Goal: Task Accomplishment & Management: Manage account settings

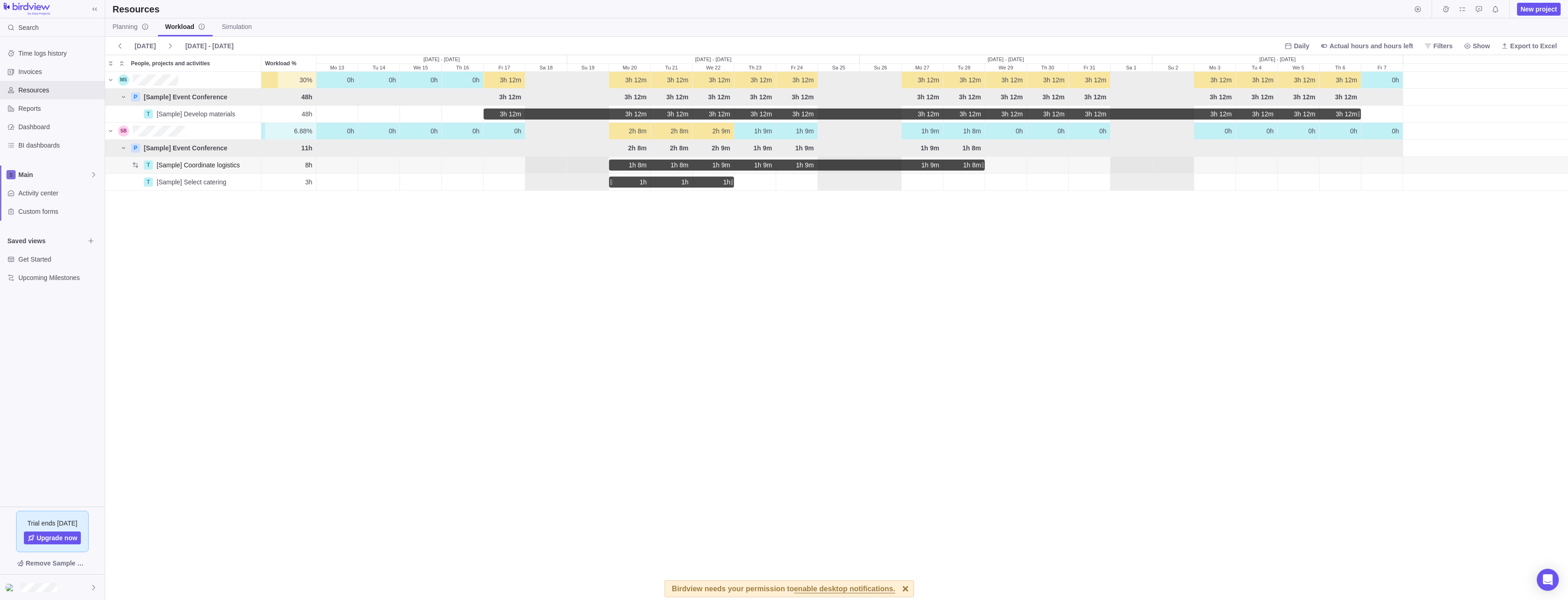
scroll to position [521, 1456]
click at [70, 178] on span "Main" at bounding box center [54, 174] width 72 height 9
click at [72, 171] on span "Main" at bounding box center [54, 174] width 72 height 9
click at [55, 67] on span "Invoices" at bounding box center [60, 71] width 83 height 9
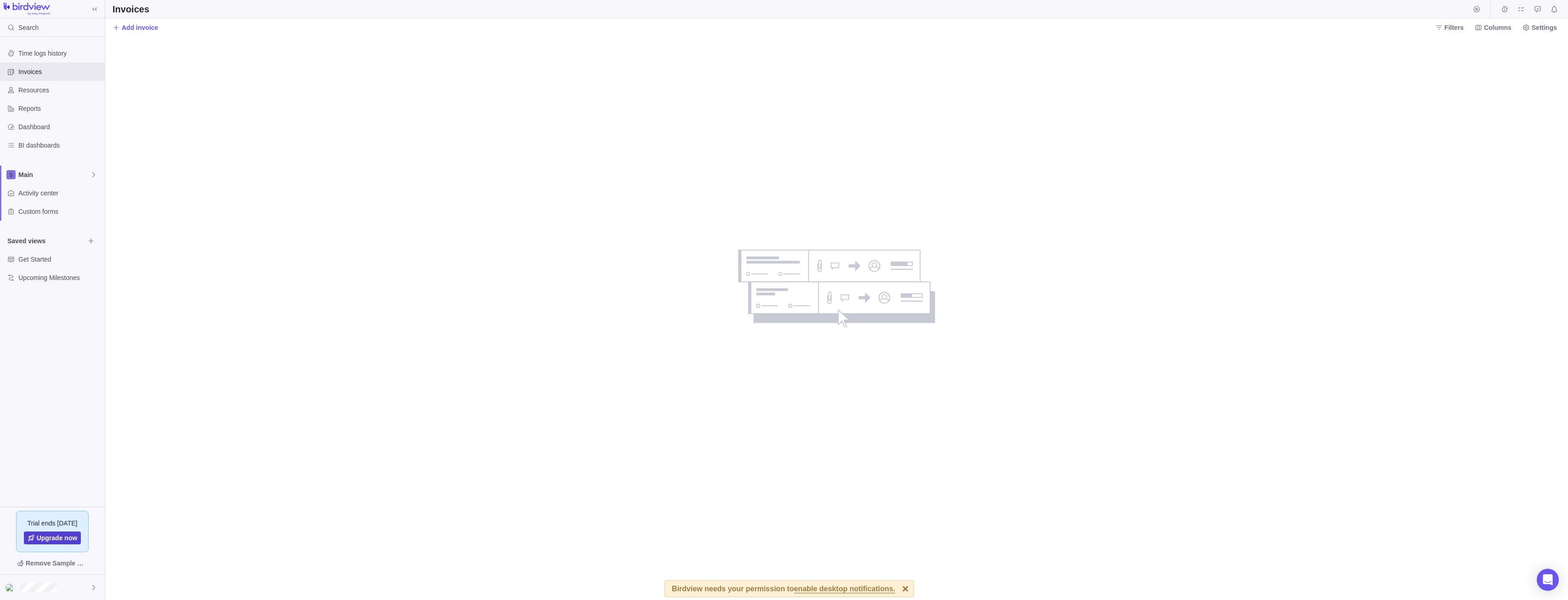
click at [44, 537] on span "Upgrade now" at bounding box center [57, 537] width 41 height 9
click at [24, 91] on span "Resources" at bounding box center [60, 90] width 83 height 9
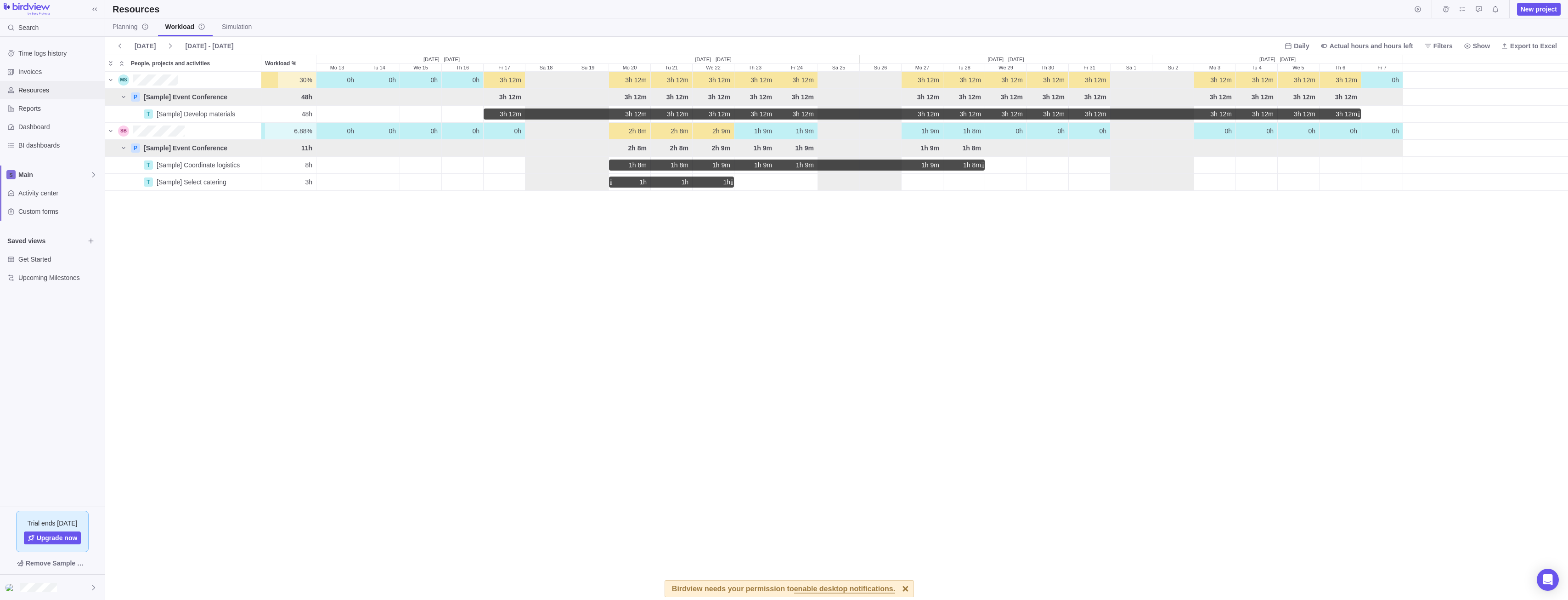
scroll to position [521, 1456]
click at [69, 188] on span "Activity center" at bounding box center [60, 192] width 83 height 9
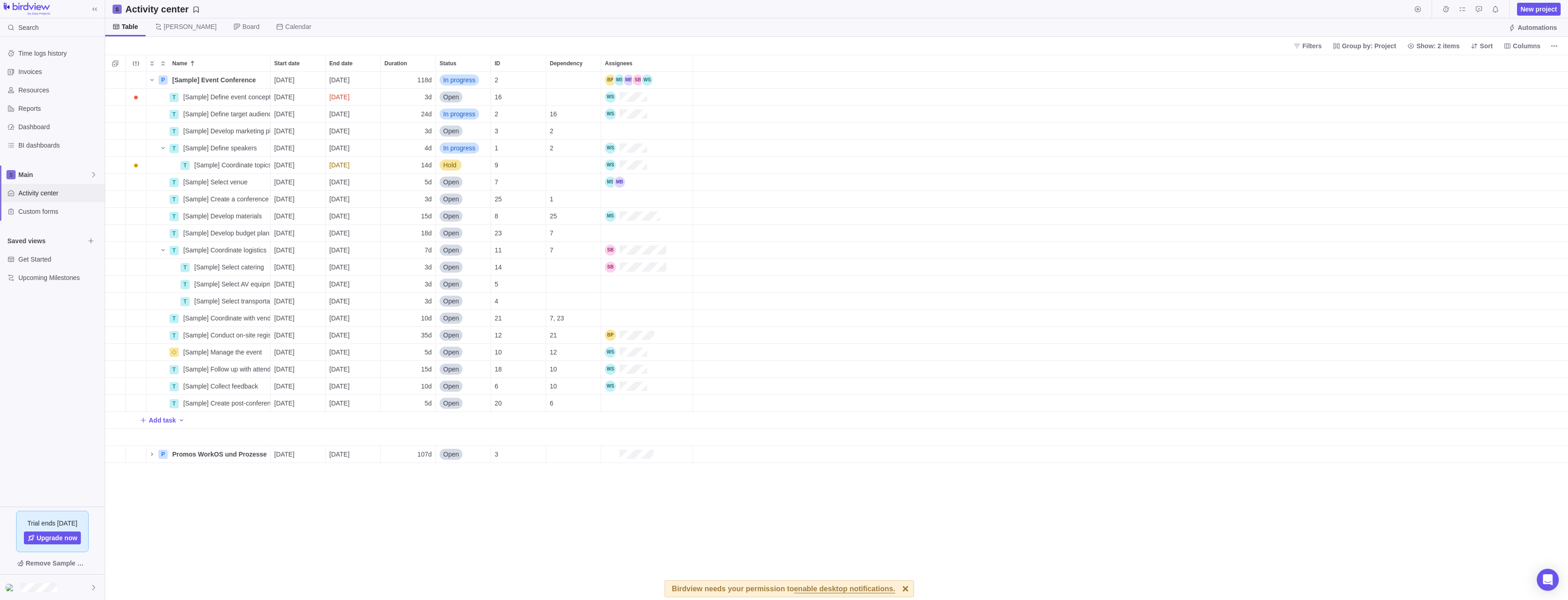
scroll to position [521, 1456]
drag, startPoint x: 93, startPoint y: 4, endPoint x: 88, endPoint y: 8, distance: 6.4
click at [93, 4] on span at bounding box center [94, 9] width 13 height 13
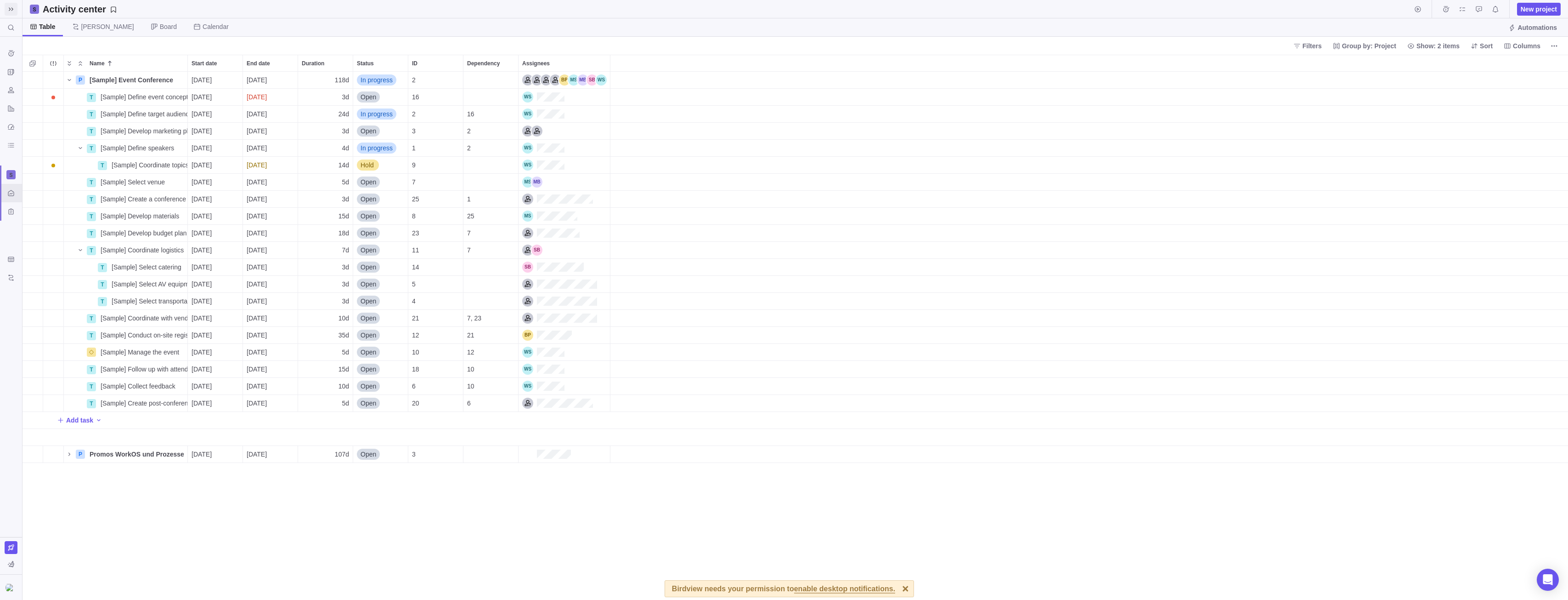
scroll to position [7, 7]
click at [9, 9] on icon at bounding box center [11, 9] width 7 height 7
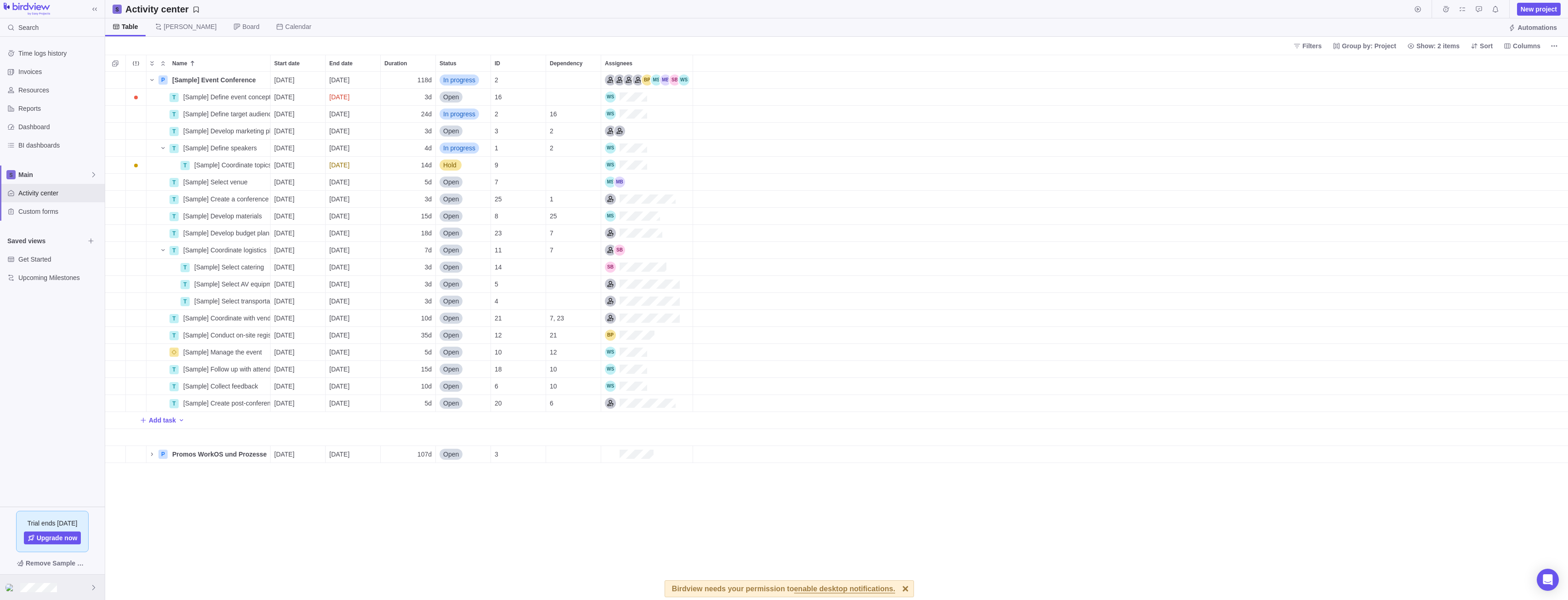
click at [80, 589] on div at bounding box center [52, 587] width 105 height 25
click at [65, 439] on span "Company settings" at bounding box center [53, 442] width 83 height 9
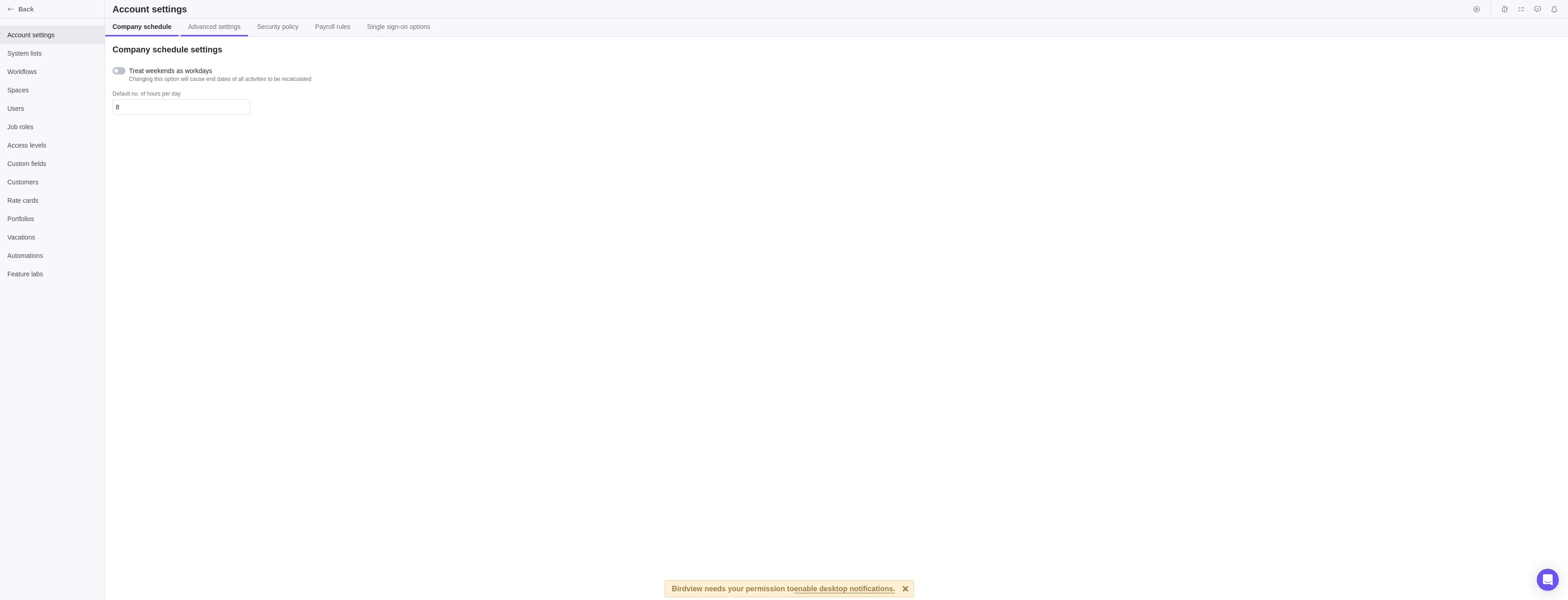
click at [220, 29] on span "Advanced settings" at bounding box center [214, 26] width 52 height 9
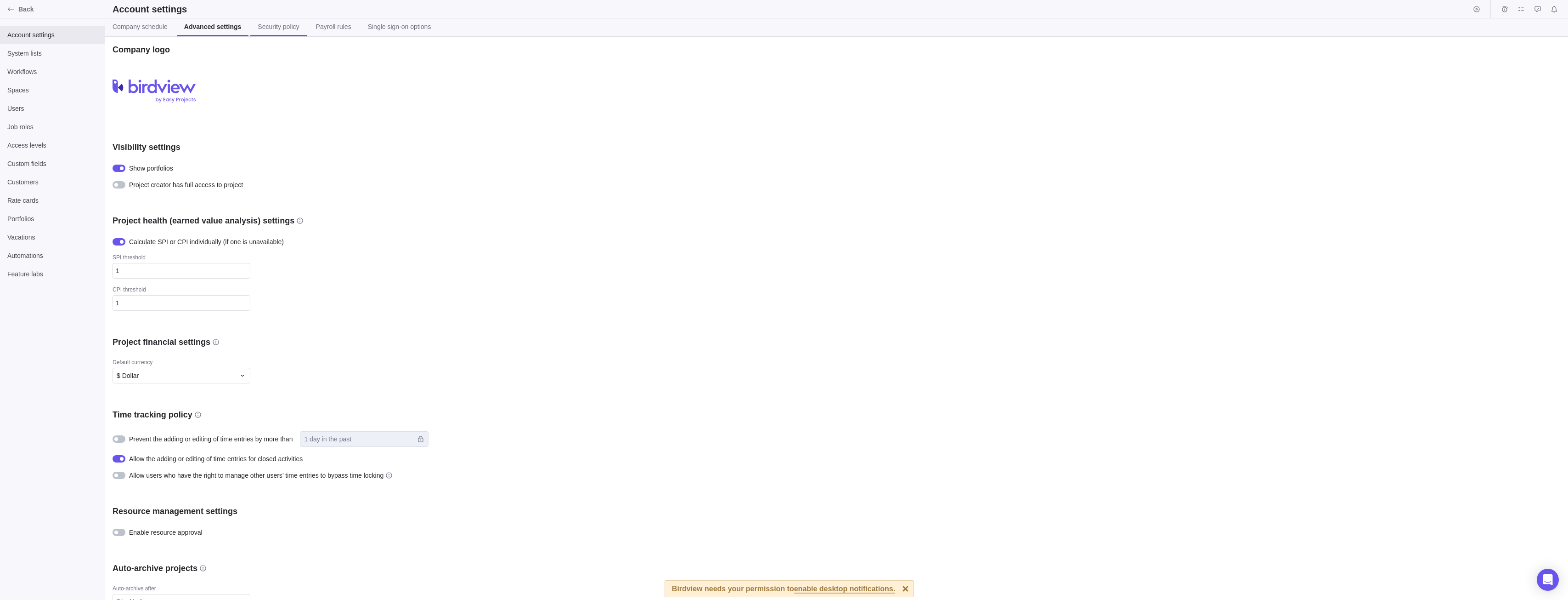
click at [268, 26] on span "Security policy" at bounding box center [278, 26] width 41 height 9
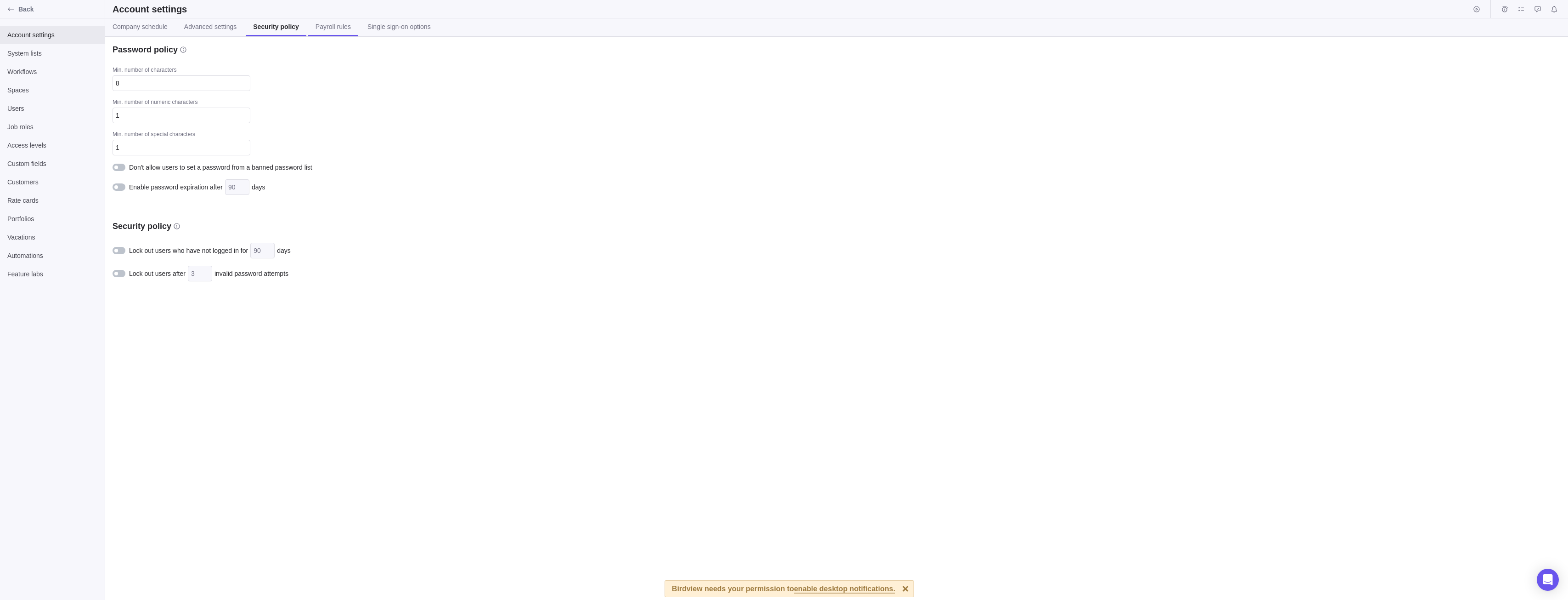
click at [308, 19] on link "Payroll rules" at bounding box center [333, 27] width 50 height 18
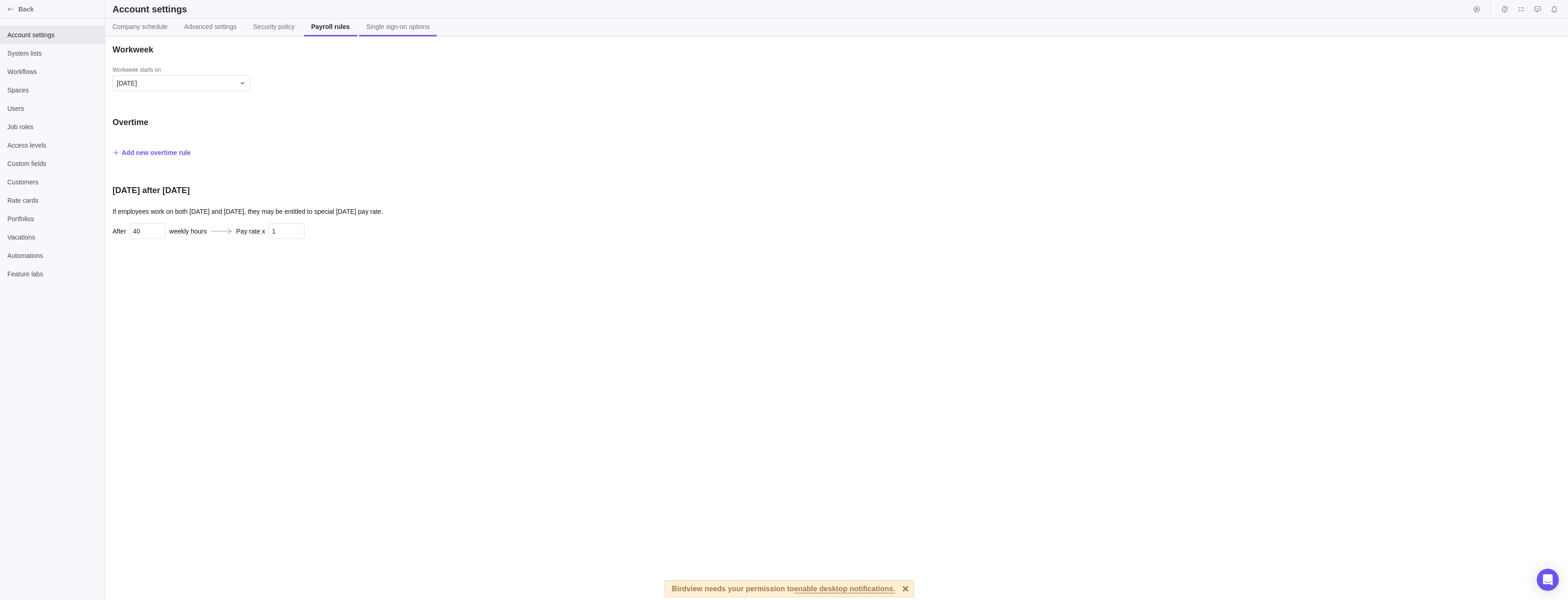
click at [398, 24] on span "Single sign-on options" at bounding box center [398, 26] width 63 height 9
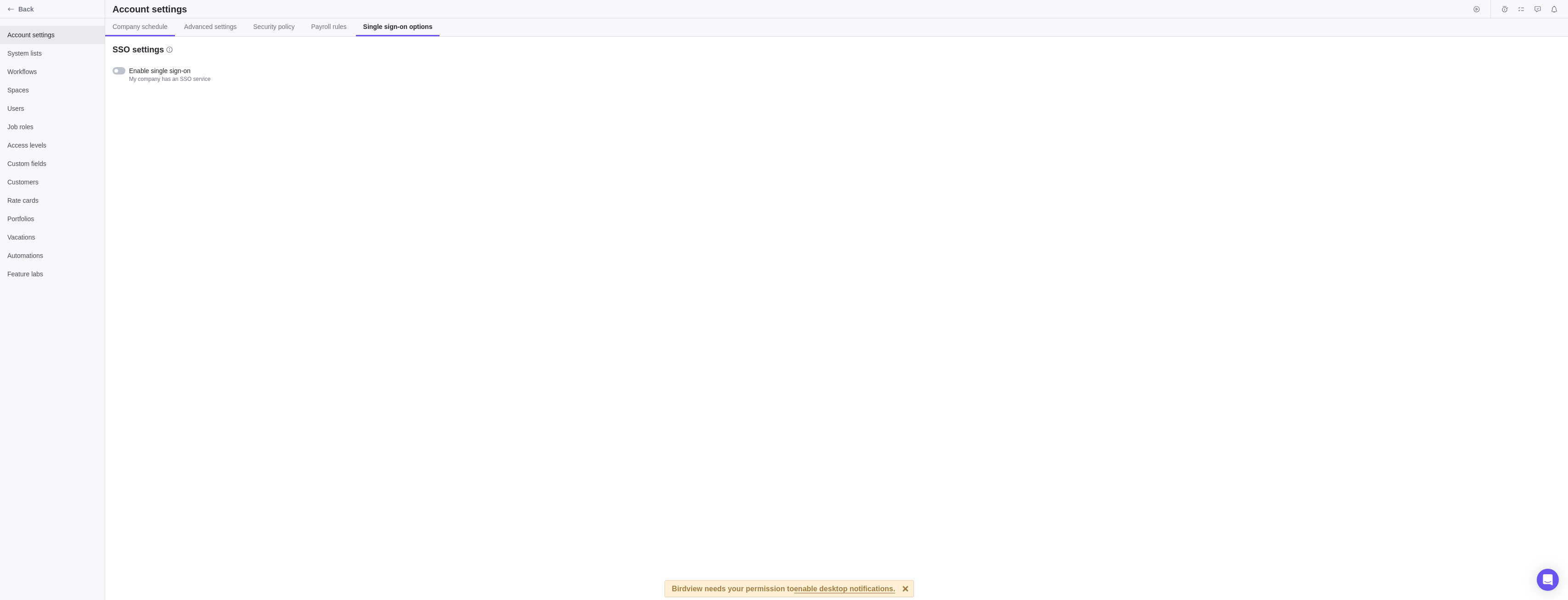
click at [131, 24] on span "Company schedule" at bounding box center [140, 26] width 55 height 9
click at [31, 51] on span "System lists" at bounding box center [52, 53] width 90 height 9
click at [72, 38] on span "Account settings" at bounding box center [52, 35] width 90 height 9
click at [57, 109] on span "Users" at bounding box center [52, 108] width 90 height 9
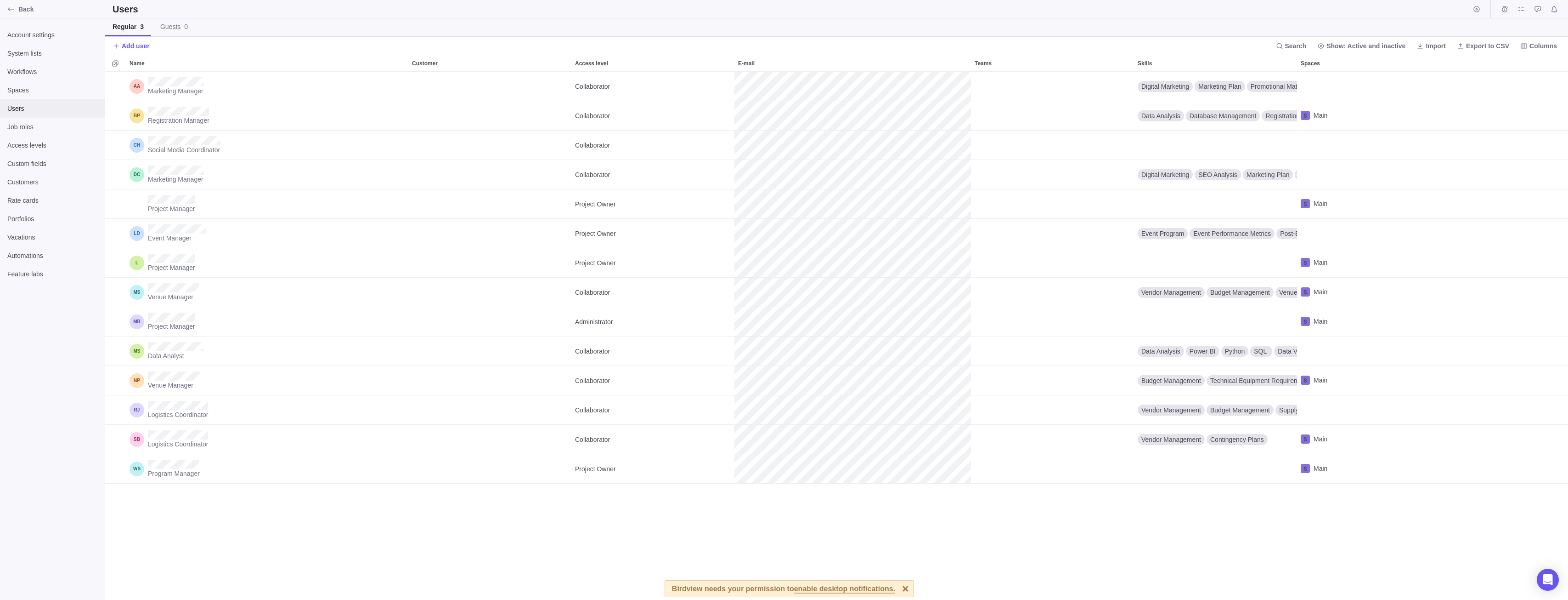
scroll to position [521, 1456]
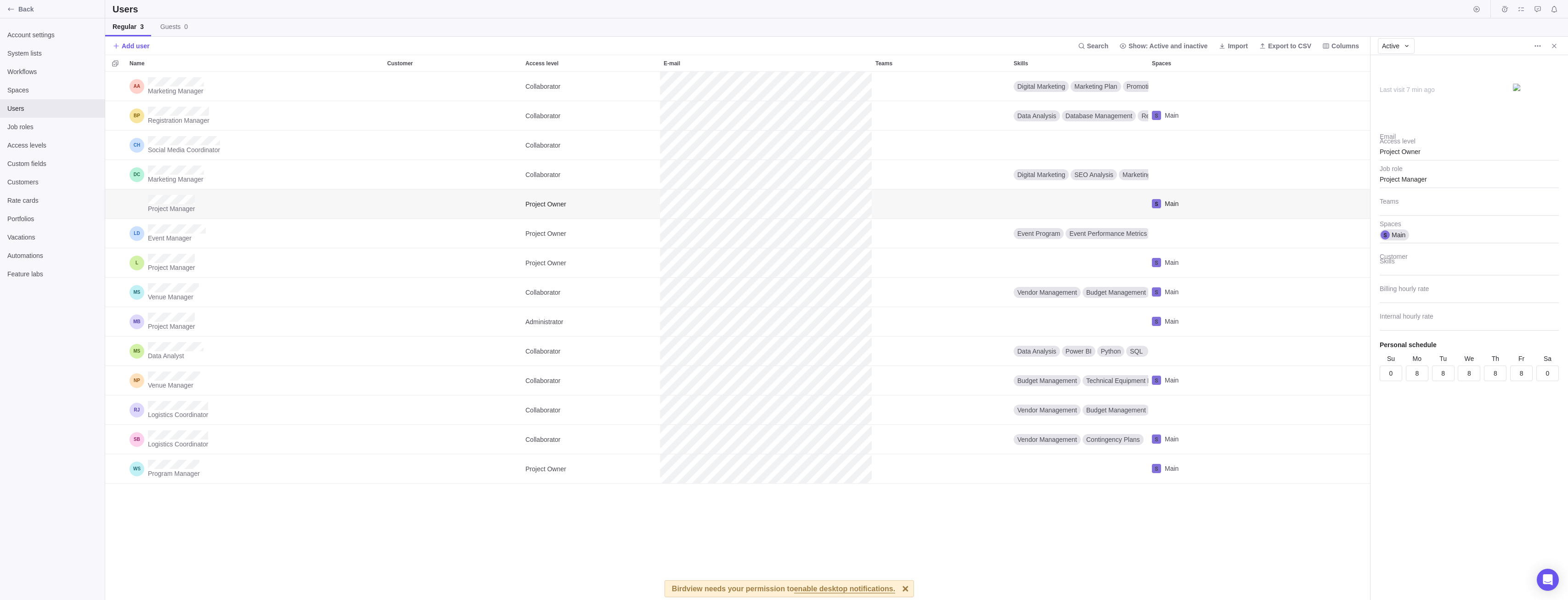
scroll to position [7, 7]
type textarea "x"
click at [11, 10] on icon "Back" at bounding box center [11, 9] width 7 height 7
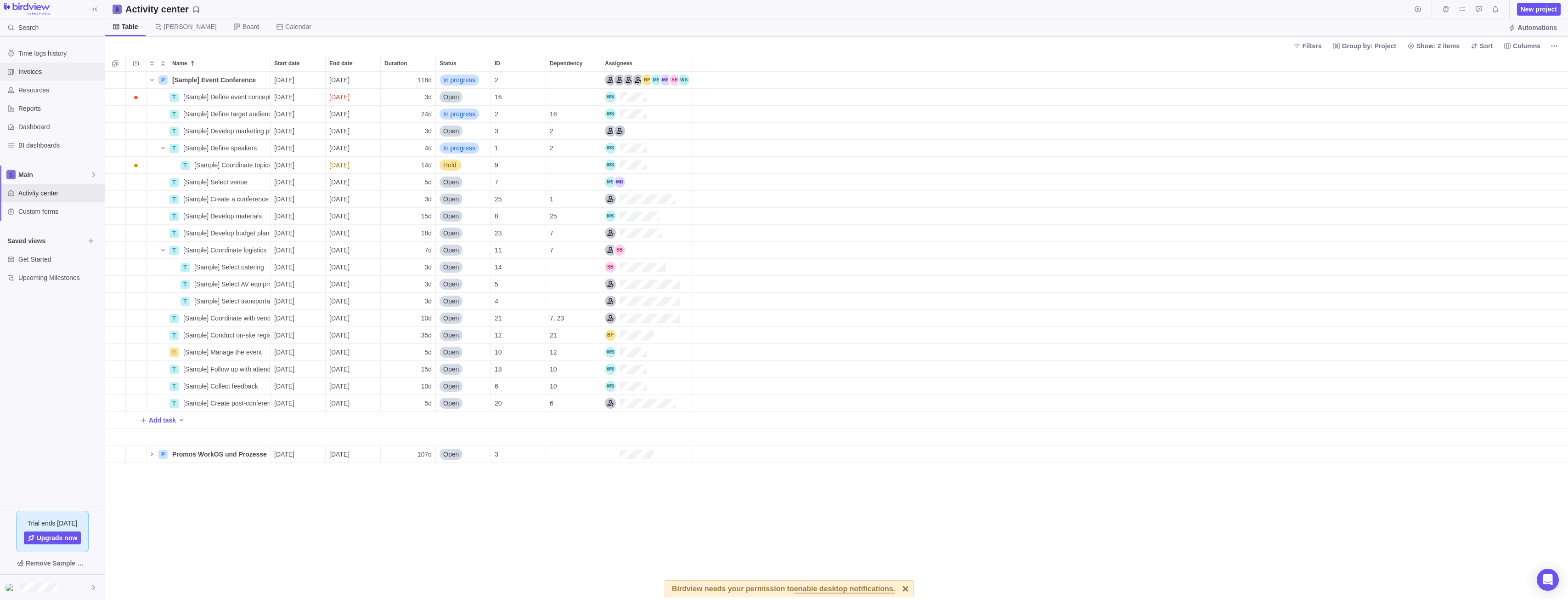
scroll to position [521, 1456]
click at [45, 90] on span "Resources" at bounding box center [60, 90] width 83 height 9
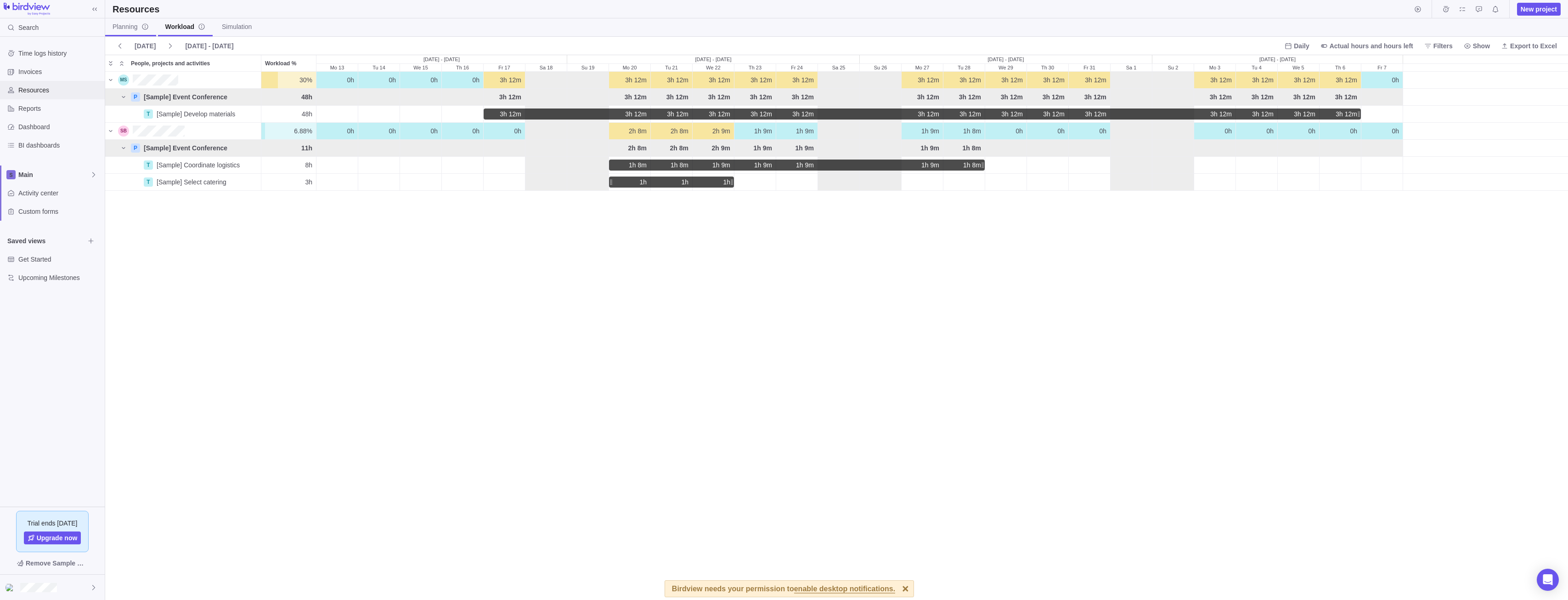
scroll to position [521, 1456]
click at [127, 33] on link "Planning" at bounding box center [131, 27] width 51 height 18
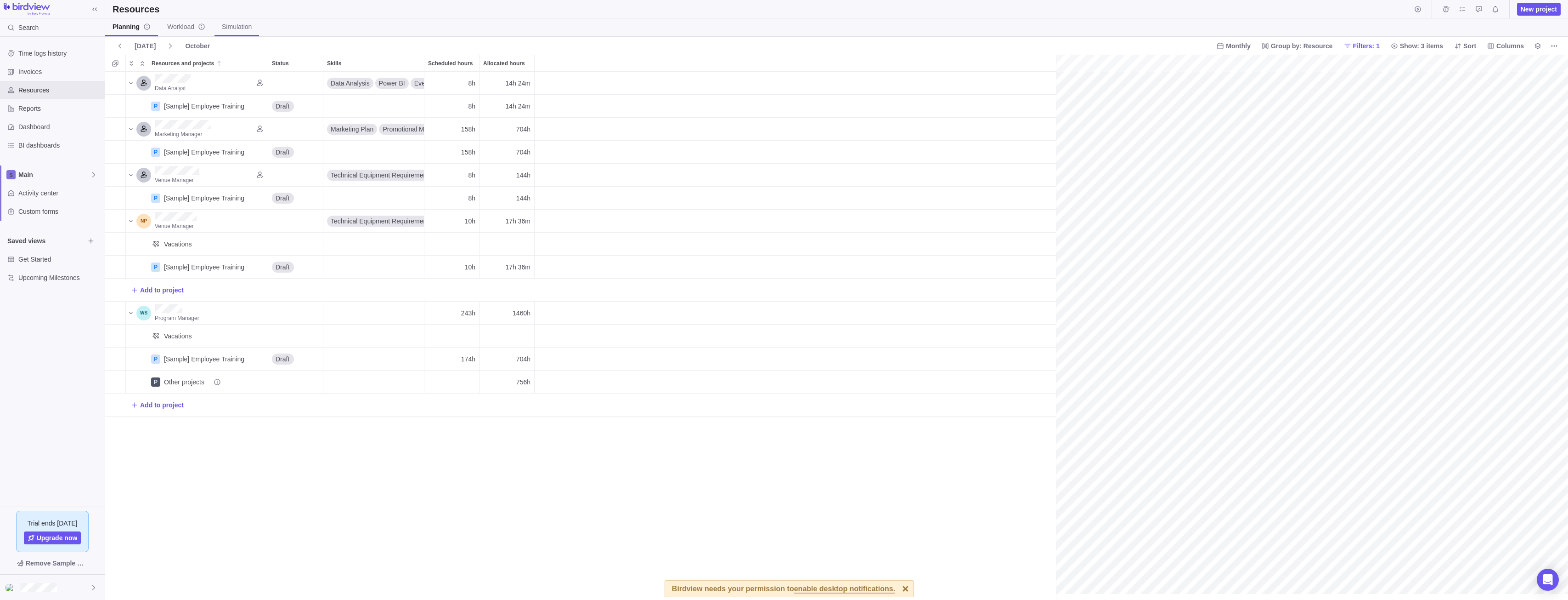
scroll to position [0, 161]
click at [229, 30] on span "Simulation" at bounding box center [236, 26] width 30 height 9
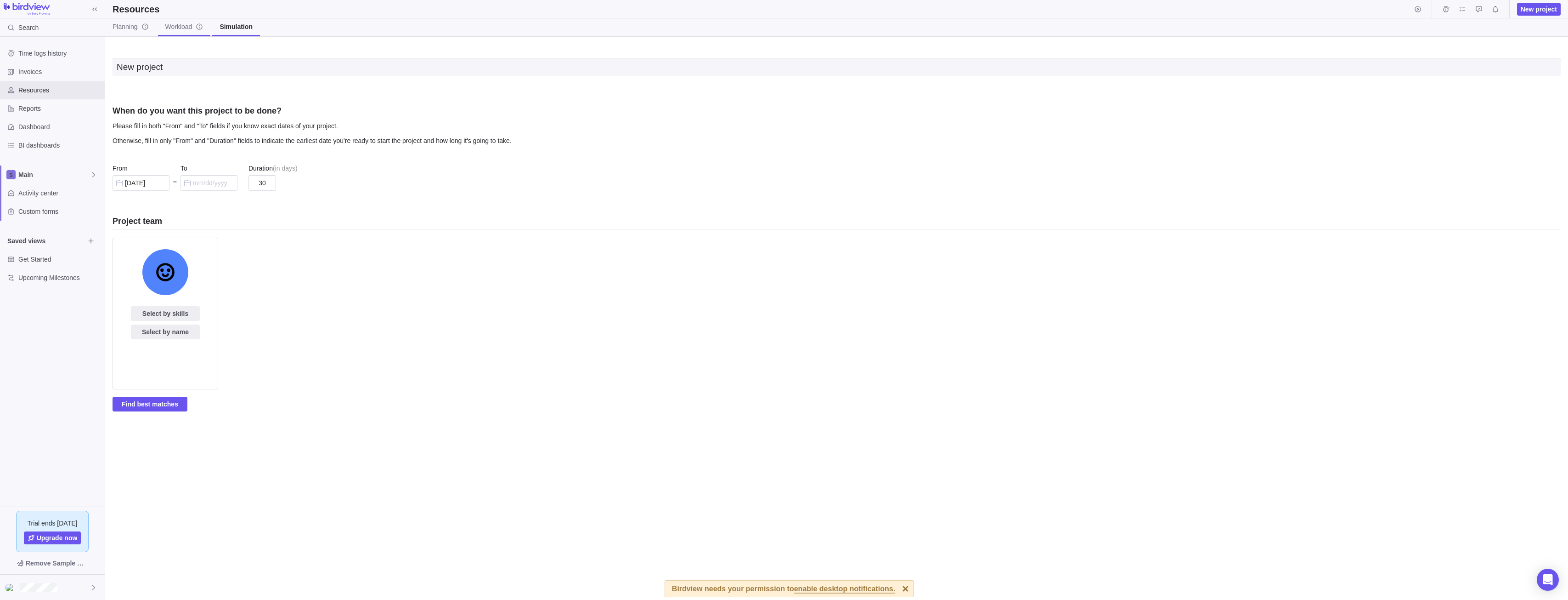
click at [173, 30] on span "Workload" at bounding box center [184, 26] width 38 height 9
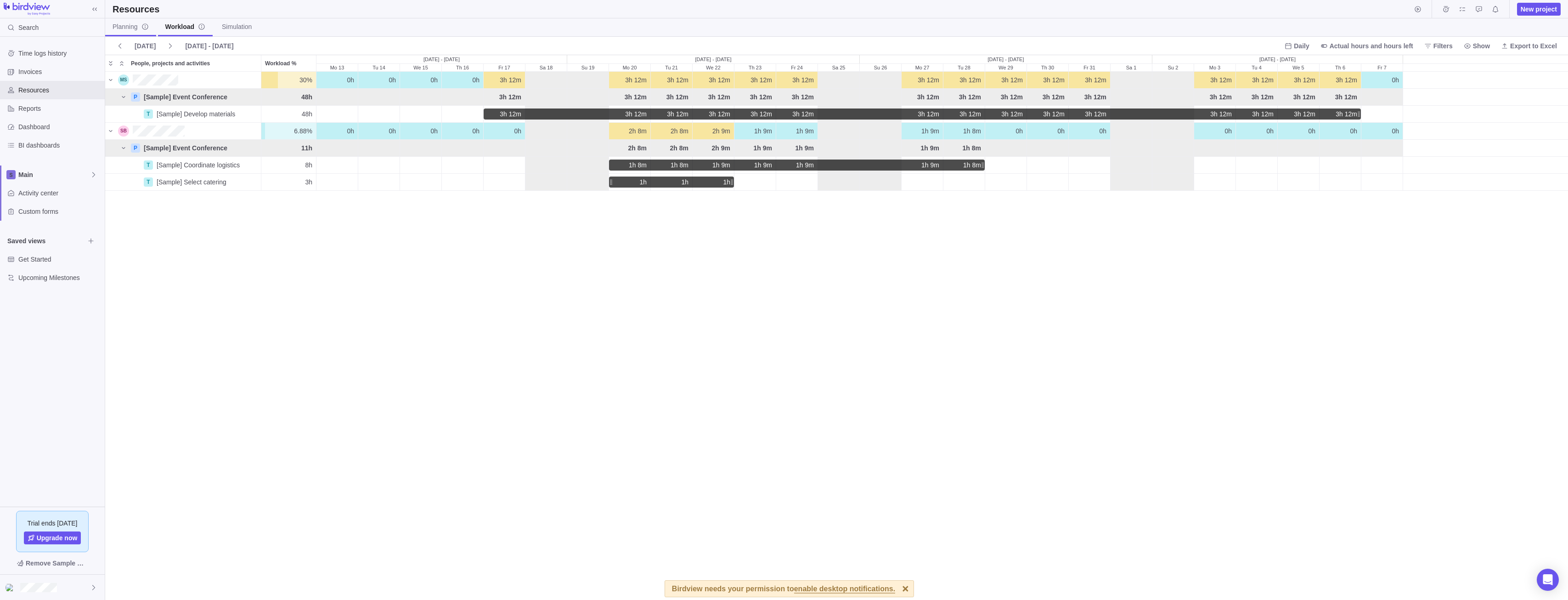
scroll to position [521, 1456]
click at [125, 26] on span "Planning" at bounding box center [131, 26] width 37 height 9
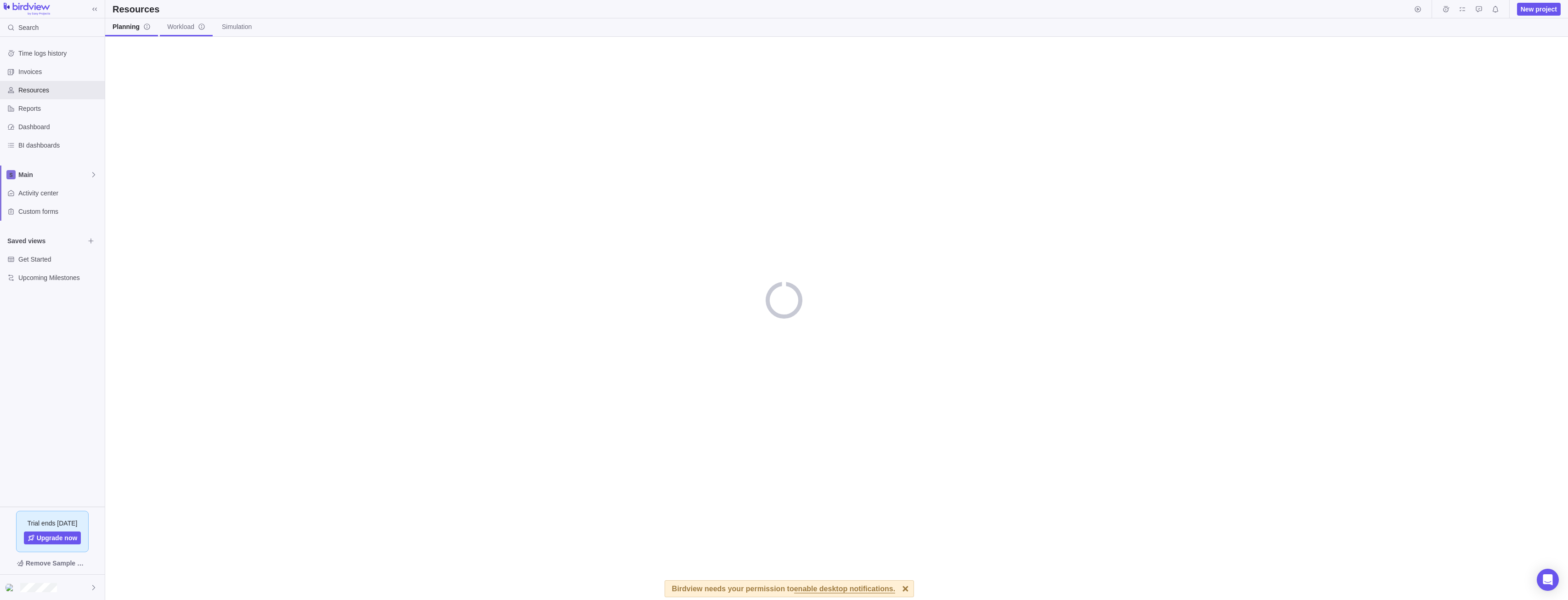
click at [177, 21] on link "Workload" at bounding box center [186, 27] width 53 height 18
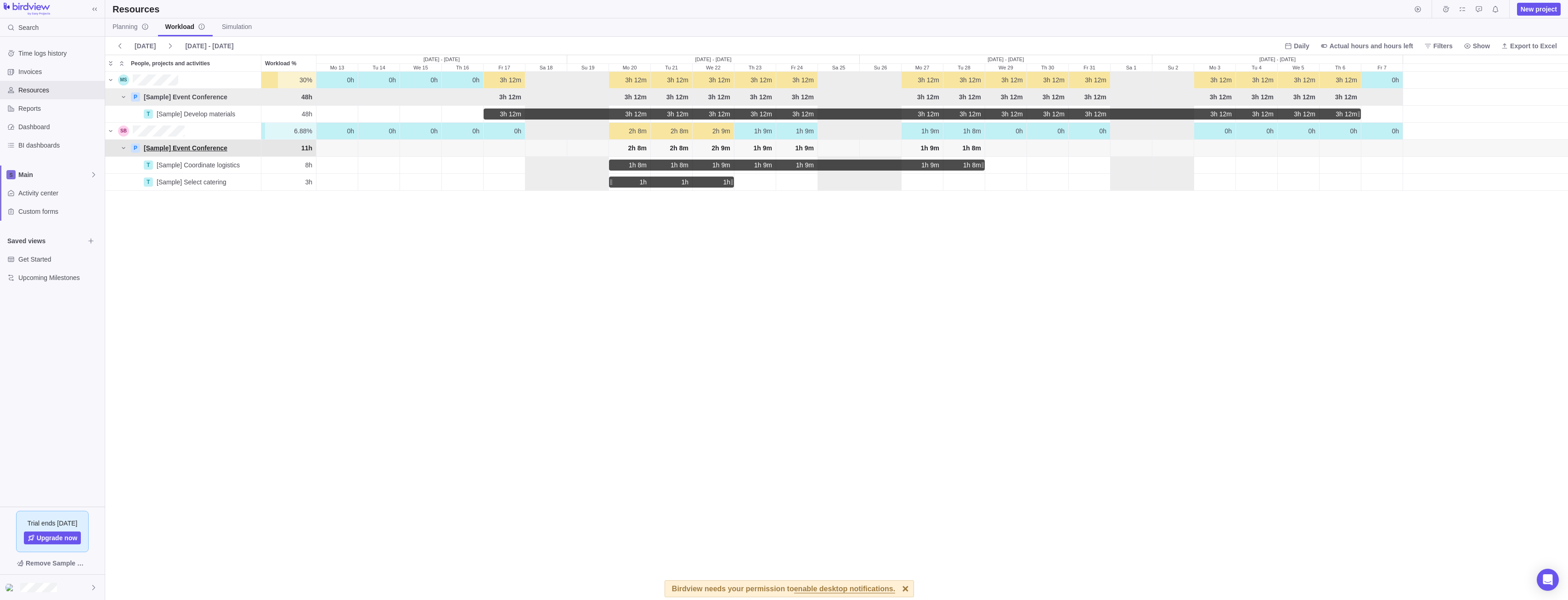
scroll to position [521, 1456]
click at [197, 162] on span "[Sample] Coordinate logistics" at bounding box center [198, 164] width 83 height 9
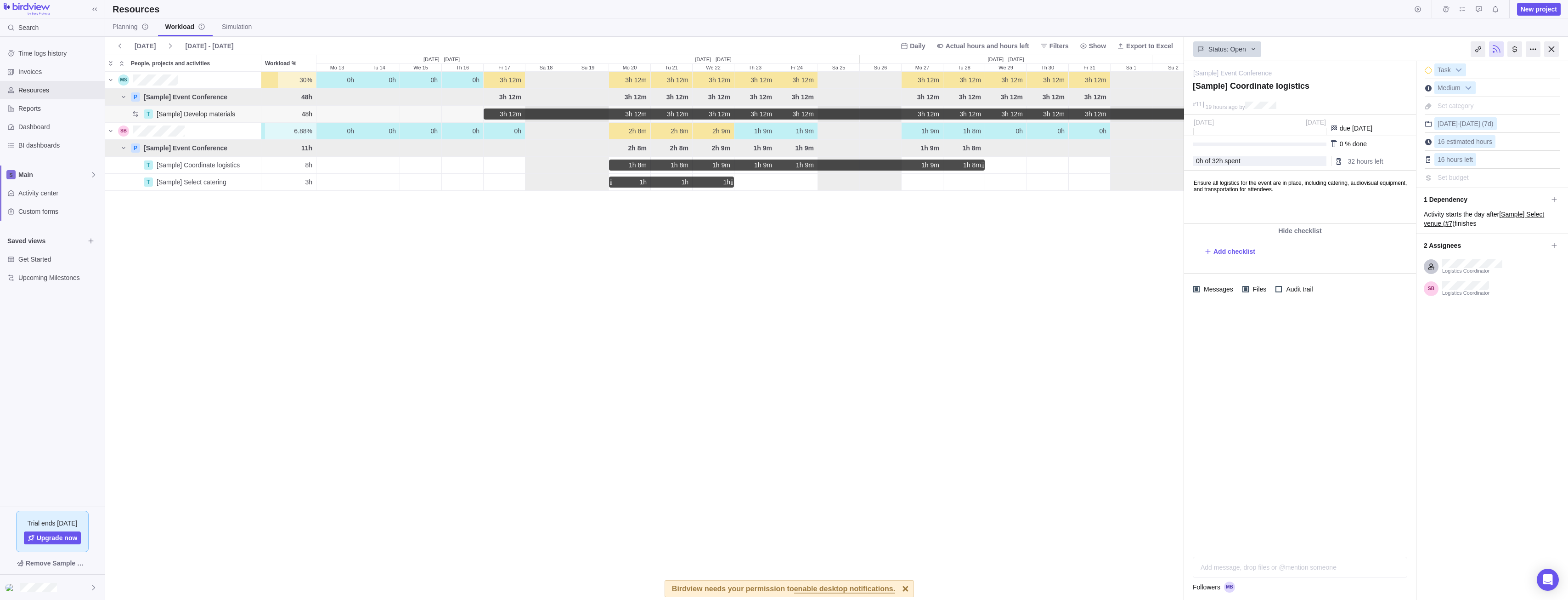
click at [199, 118] on span "[Sample] Develop materials" at bounding box center [195, 114] width 79 height 9
click at [1552, 242] on icon at bounding box center [1554, 245] width 7 height 7
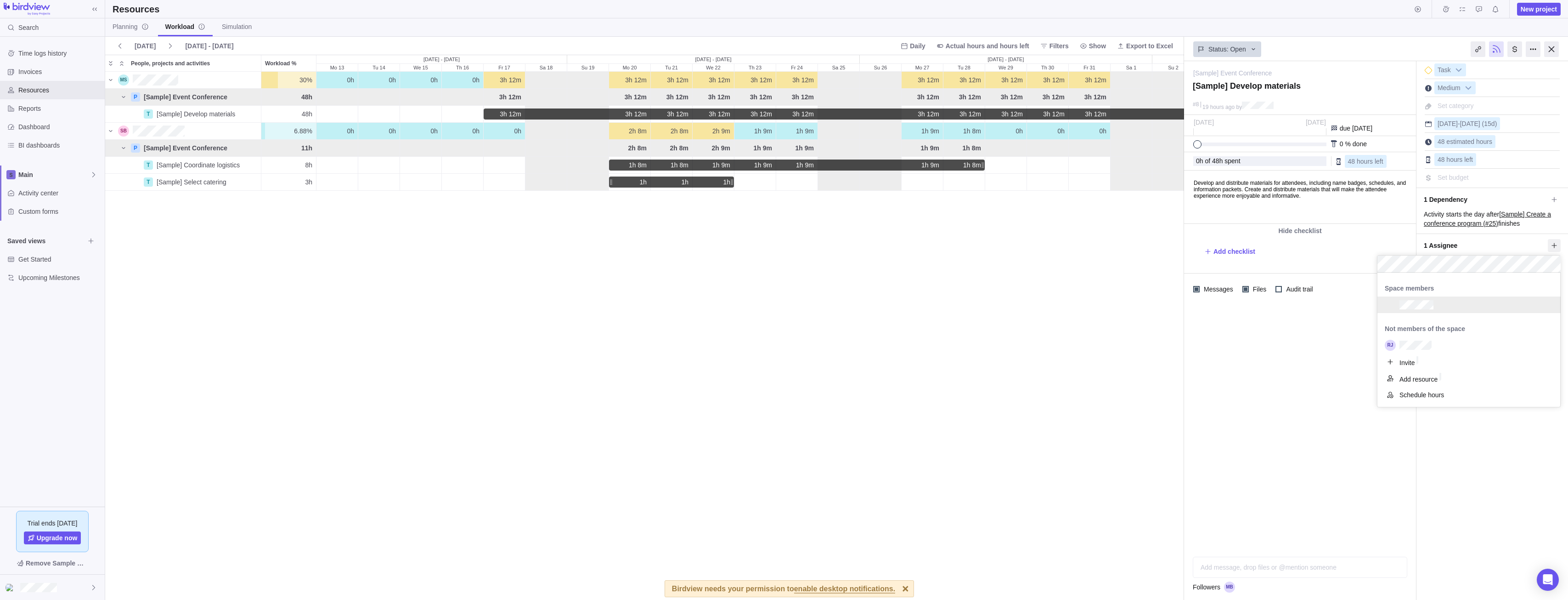
scroll to position [107, 176]
click at [27, 70] on body "Search Time logs history Invoices Resources Reports Dashboard BI dashboards Mai…" at bounding box center [784, 300] width 1568 height 600
click at [40, 74] on span "Invoices" at bounding box center [60, 71] width 83 height 9
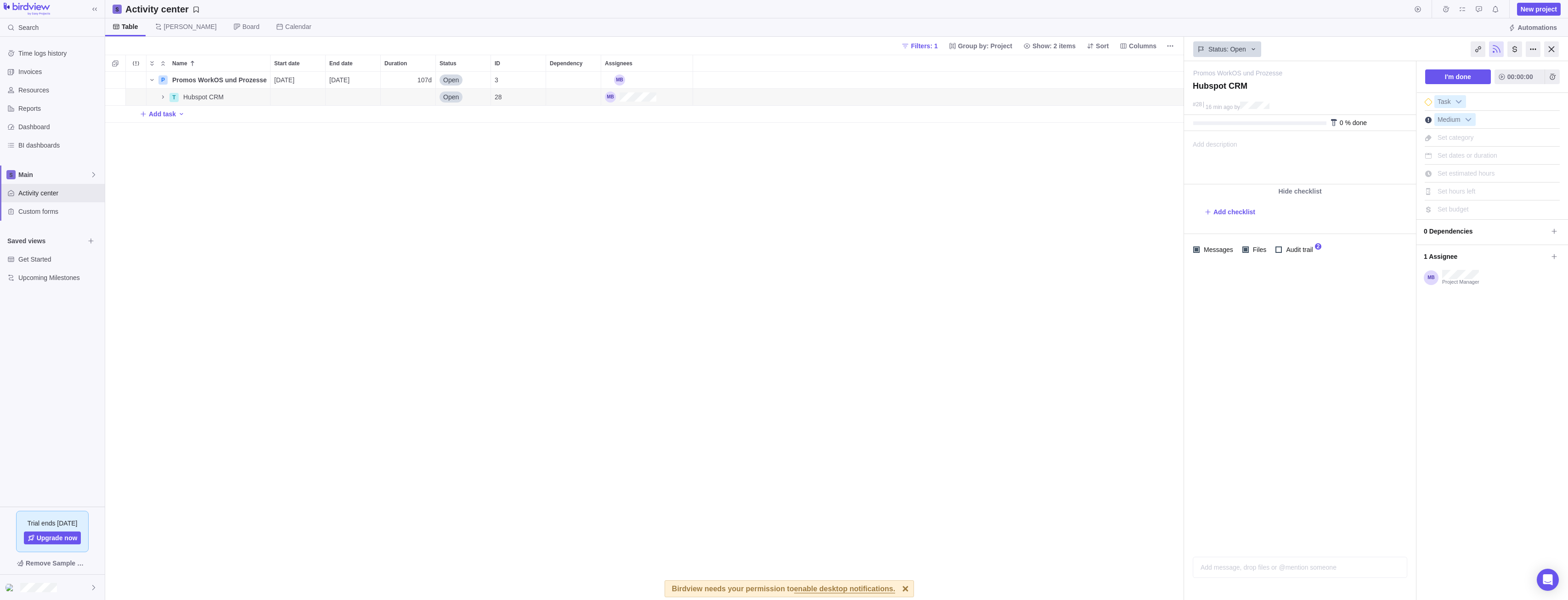
scroll to position [521, 1072]
click at [162, 99] on icon "Name" at bounding box center [163, 97] width 7 height 7
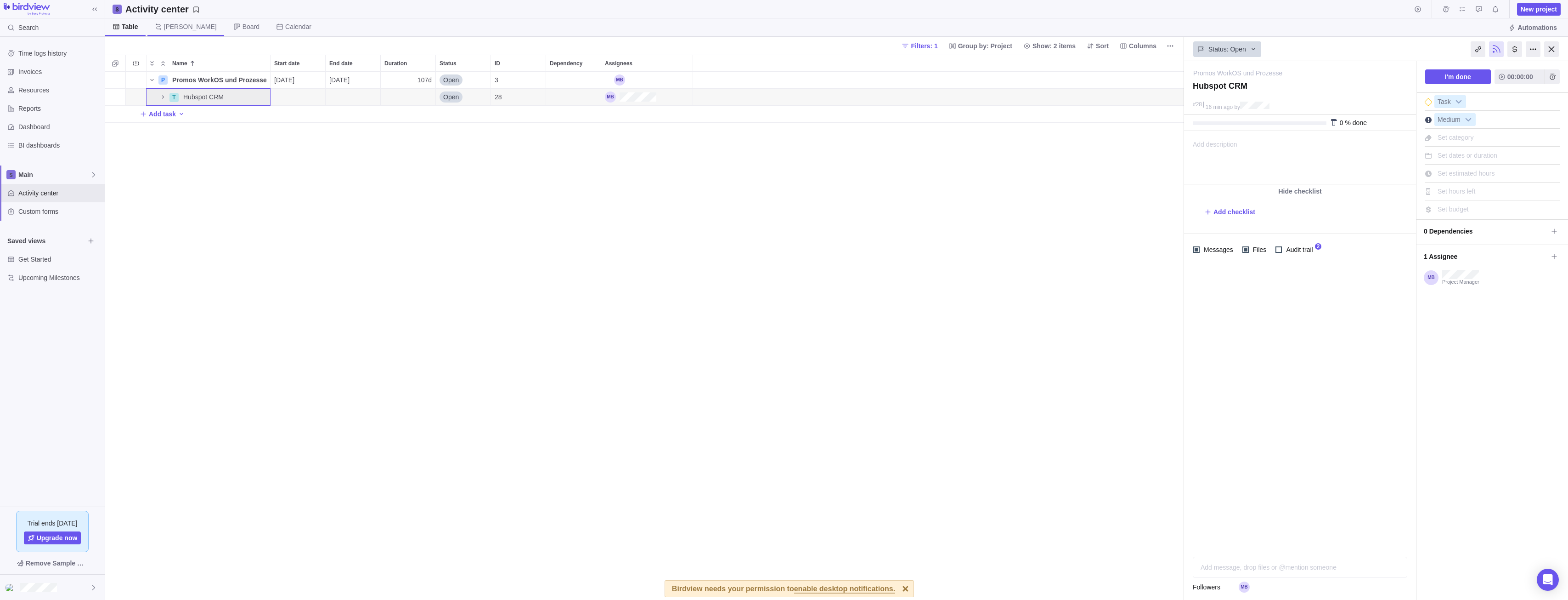
click at [167, 26] on span "[PERSON_NAME]" at bounding box center [190, 26] width 53 height 9
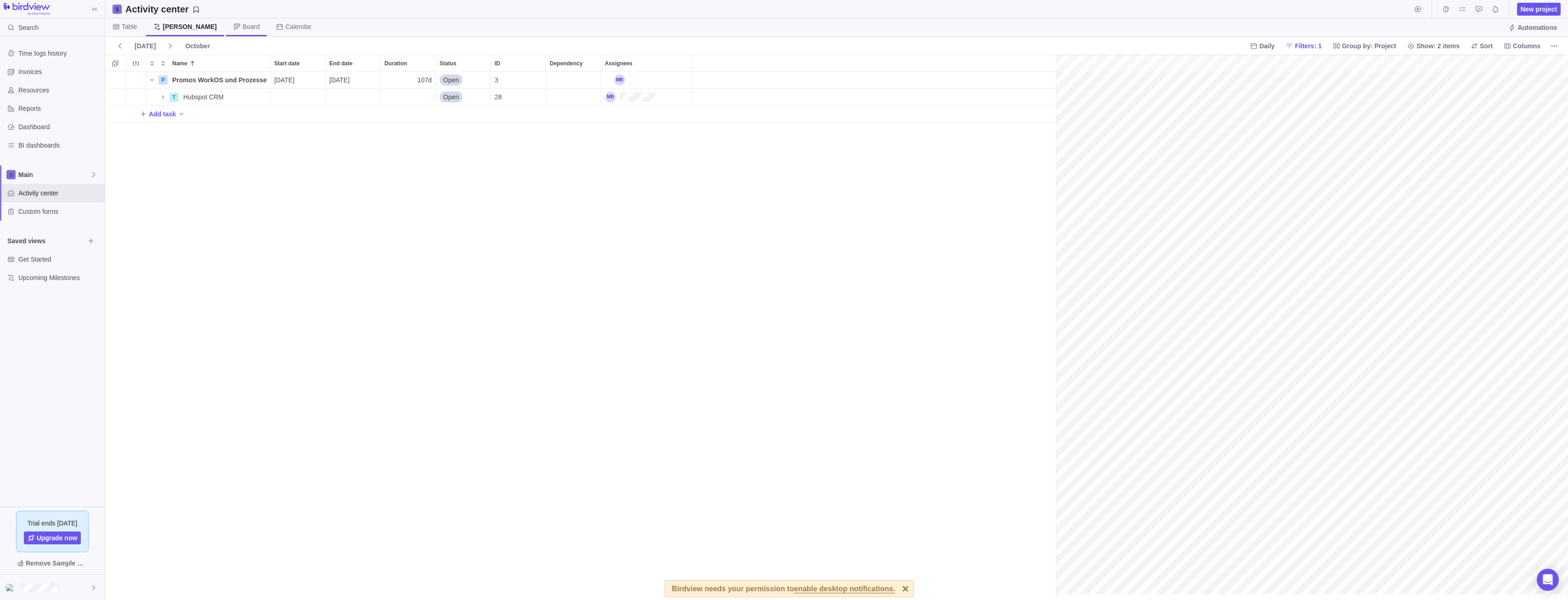
scroll to position [0, 76]
click at [242, 26] on span "Board" at bounding box center [251, 26] width 17 height 9
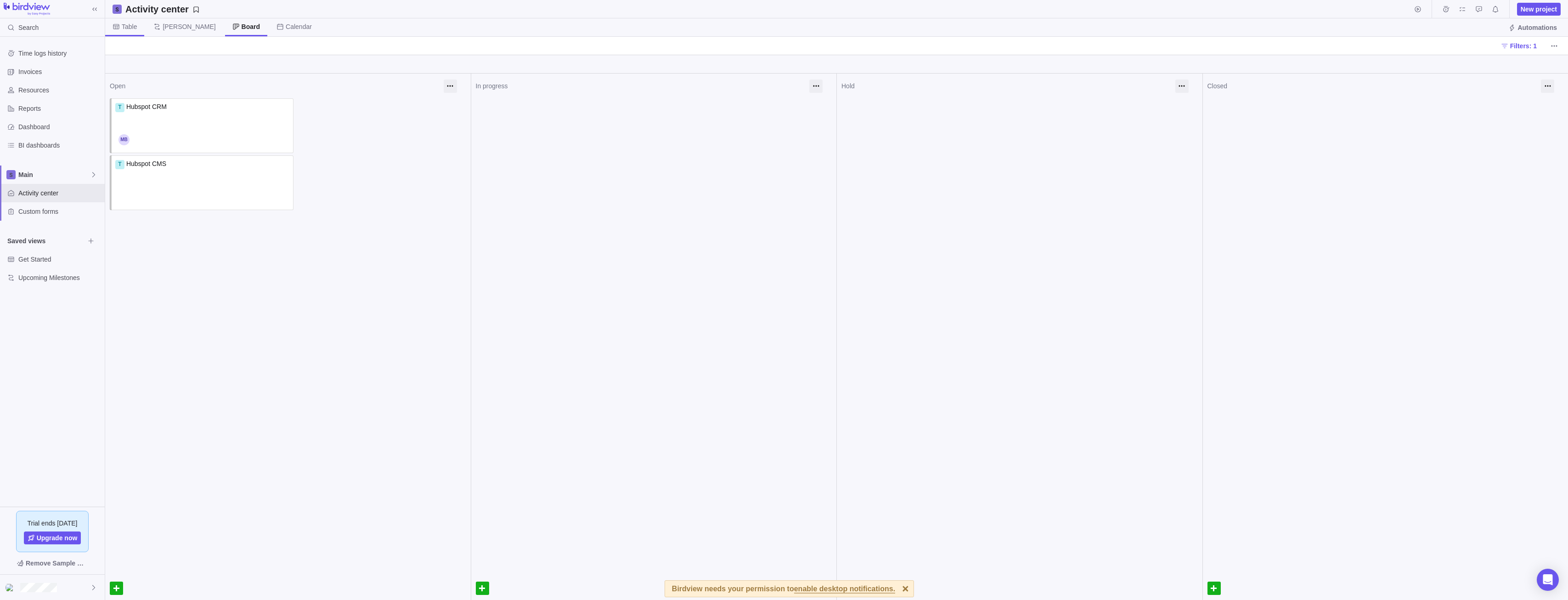
click at [119, 28] on icon at bounding box center [116, 27] width 7 height 7
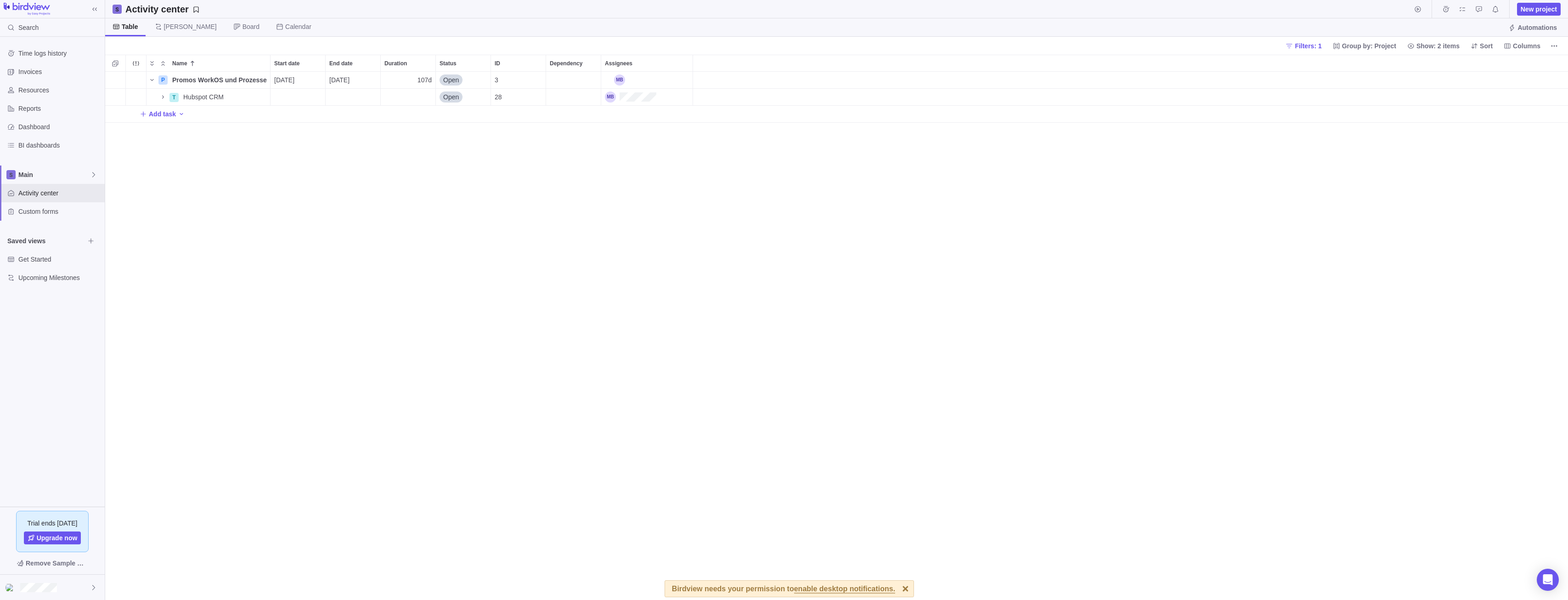
scroll to position [521, 1456]
click at [58, 73] on span "Invoices" at bounding box center [60, 71] width 83 height 9
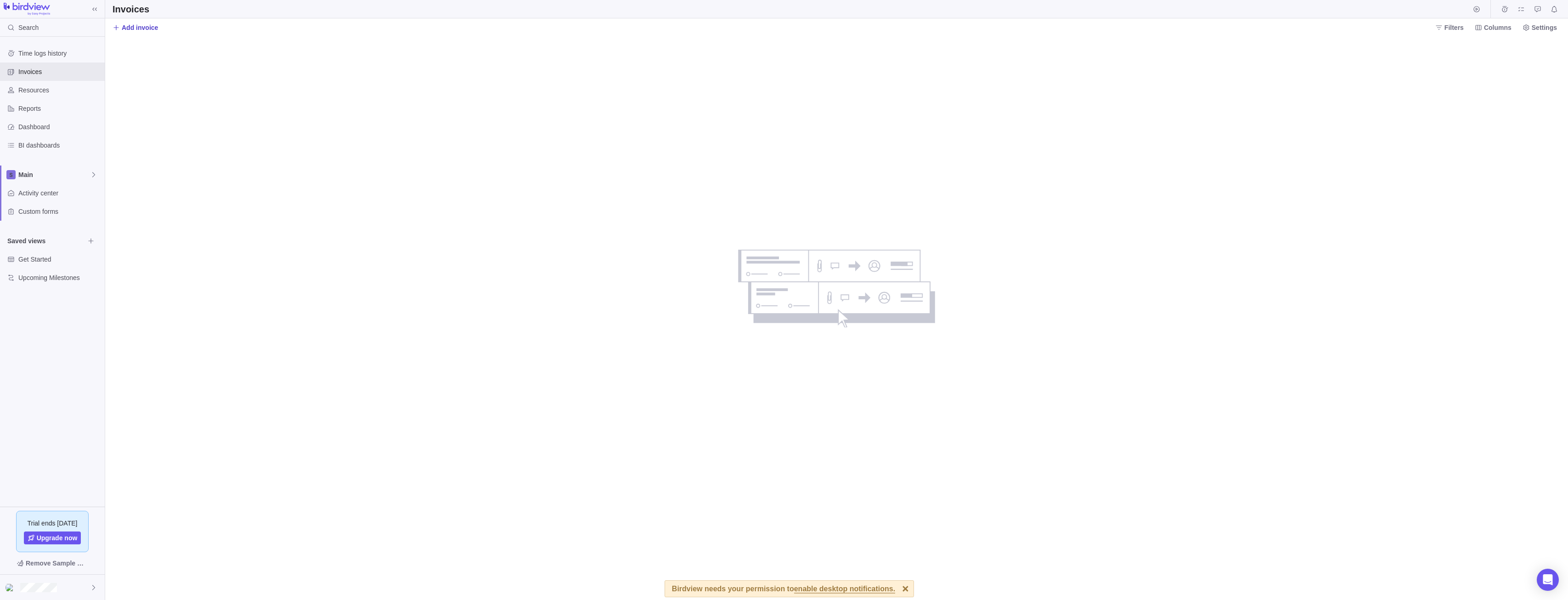
click at [144, 27] on span "Add invoice" at bounding box center [140, 27] width 37 height 9
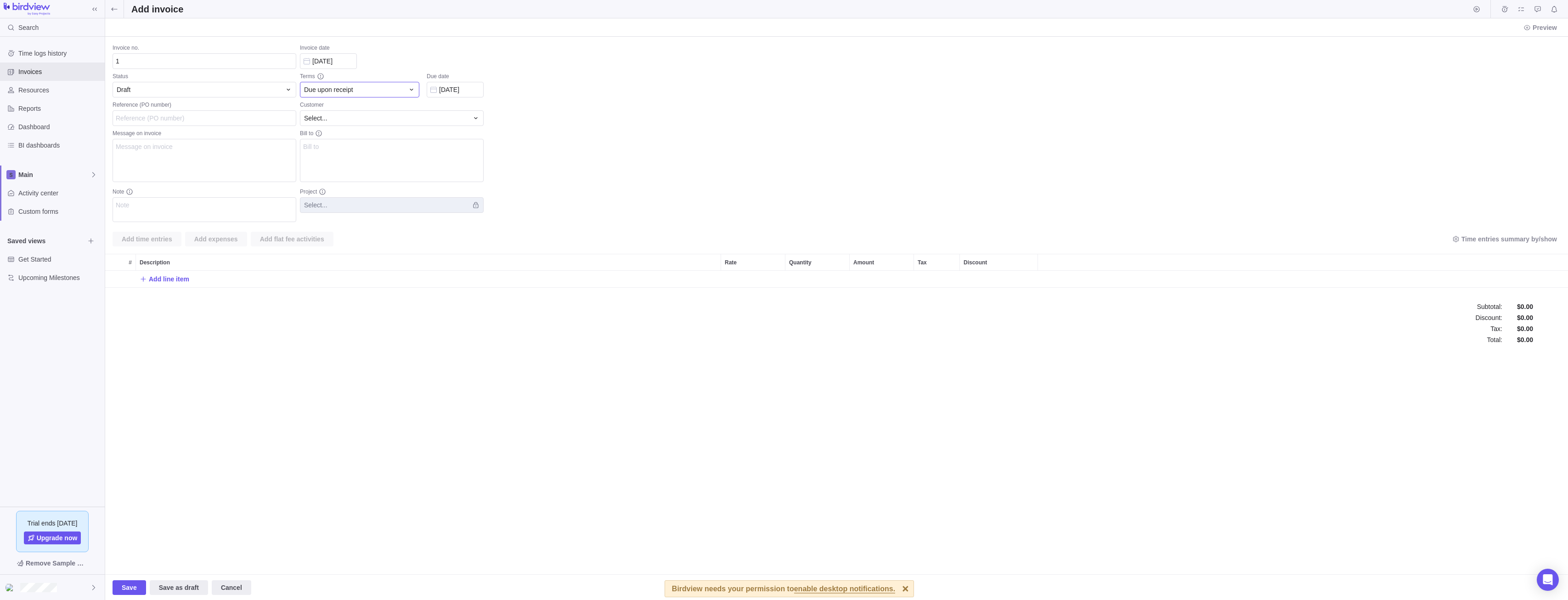
scroll to position [16, 1456]
click at [207, 82] on div "Draft" at bounding box center [205, 90] width 184 height 16
click at [205, 88] on div "Draft" at bounding box center [199, 90] width 164 height 9
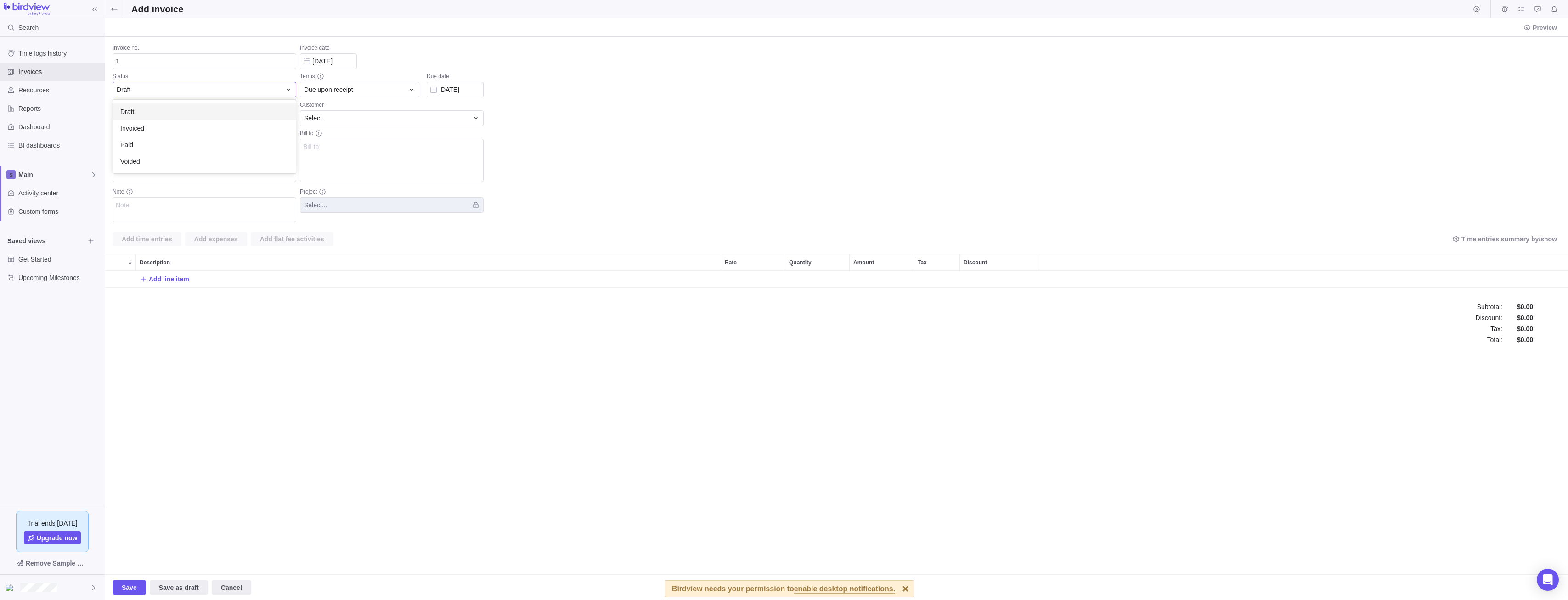
click at [203, 69] on div "Invoice no. 1 Status Draft Draft Invoiced Paid Voided Reference (PO number) Mes…" at bounding box center [836, 305] width 1463 height 537
click at [205, 63] on input "1" at bounding box center [205, 62] width 184 height 16
click at [448, 48] on div "Invoice date" at bounding box center [392, 48] width 184 height 9
click at [149, 90] on div "Draft" at bounding box center [199, 90] width 164 height 9
click at [179, 83] on div "Draft" at bounding box center [205, 90] width 184 height 16
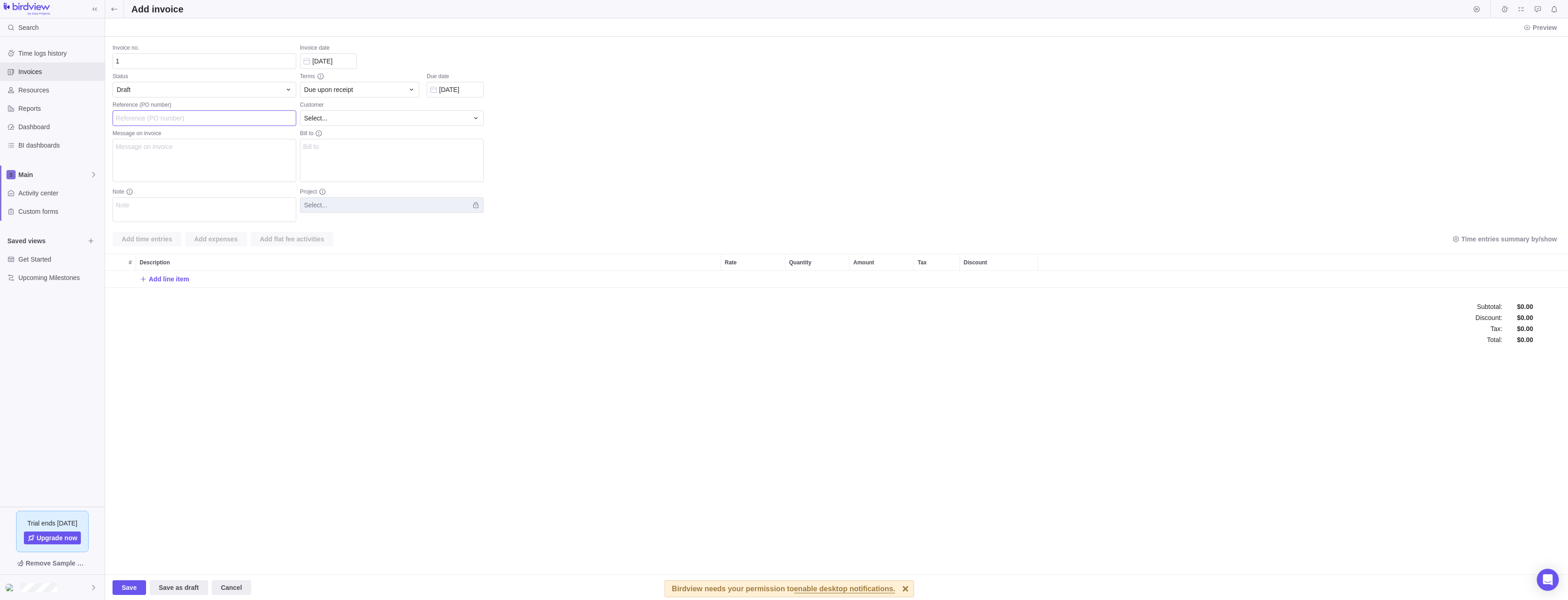
click at [167, 117] on input "Reference (PO number)" at bounding box center [205, 118] width 184 height 16
click at [396, 125] on div "Select..." at bounding box center [392, 118] width 184 height 16
click at [377, 117] on div "Select..." at bounding box center [387, 118] width 164 height 9
click at [206, 156] on textarea "Message on invoice" at bounding box center [205, 160] width 184 height 43
click at [365, 102] on div "Customer" at bounding box center [392, 105] width 184 height 9
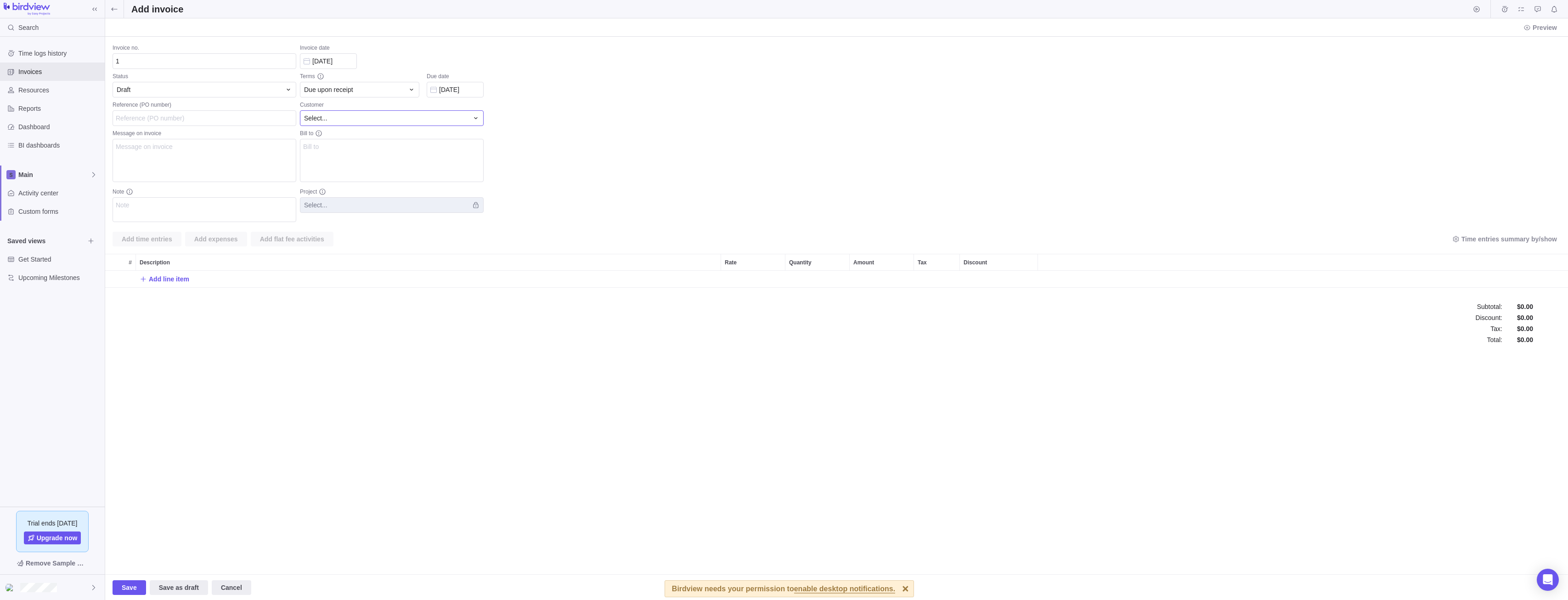
click at [351, 118] on div "Select..." at bounding box center [387, 118] width 164 height 9
click at [55, 76] on body "Search Time logs history Invoices Resources Reports Dashboard BI dashboards Mai…" at bounding box center [784, 300] width 1568 height 600
click at [55, 74] on span "Invoices" at bounding box center [60, 71] width 83 height 9
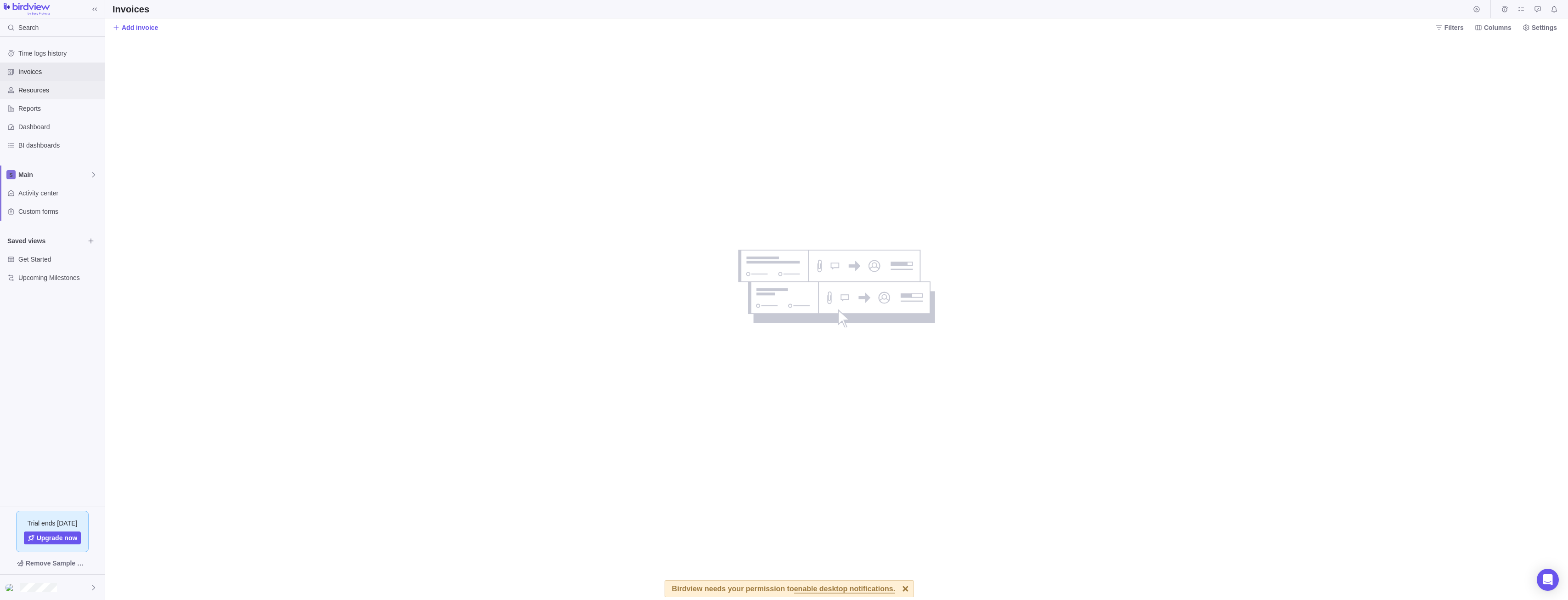
click at [49, 92] on span "Resources" at bounding box center [60, 90] width 83 height 9
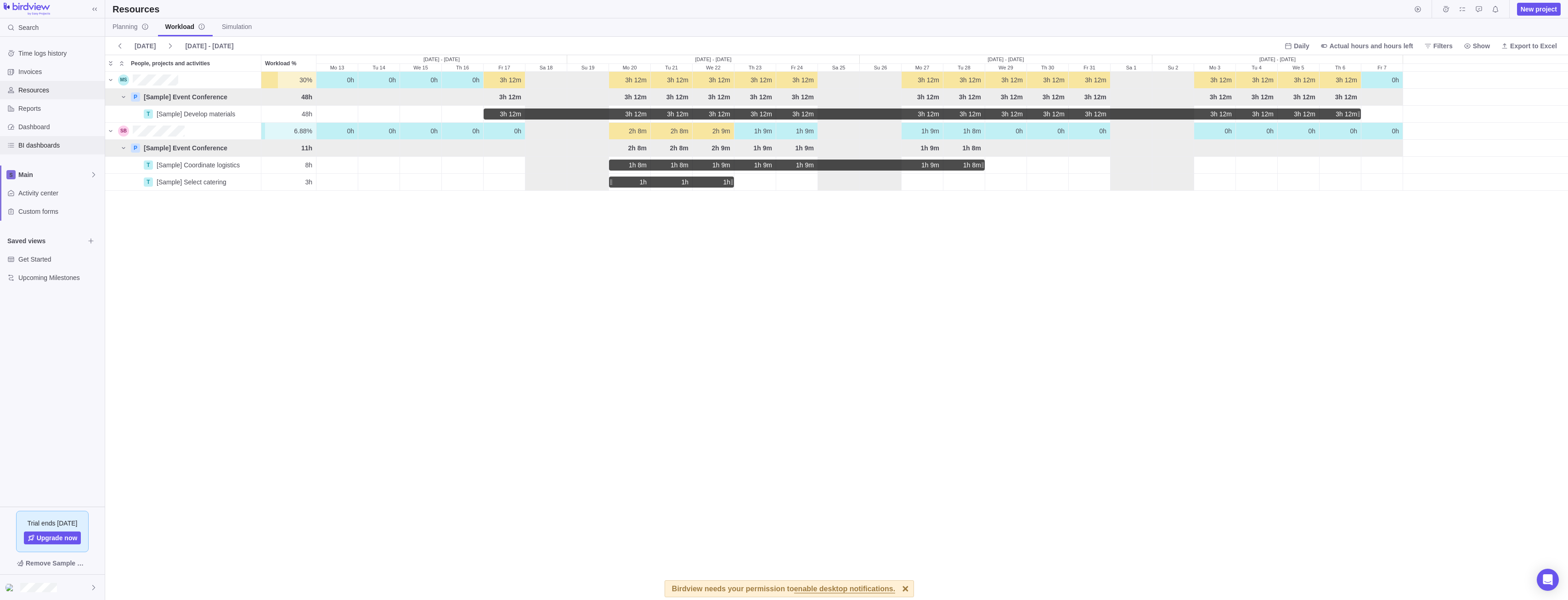
scroll to position [521, 1456]
click at [60, 132] on div "Dashboard" at bounding box center [52, 127] width 105 height 18
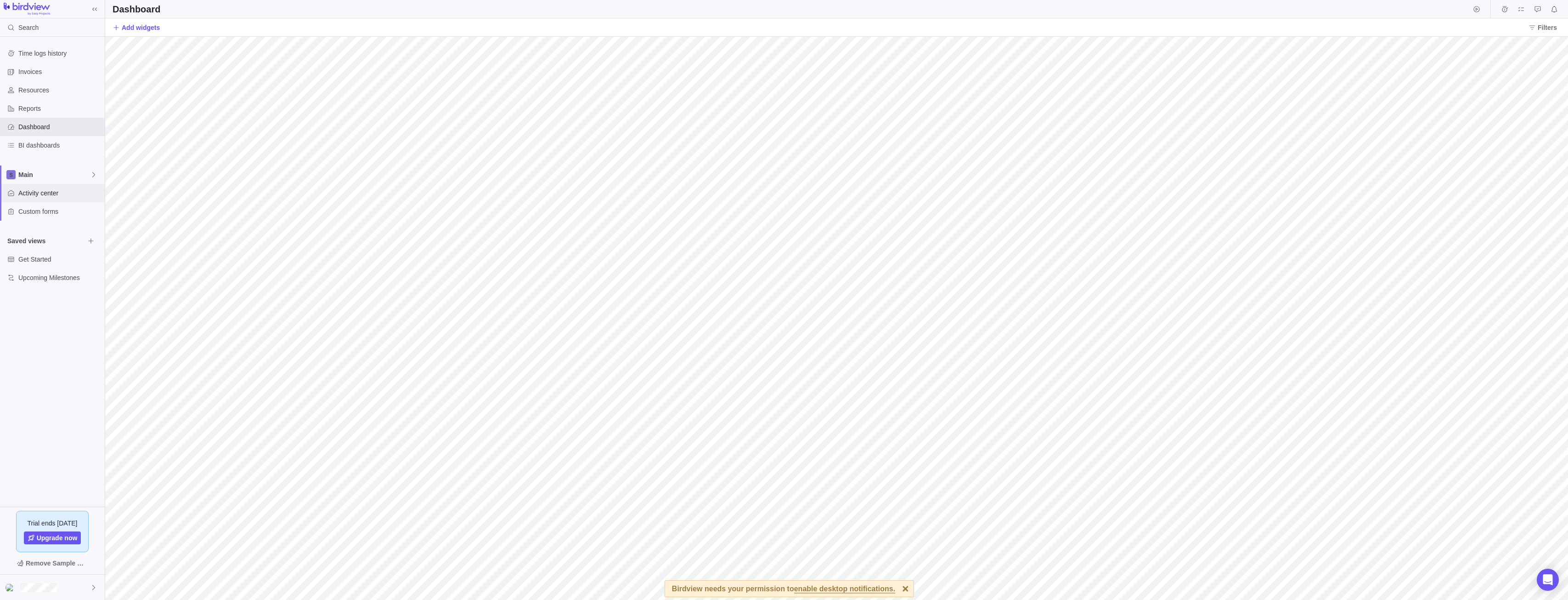
click at [70, 192] on span "Activity center" at bounding box center [60, 192] width 83 height 9
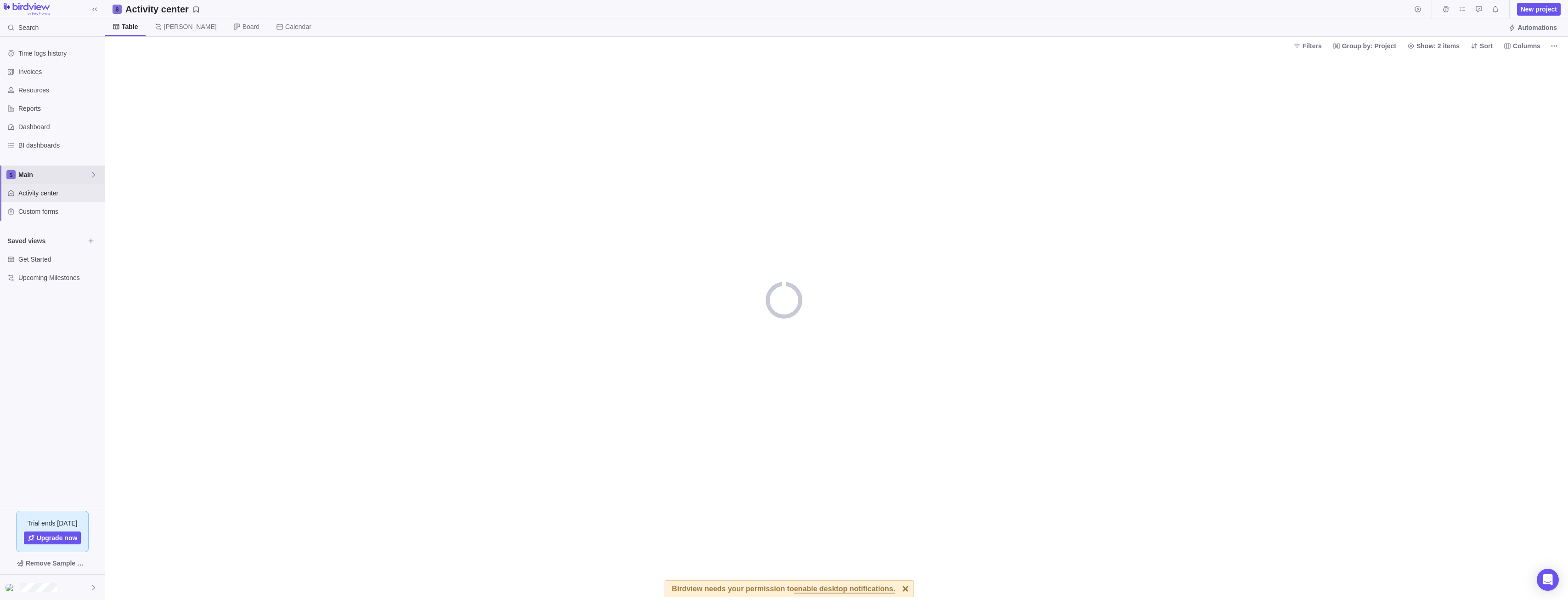
click at [74, 179] on span "Main" at bounding box center [54, 174] width 72 height 9
click at [63, 196] on span "Main" at bounding box center [52, 196] width 57 height 9
click at [72, 173] on span "Main" at bounding box center [54, 174] width 72 height 9
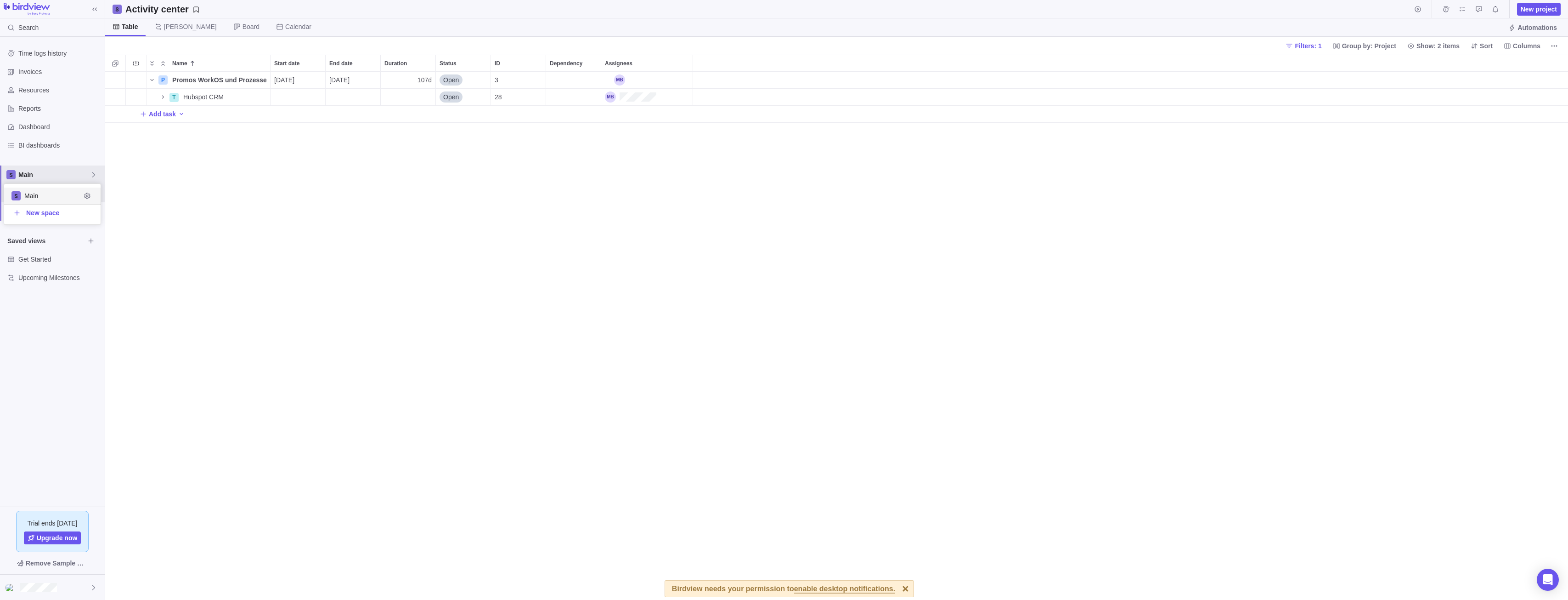
click at [157, 177] on body "Search Time logs history Invoices Resources Reports Dashboard BI dashboards Mai…" at bounding box center [784, 300] width 1568 height 600
click at [43, 213] on span "Custom forms" at bounding box center [60, 211] width 83 height 9
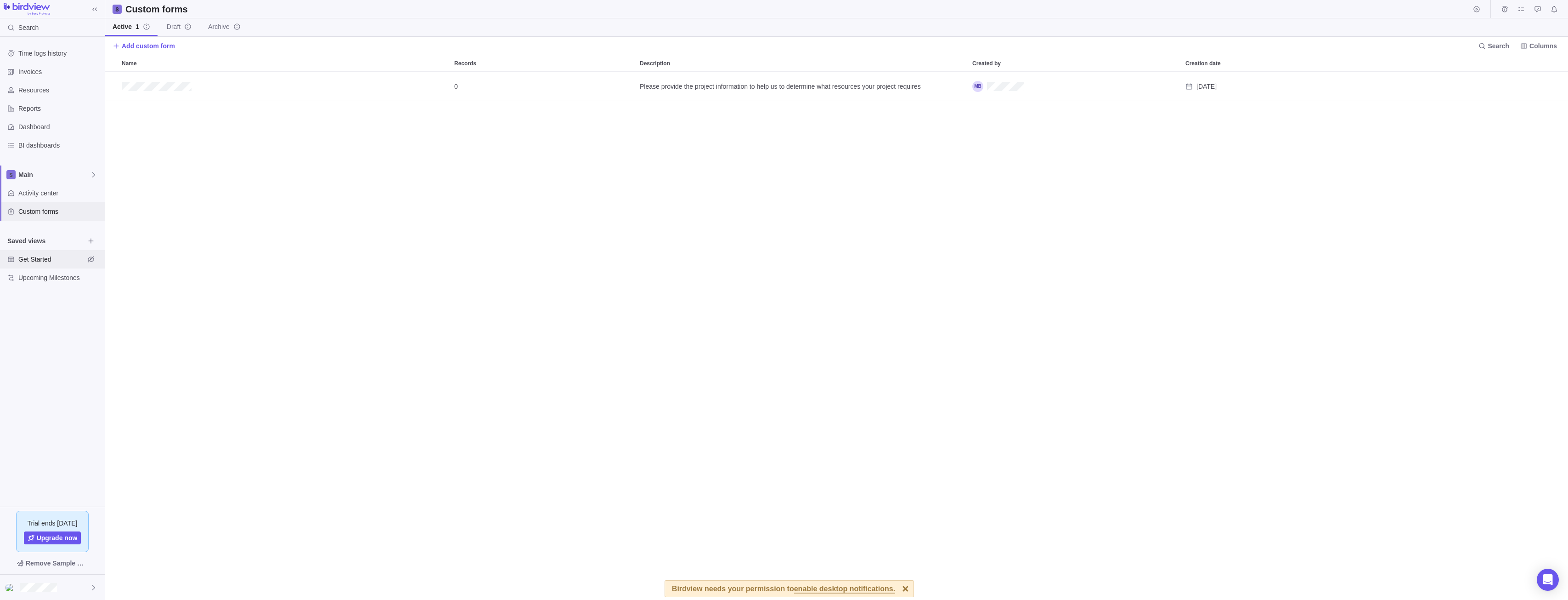
scroll to position [521, 1456]
click at [52, 265] on div "Get Started" at bounding box center [52, 259] width 105 height 18
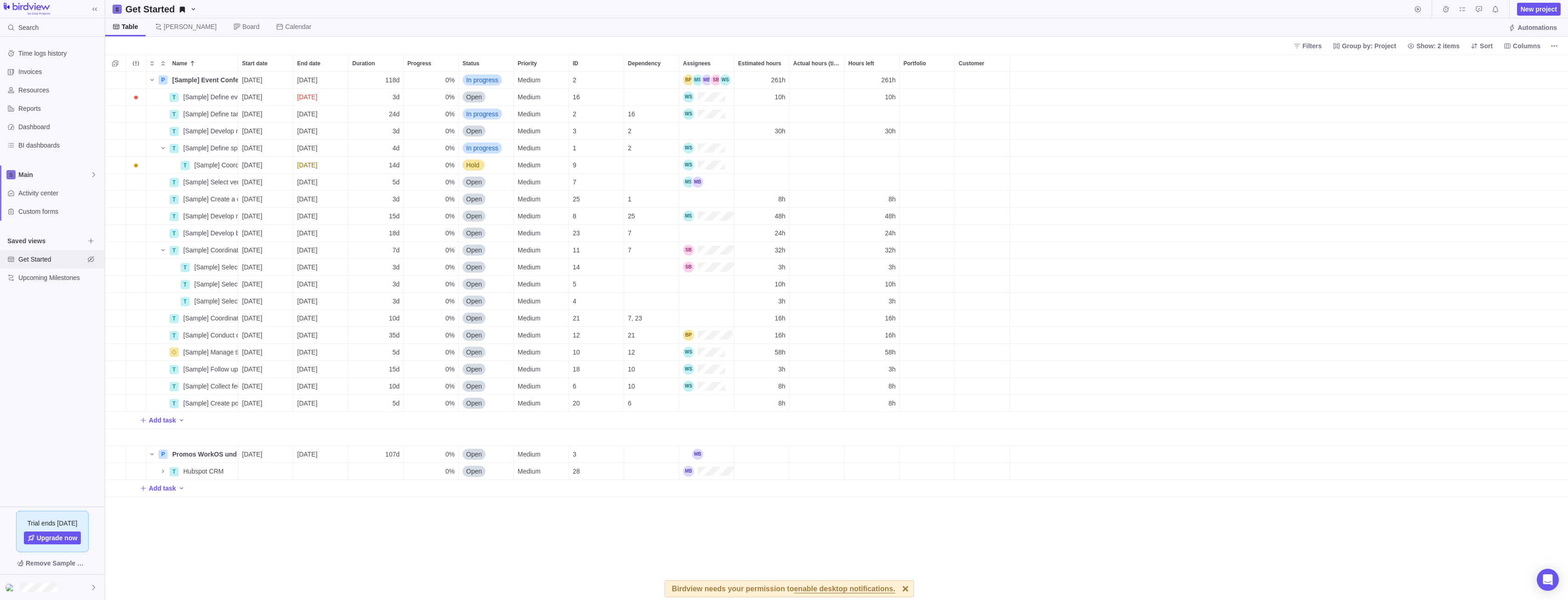
scroll to position [521, 1456]
click at [42, 283] on div "Upcoming Milestones" at bounding box center [52, 278] width 105 height 18
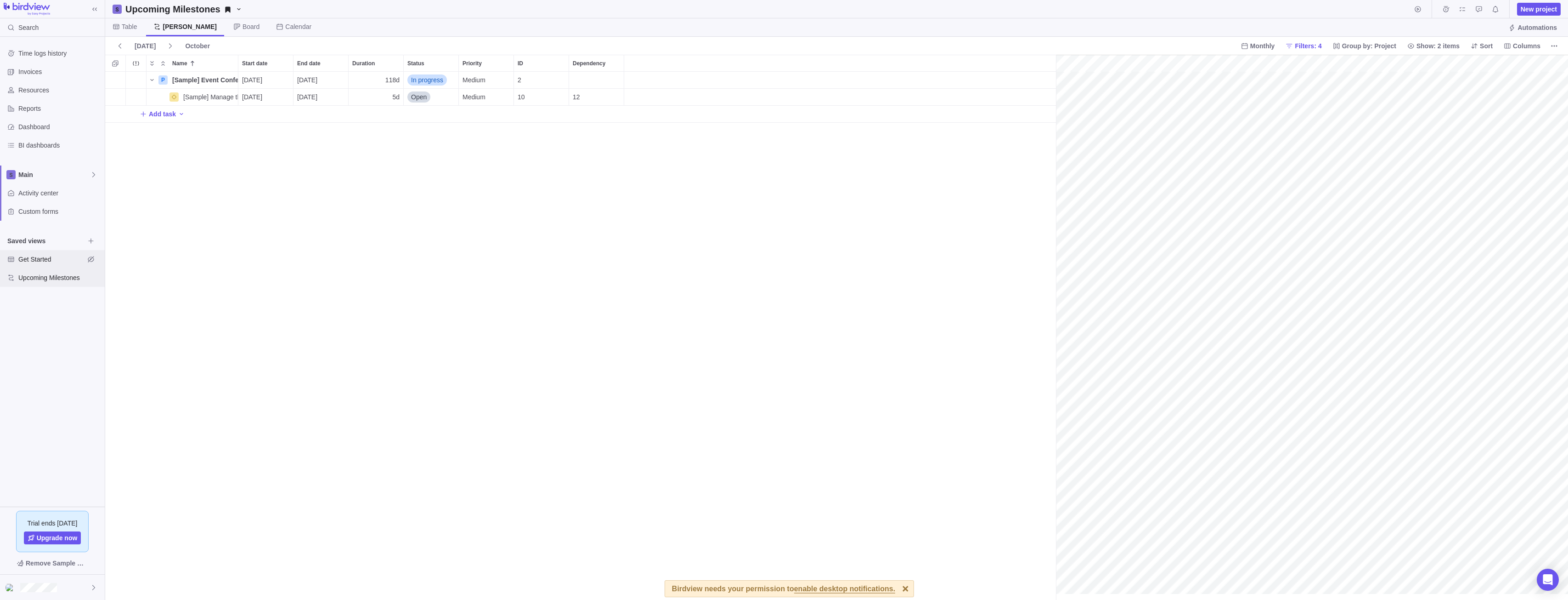
scroll to position [0, 97]
click at [47, 254] on div "Get Started" at bounding box center [52, 259] width 105 height 18
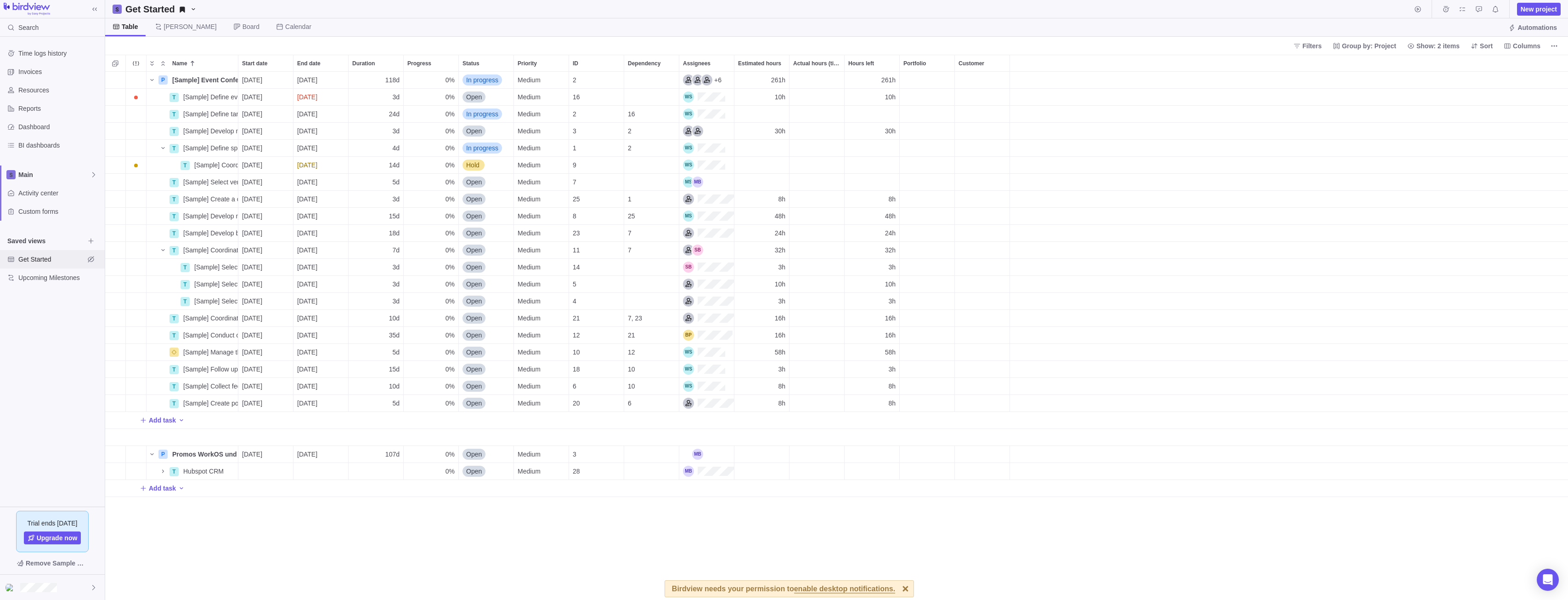
scroll to position [521, 1456]
click at [49, 566] on span "Remove Sample Data" at bounding box center [57, 563] width 63 height 11
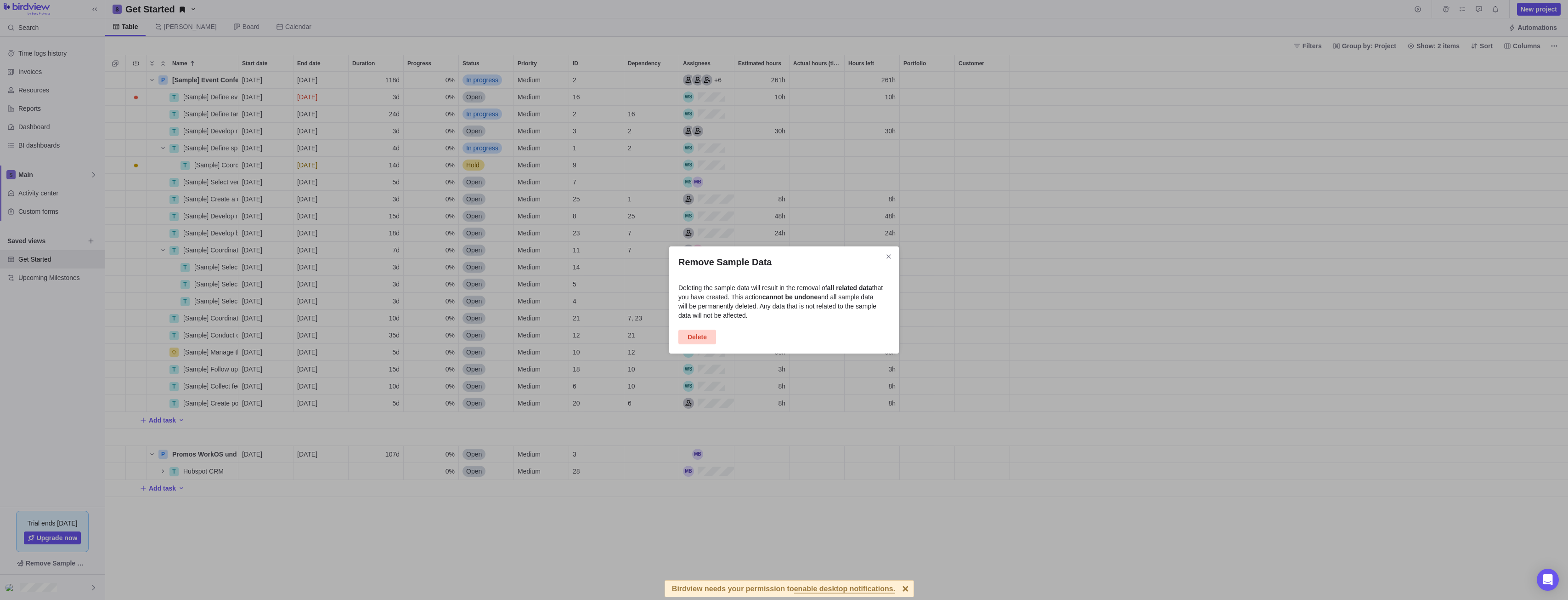
click at [693, 334] on span "Delete" at bounding box center [698, 337] width 19 height 11
drag, startPoint x: 696, startPoint y: 333, endPoint x: 709, endPoint y: 311, distance: 25.6
click at [709, 311] on div "Remove Sample Data Deleting the sample data will result in the removal of all r…" at bounding box center [783, 300] width 229 height 107
drag, startPoint x: 702, startPoint y: 307, endPoint x: 796, endPoint y: 308, distance: 94.0
click at [796, 308] on span "Deleting the sample data will result in the removal of all related data that yo…" at bounding box center [780, 301] width 205 height 35
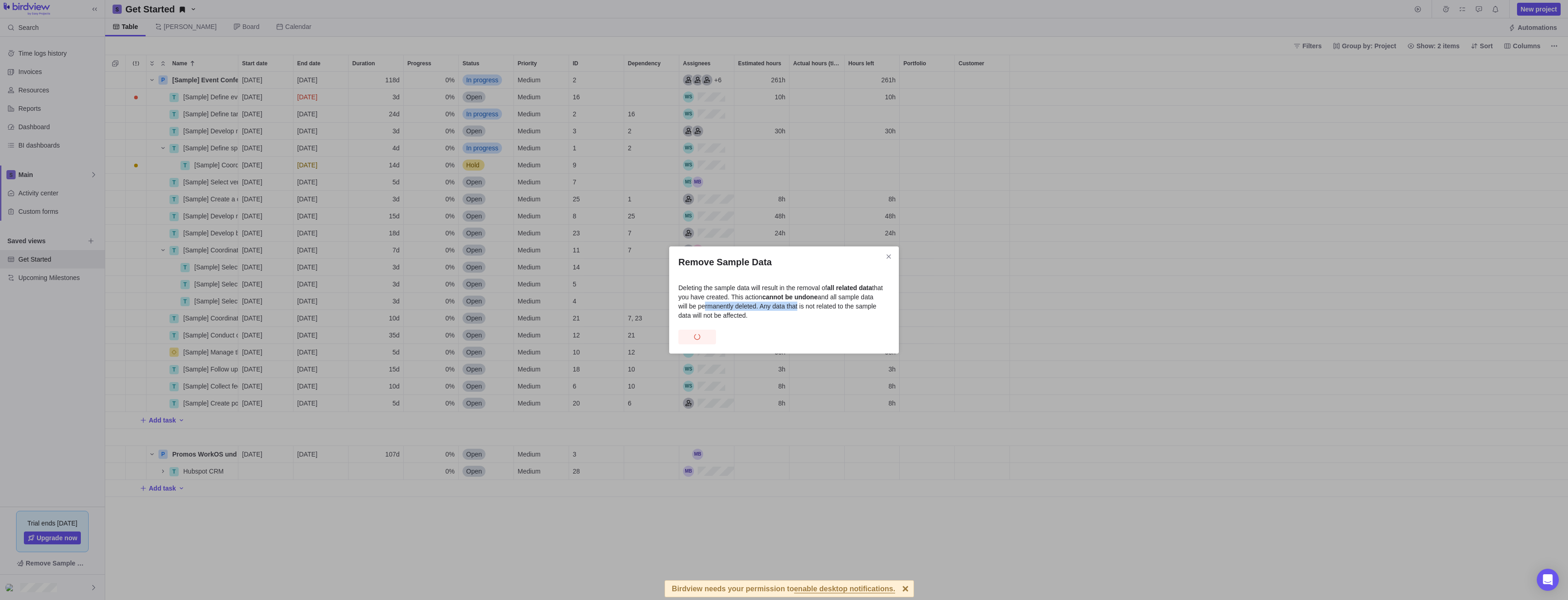
click at [796, 308] on span "Deleting the sample data will result in the removal of all related data that yo…" at bounding box center [780, 301] width 205 height 35
drag, startPoint x: 808, startPoint y: 305, endPoint x: 858, endPoint y: 305, distance: 50.0
click at [858, 305] on span "Deleting the sample data will result in the removal of all related data that yo…" at bounding box center [780, 301] width 205 height 35
drag, startPoint x: 789, startPoint y: 320, endPoint x: 717, endPoint y: 312, distance: 72.4
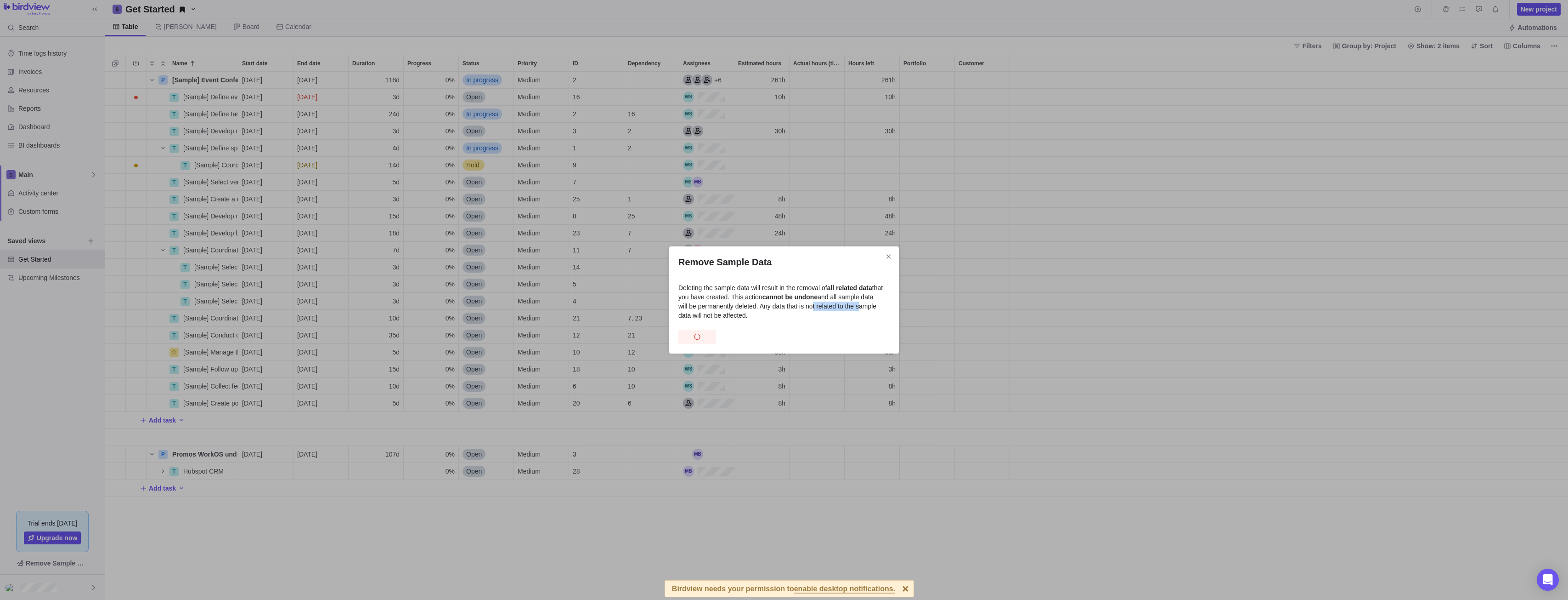
click at [717, 312] on div "Deleting the sample data will result in the removal of all related data that yo…" at bounding box center [783, 302] width 211 height 37
click at [717, 312] on span "Deleting the sample data will result in the removal of all related data that yo…" at bounding box center [780, 301] width 205 height 35
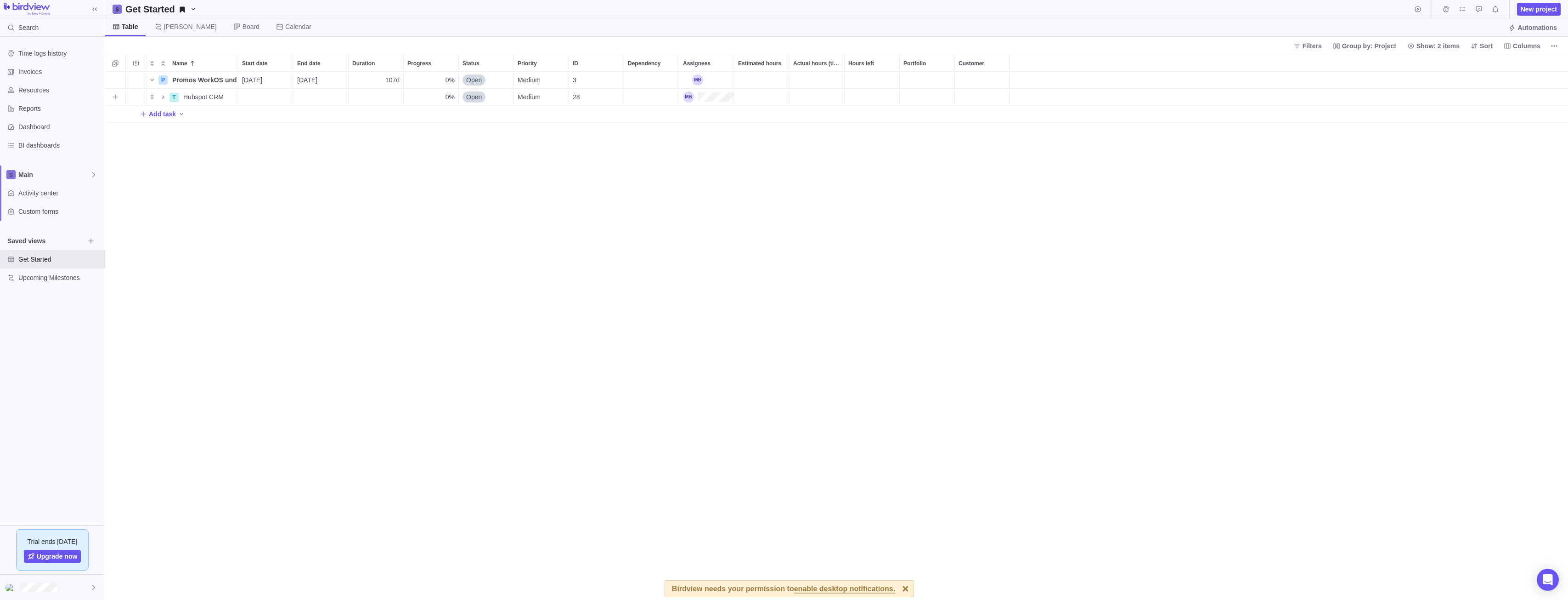
scroll to position [521, 1456]
click at [164, 93] on span "Name" at bounding box center [163, 97] width 11 height 13
click at [164, 98] on icon "Name" at bounding box center [163, 97] width 7 height 7
click at [86, 175] on span "Main" at bounding box center [54, 174] width 72 height 9
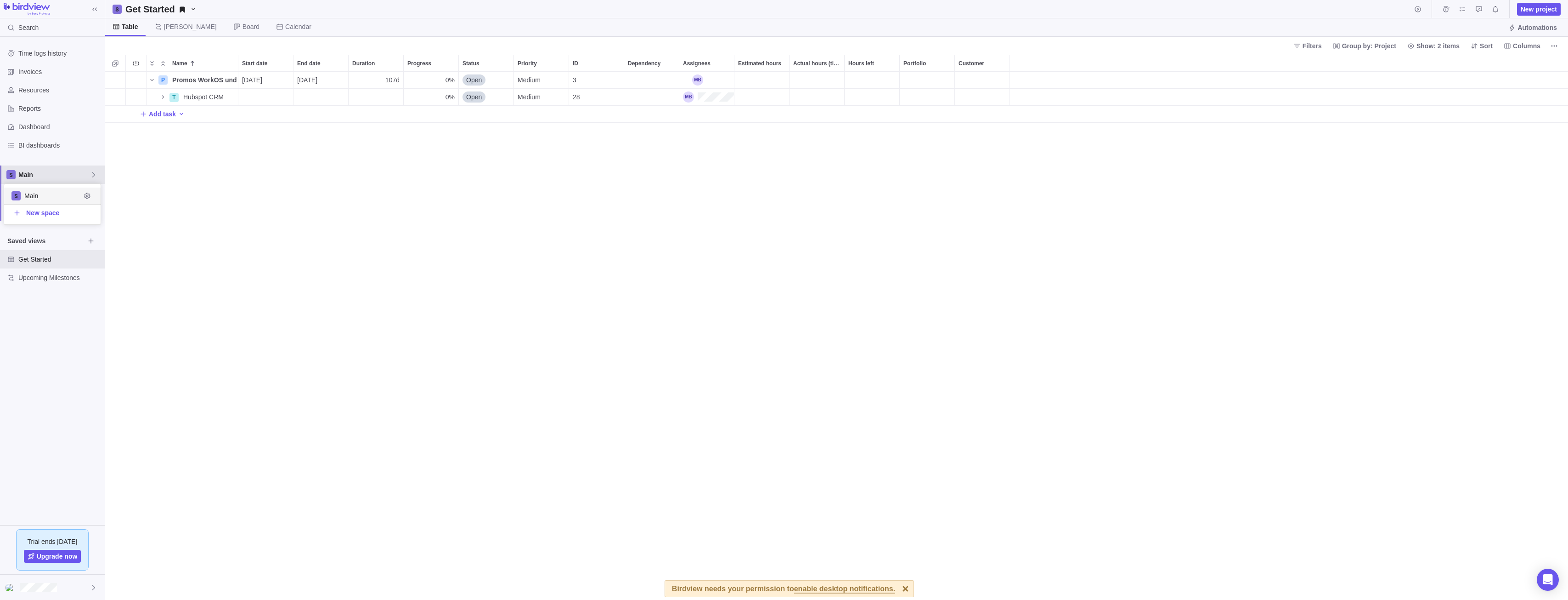
click at [86, 175] on span "Main" at bounding box center [54, 174] width 72 height 9
click at [78, 196] on span "Activity center" at bounding box center [60, 192] width 83 height 9
click at [162, 100] on icon "Name" at bounding box center [163, 97] width 7 height 7
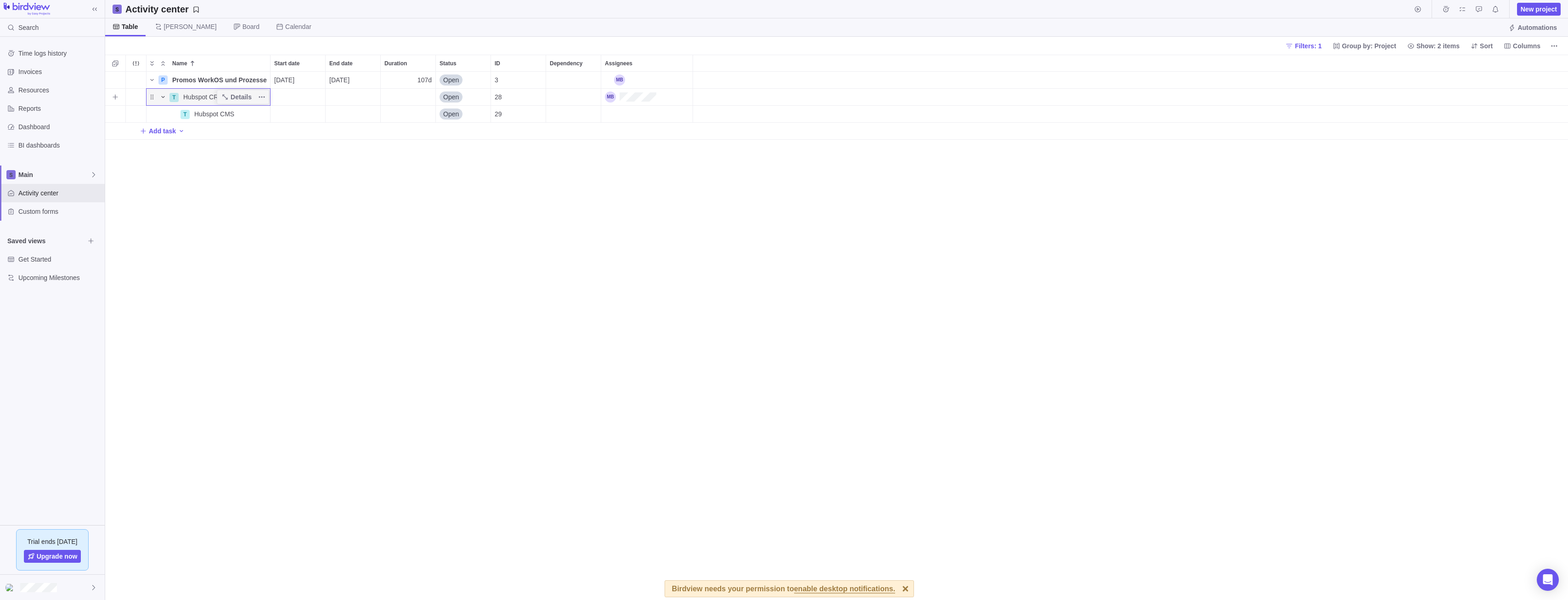
click at [162, 97] on icon "Name" at bounding box center [163, 97] width 7 height 7
click at [30, 57] on div "Time logs history" at bounding box center [52, 53] width 105 height 18
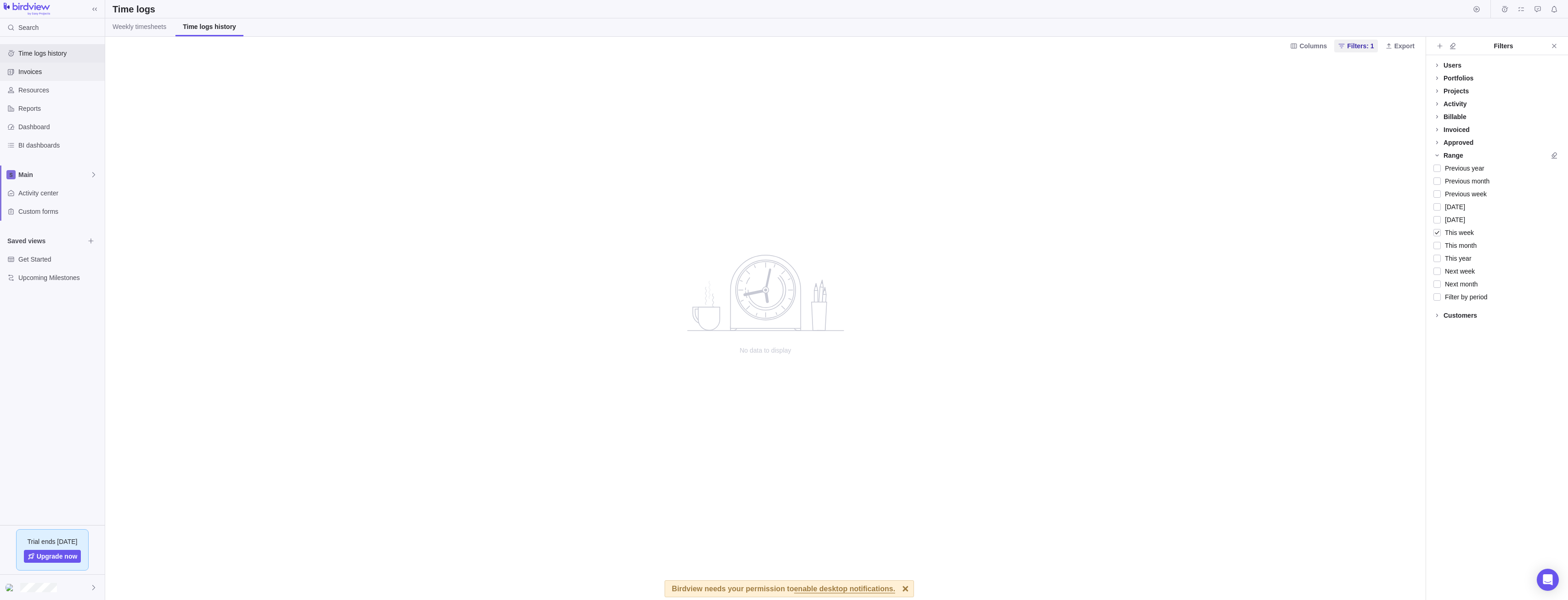
click at [30, 74] on span "Invoices" at bounding box center [60, 71] width 83 height 9
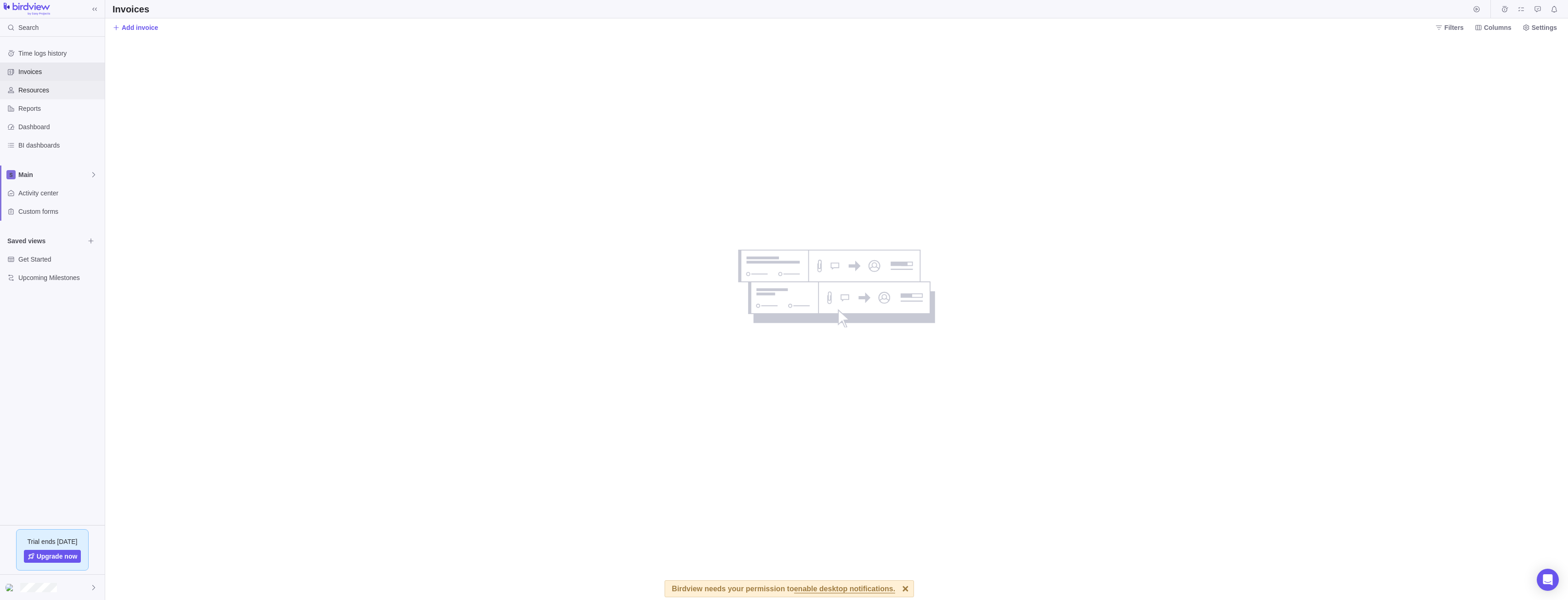
click at [41, 95] on div "Resources" at bounding box center [52, 90] width 105 height 18
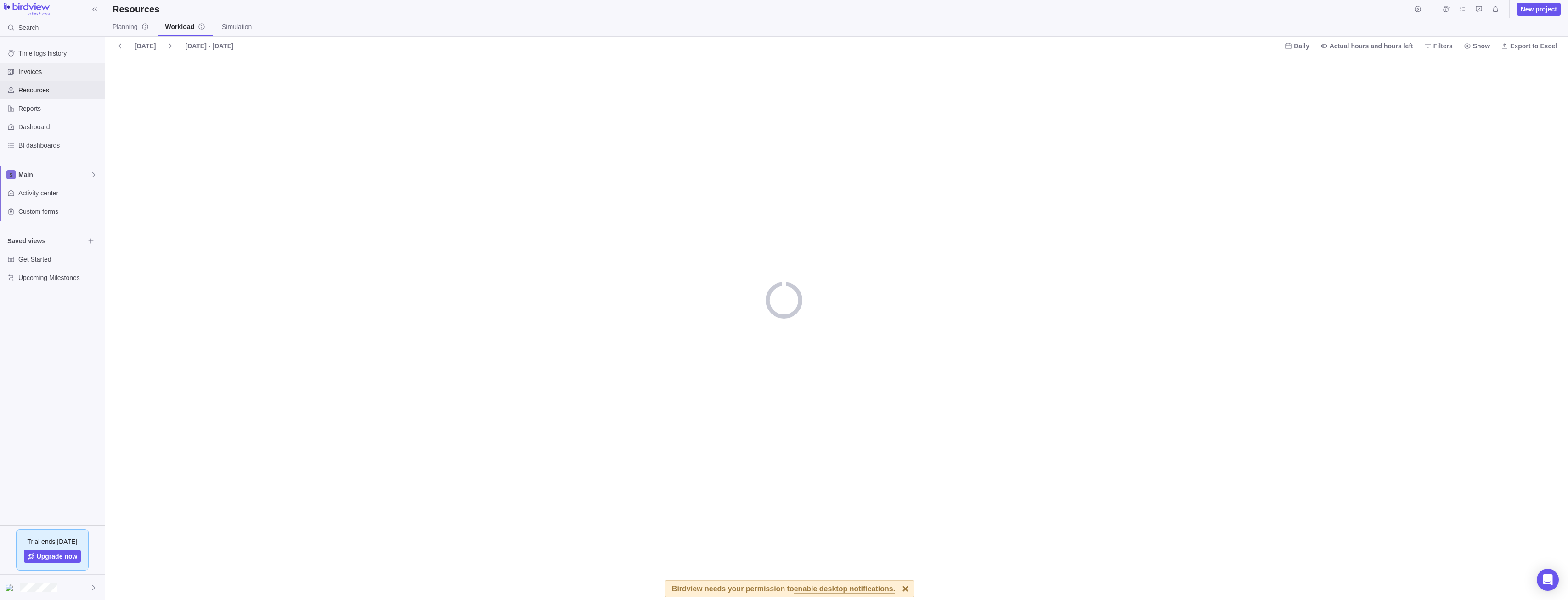
click at [45, 78] on div "Invoices" at bounding box center [52, 72] width 105 height 18
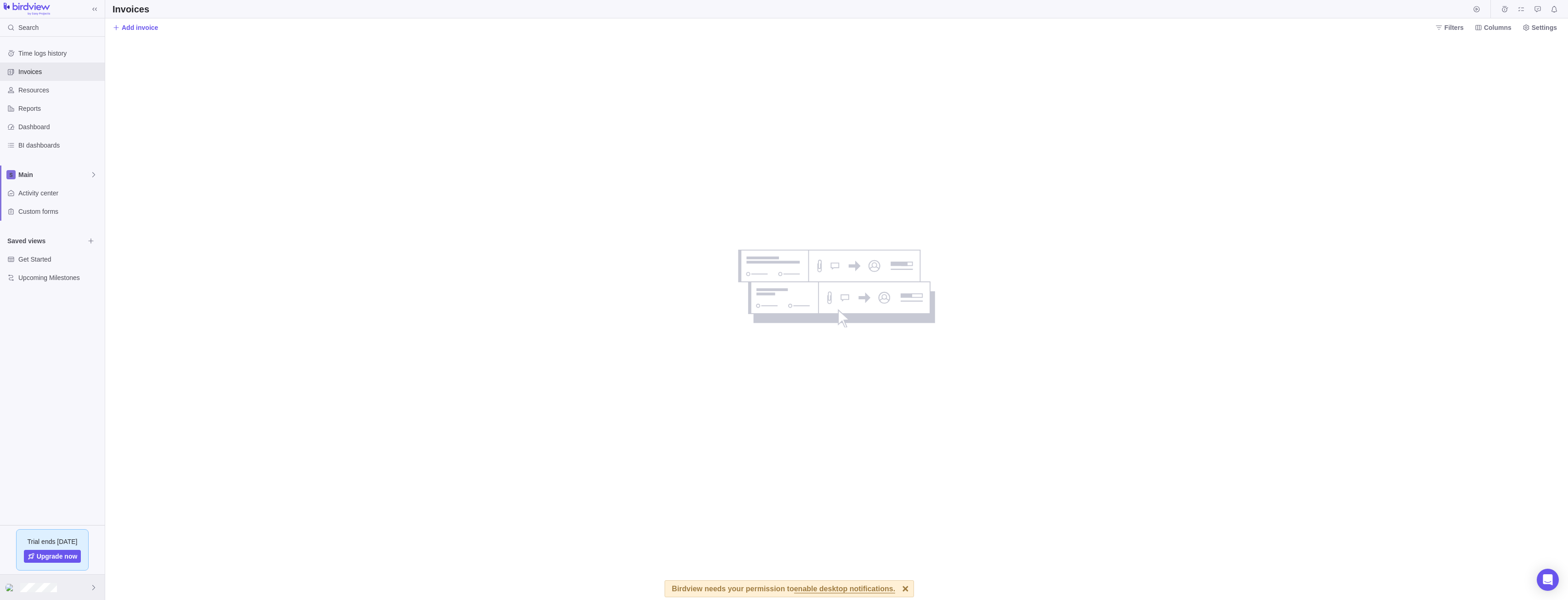
click at [80, 585] on div at bounding box center [52, 587] width 105 height 25
click at [67, 443] on span "Company settings" at bounding box center [53, 442] width 83 height 9
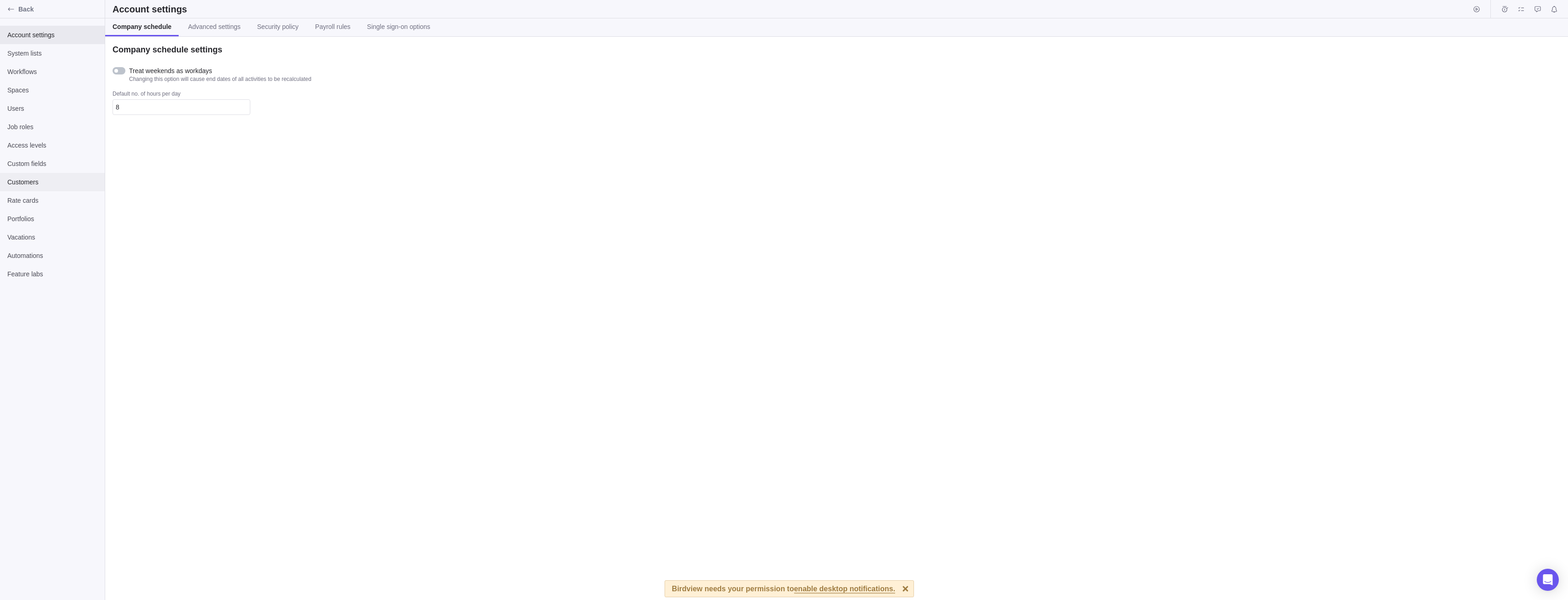
click at [58, 182] on span "Customers" at bounding box center [52, 182] width 90 height 9
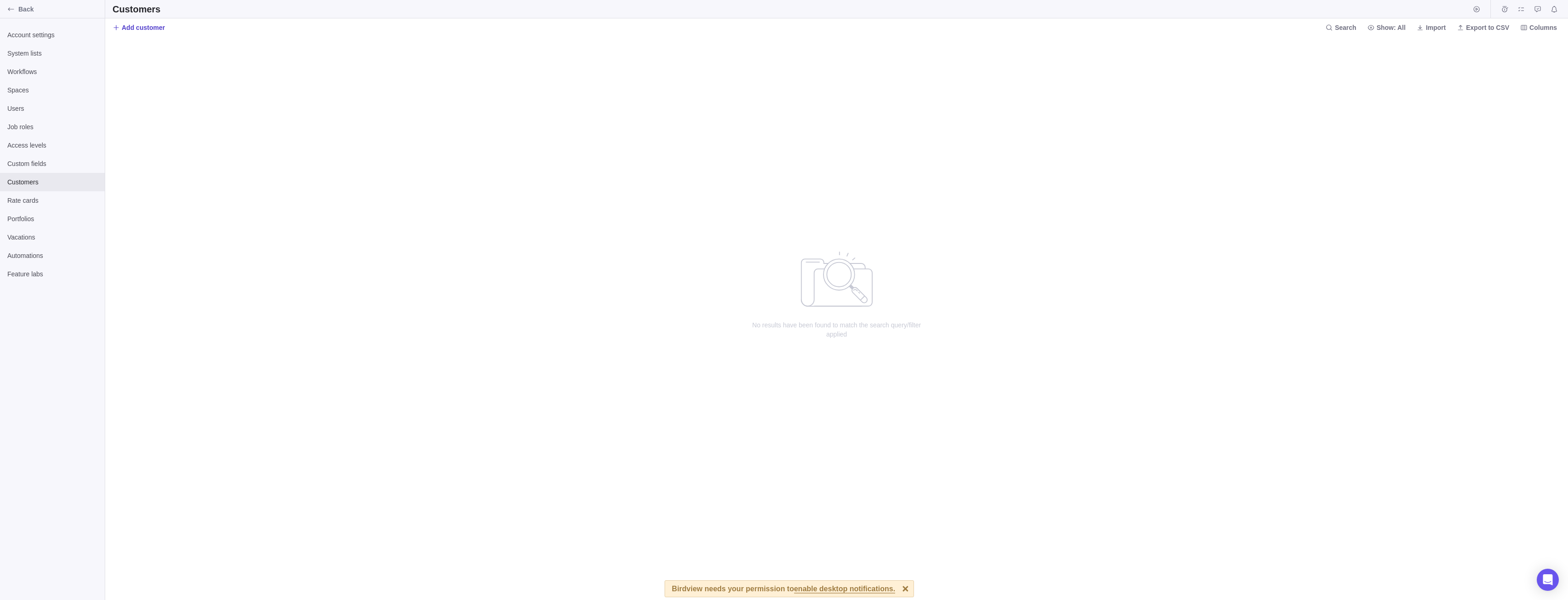
click at [141, 27] on span "Add customer" at bounding box center [143, 27] width 43 height 9
click at [1413, 74] on div at bounding box center [1469, 57] width 179 height 40
click at [1389, 335] on input "Billing hourly rate" at bounding box center [1469, 342] width 179 height 23
click at [1402, 369] on textarea "Description" at bounding box center [1469, 370] width 179 height 23
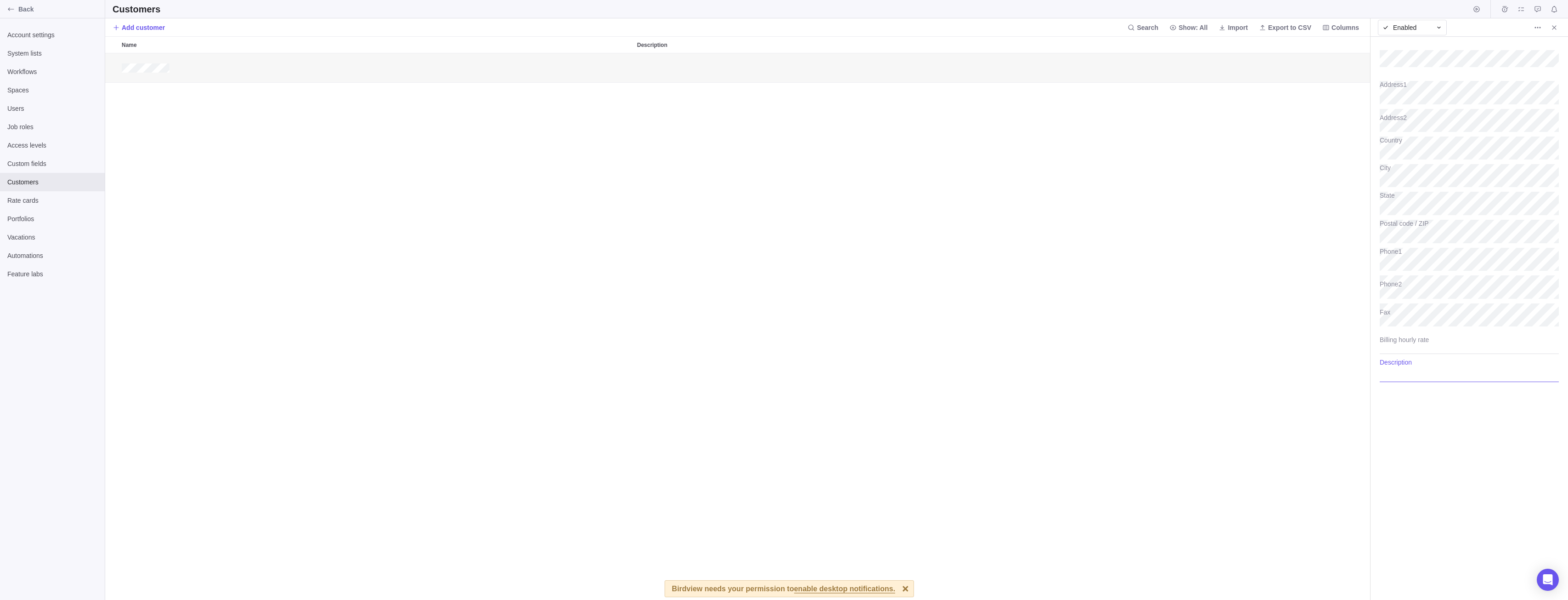
type textarea "x"
type textarea "/"
click at [1298, 345] on div "grid" at bounding box center [738, 327] width 1265 height 547
click at [1433, 367] on textarea "/" at bounding box center [1469, 370] width 179 height 23
click at [1543, 584] on icon "Open Intercom Messenger" at bounding box center [1548, 580] width 12 height 12
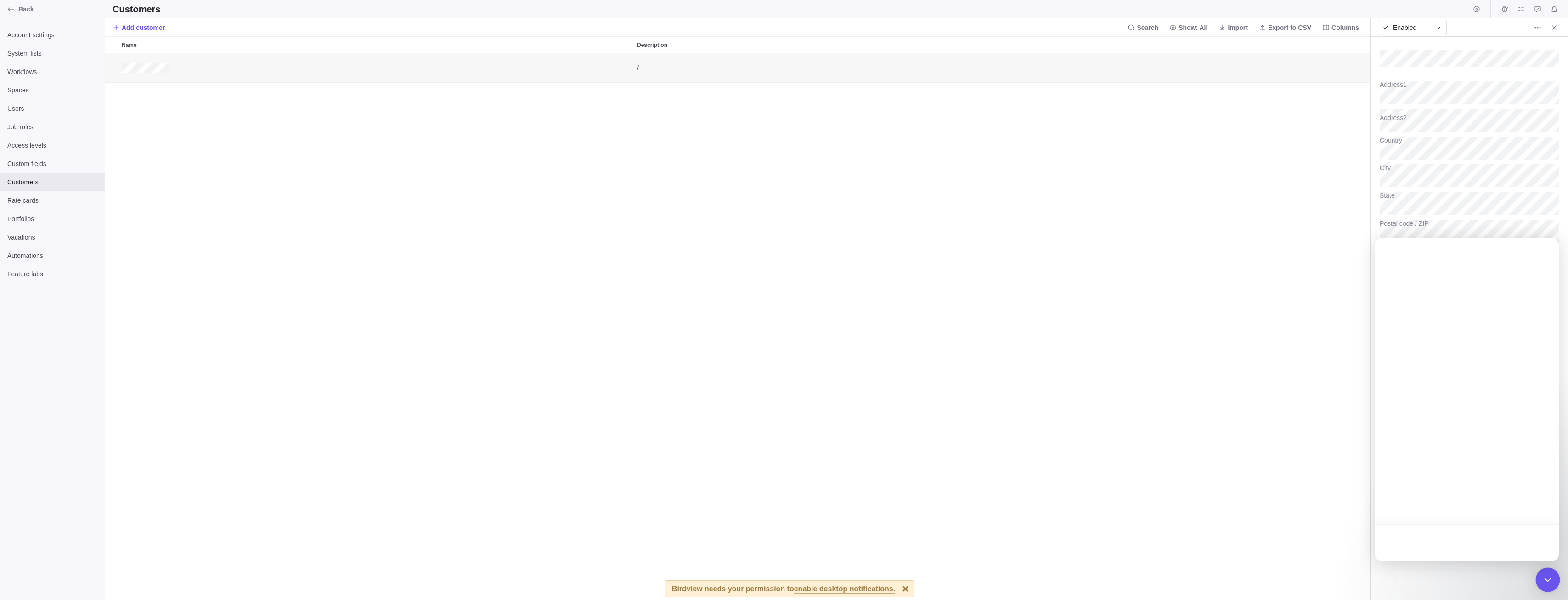
click at [1553, 581] on icon "Open Intercom Messenger" at bounding box center [1548, 580] width 12 height 12
click at [1539, 25] on icon "More actions" at bounding box center [1538, 27] width 7 height 7
click at [1528, 27] on body "Back Account settings System lists Workflows Spaces Users Job roles Access leve…" at bounding box center [784, 300] width 1568 height 600
click at [390, 173] on div "/" at bounding box center [738, 327] width 1265 height 547
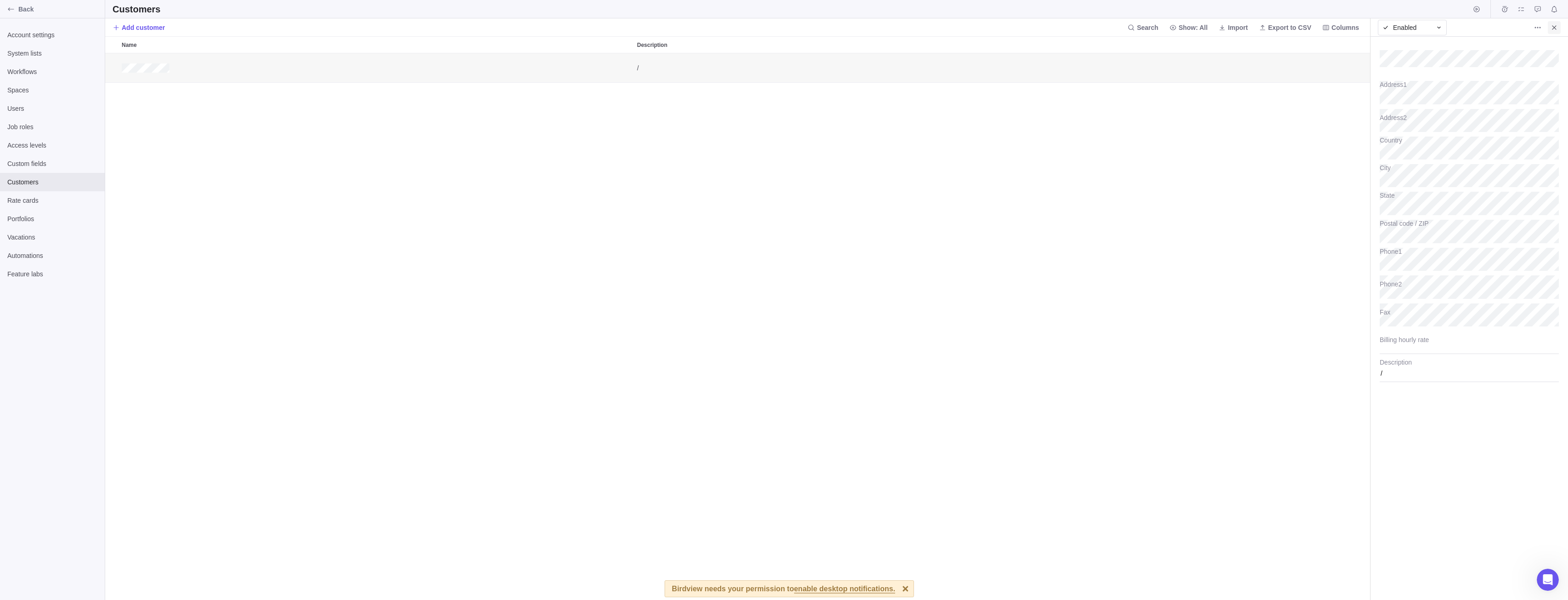
click at [1556, 29] on icon "Close" at bounding box center [1554, 27] width 7 height 7
click at [1180, 20] on div "Customers Add customer Search Show: All Import Export to CSV Columns Name Descr…" at bounding box center [836, 300] width 1463 height 600
click at [1247, 228] on div "/" at bounding box center [738, 327] width 1265 height 547
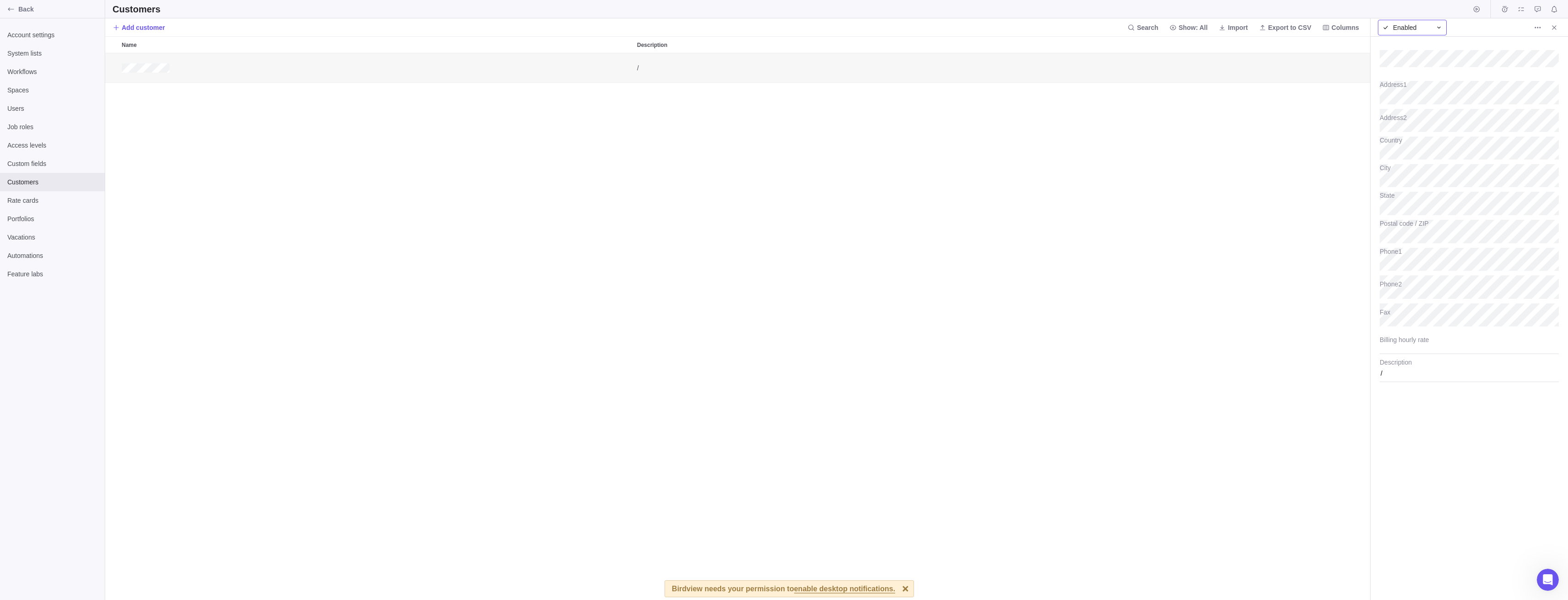
click at [1413, 26] on span "Enabled" at bounding box center [1405, 27] width 23 height 9
click at [1419, 21] on div "Enabled" at bounding box center [1412, 27] width 69 height 16
click at [1537, 28] on icon "More actions" at bounding box center [1538, 27] width 7 height 7
click at [1538, 24] on icon "More actions" at bounding box center [1538, 27] width 7 height 7
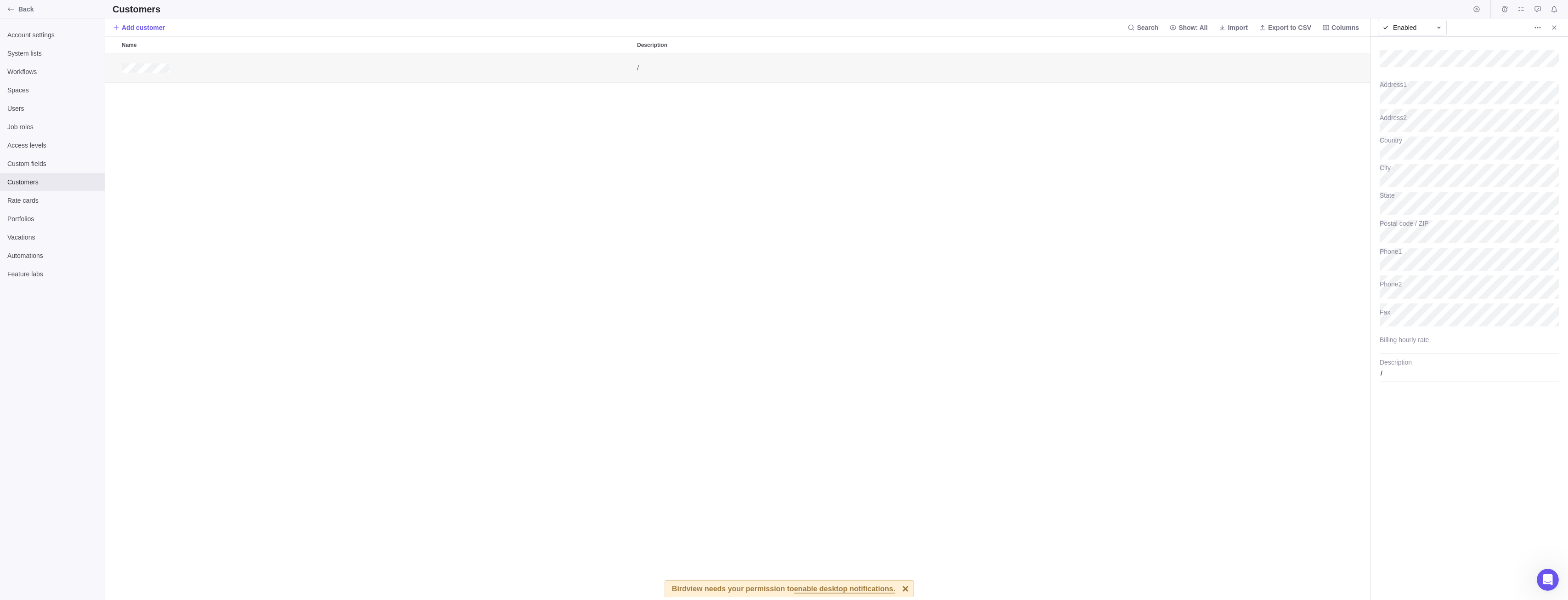
click at [1265, 207] on div "/" at bounding box center [738, 327] width 1265 height 547
drag, startPoint x: 191, startPoint y: 70, endPoint x: 629, endPoint y: 222, distance: 463.6
click at [629, 222] on div "/" at bounding box center [738, 327] width 1265 height 547
click at [51, 196] on span "Rate cards" at bounding box center [52, 200] width 90 height 9
click at [59, 185] on span "Customers" at bounding box center [52, 182] width 90 height 9
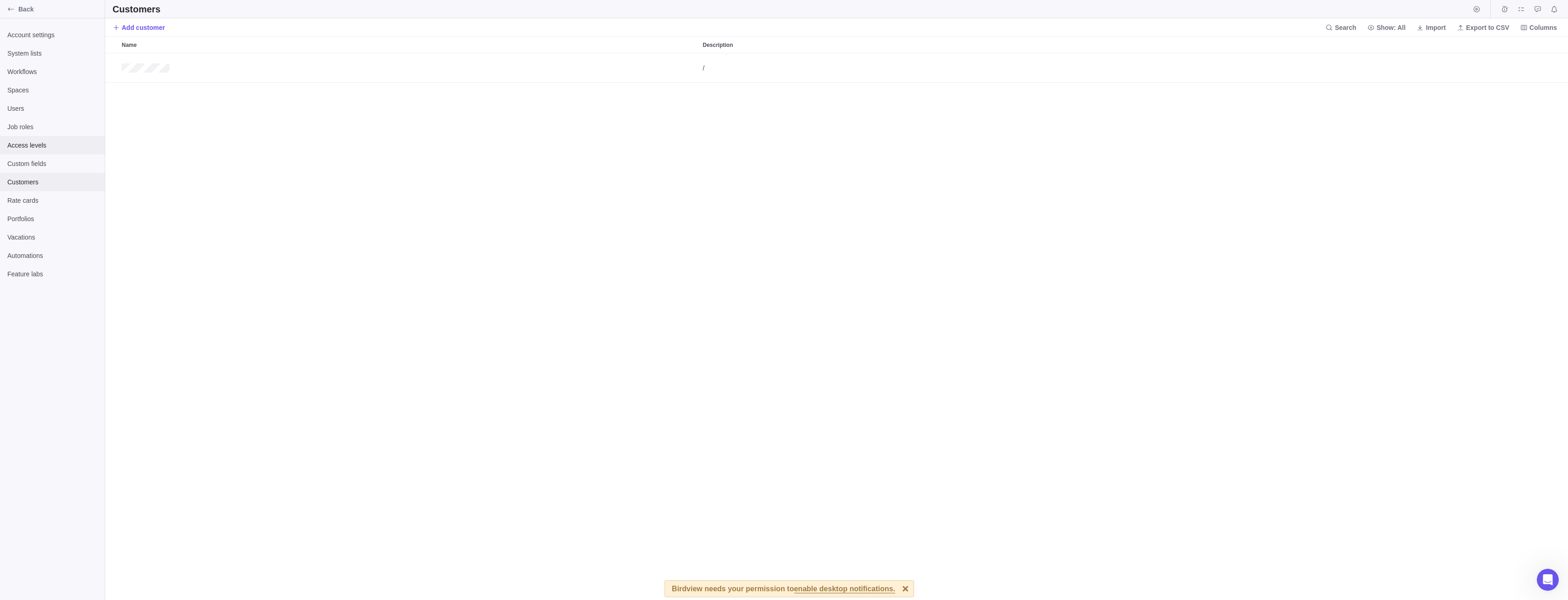
scroll to position [540, 1456]
click at [85, 139] on div "Access levels" at bounding box center [52, 145] width 105 height 18
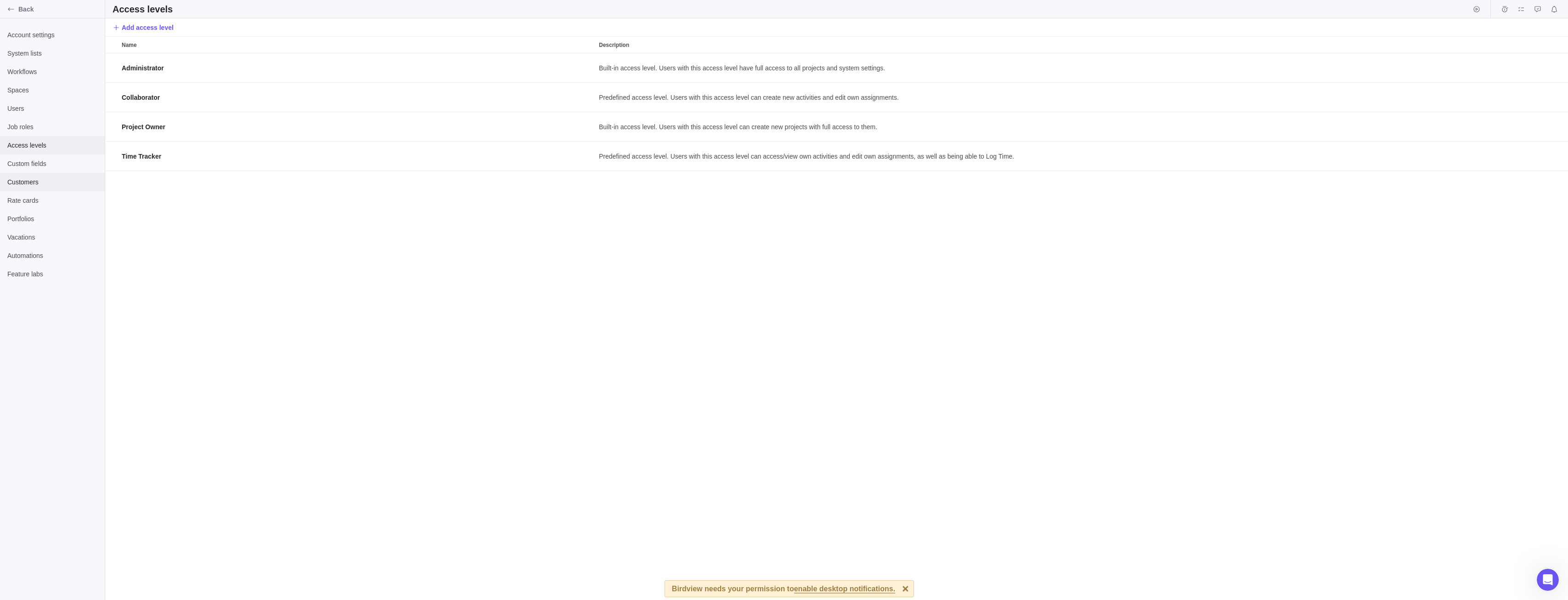
scroll to position [540, 1456]
click at [68, 186] on span "Customers" at bounding box center [52, 182] width 90 height 9
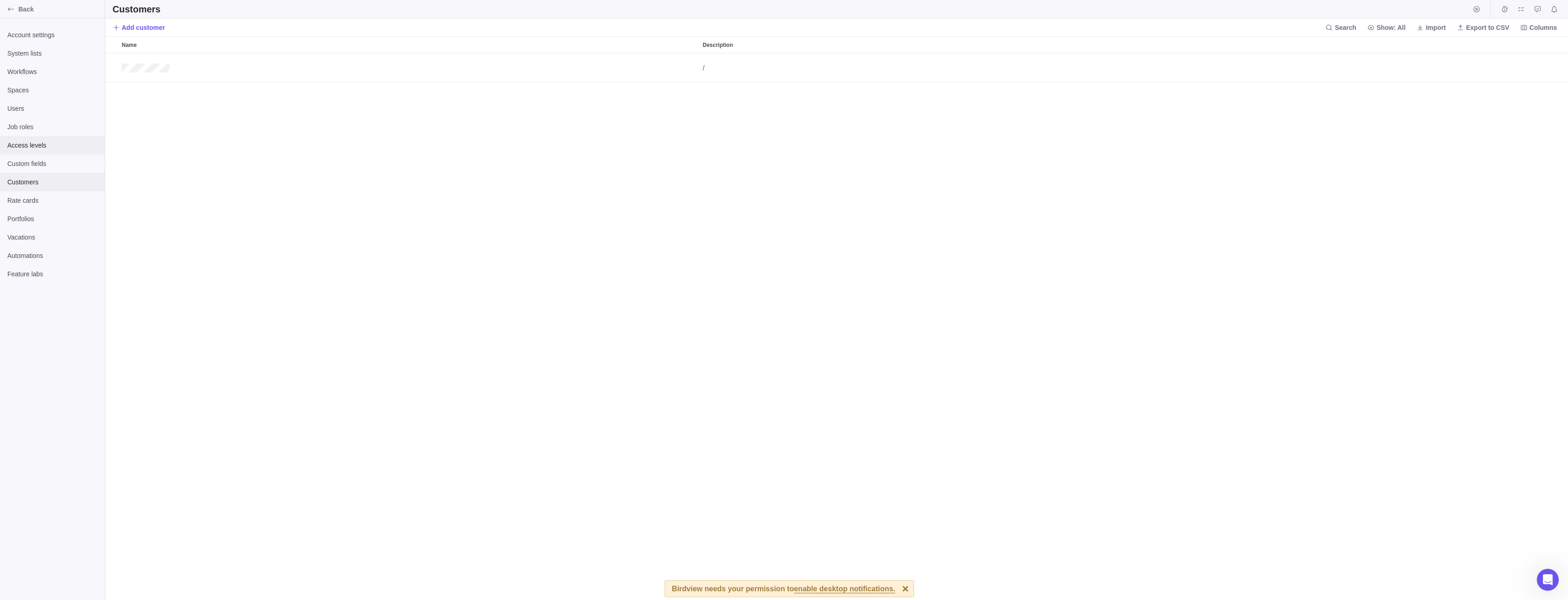
scroll to position [7, 7]
click at [1368, 134] on div "/" at bounding box center [738, 327] width 1265 height 547
click at [1312, 263] on body "Back Account settings System lists Workflows Spaces Users Job roles Access leve…" at bounding box center [784, 300] width 1568 height 600
click at [1475, 8] on icon "Start timer" at bounding box center [1477, 9] width 7 height 7
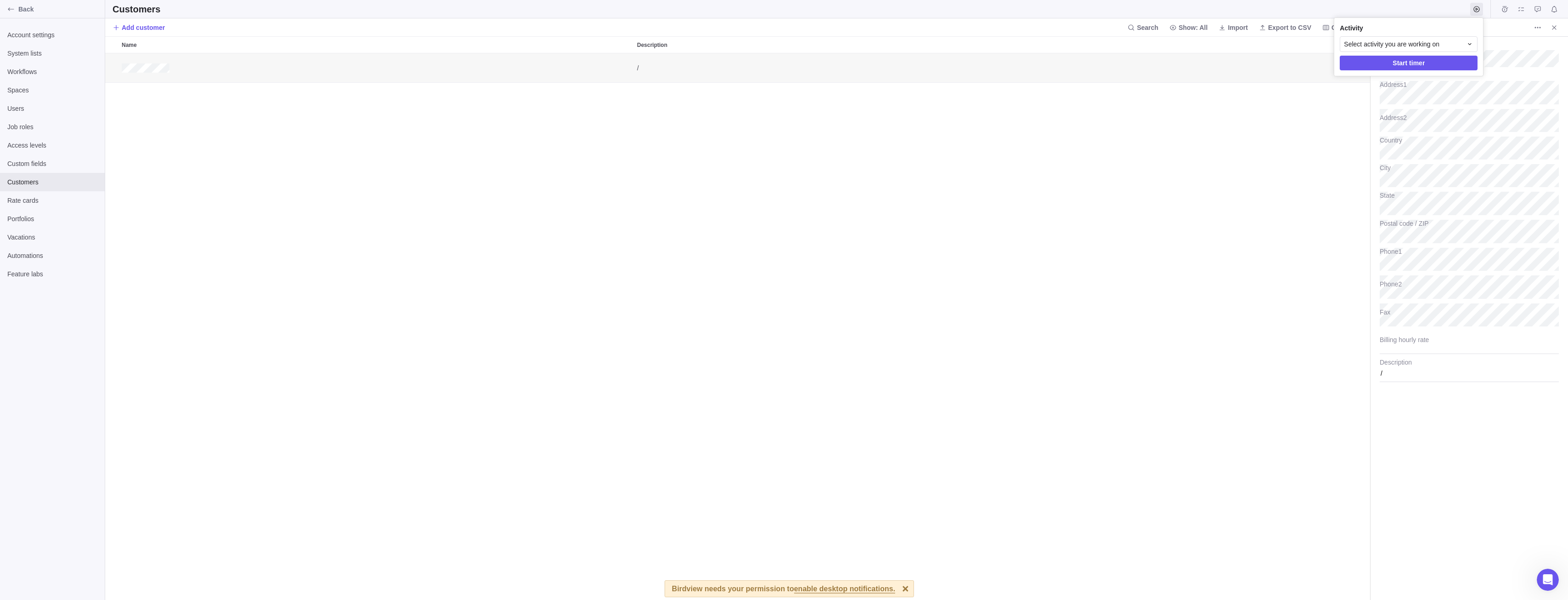
click at [1442, 35] on div "Activity Select activity you are working on Start timer" at bounding box center [1409, 46] width 149 height 58
click at [1438, 44] on span "Select activity you are working on" at bounding box center [1391, 44] width 96 height 9
click at [1470, 80] on div "P Promos WorkOS und Prozesse" at bounding box center [1409, 82] width 138 height 16
click at [1440, 102] on div "T Hubspot CRM" at bounding box center [1409, 103] width 122 height 10
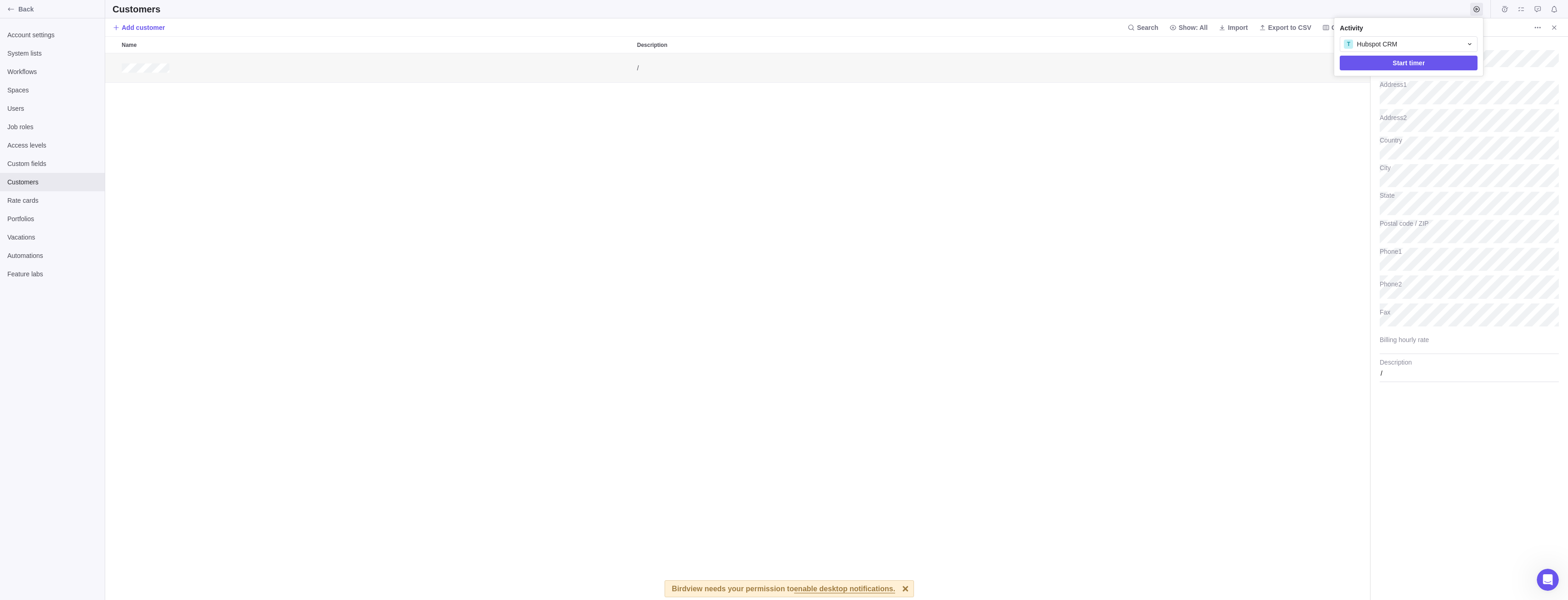
click at [1425, 11] on body "Back Account settings System lists Workflows Spaces Users Job roles Access leve…" at bounding box center [784, 300] width 1568 height 600
click at [29, 165] on span "Custom fields" at bounding box center [52, 163] width 90 height 9
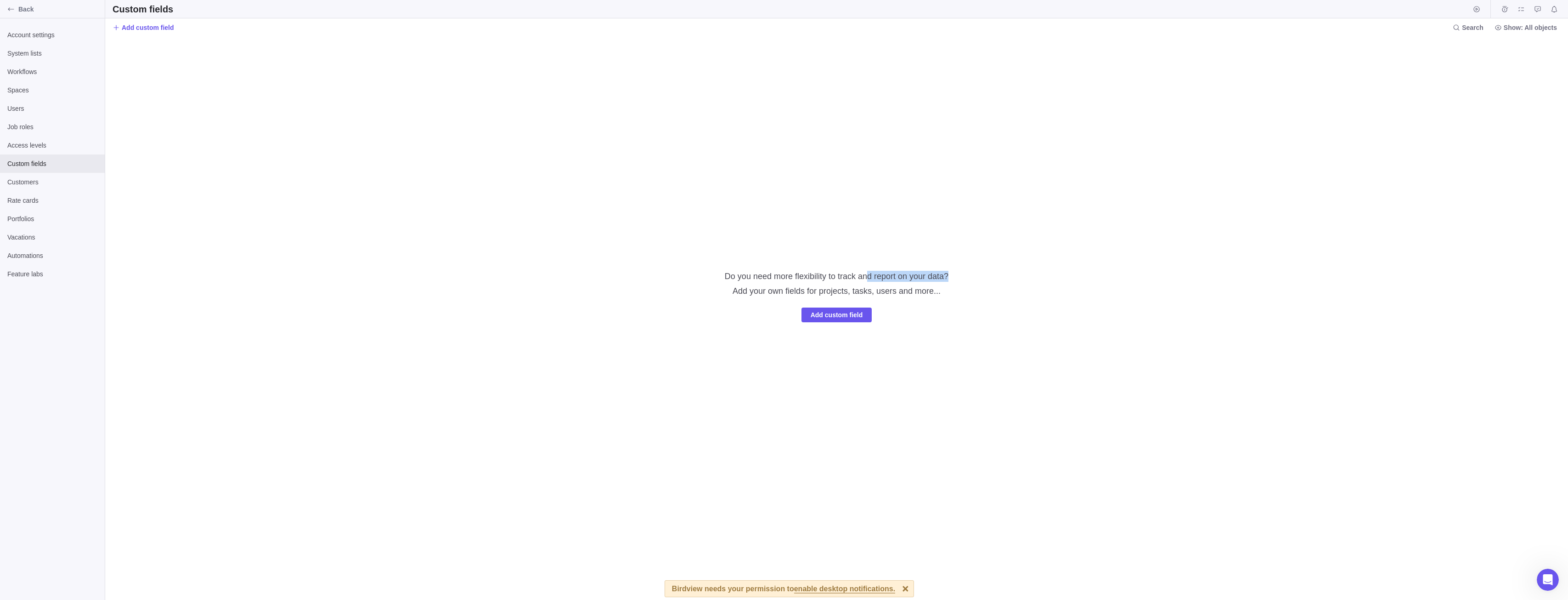
drag, startPoint x: 869, startPoint y: 274, endPoint x: 977, endPoint y: 279, distance: 108.1
click at [977, 279] on div "Do you need more flexibility to track and report on your data? Add your own fie…" at bounding box center [836, 318] width 1463 height 563
drag, startPoint x: 737, startPoint y: 291, endPoint x: 875, endPoint y: 289, distance: 138.0
click at [875, 289] on h3 "Add your own fields for projects, tasks, users and more..." at bounding box center [836, 289] width 208 height 15
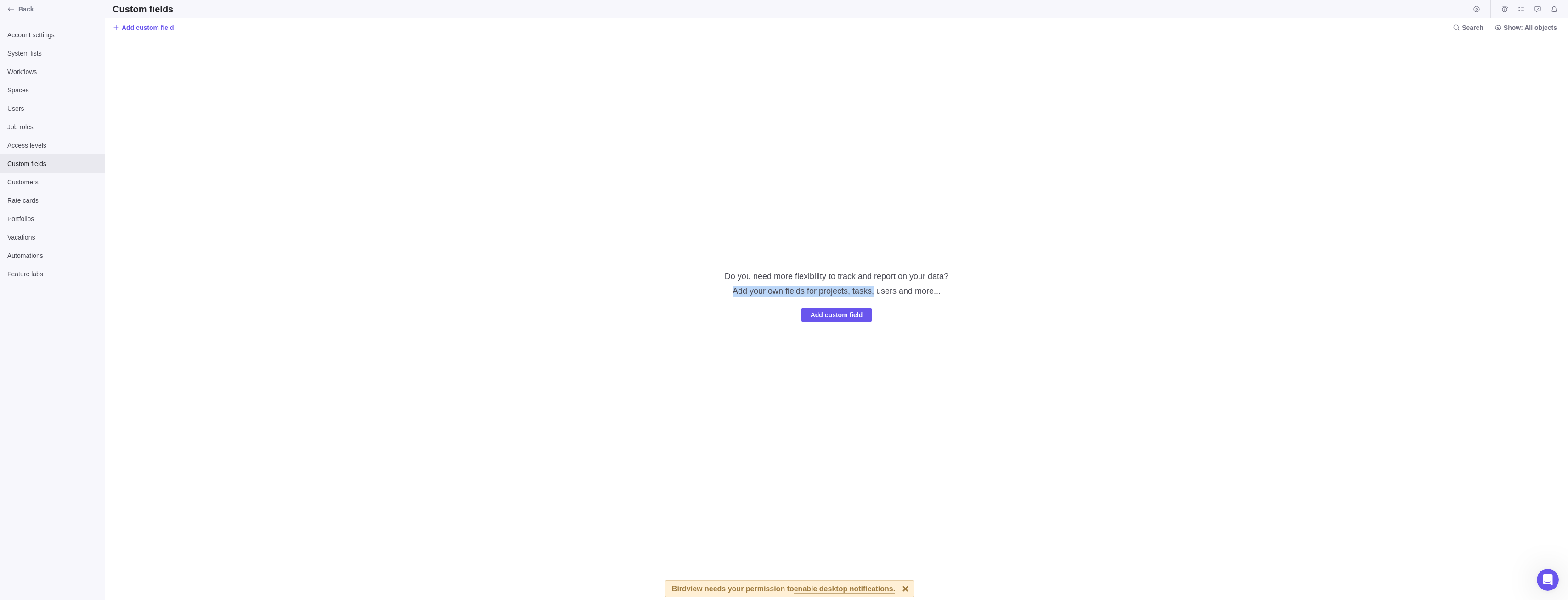
click at [875, 289] on h3 "Add your own fields for projects, tasks, users and more..." at bounding box center [836, 289] width 208 height 15
click at [826, 317] on span "Add custom field" at bounding box center [837, 315] width 52 height 11
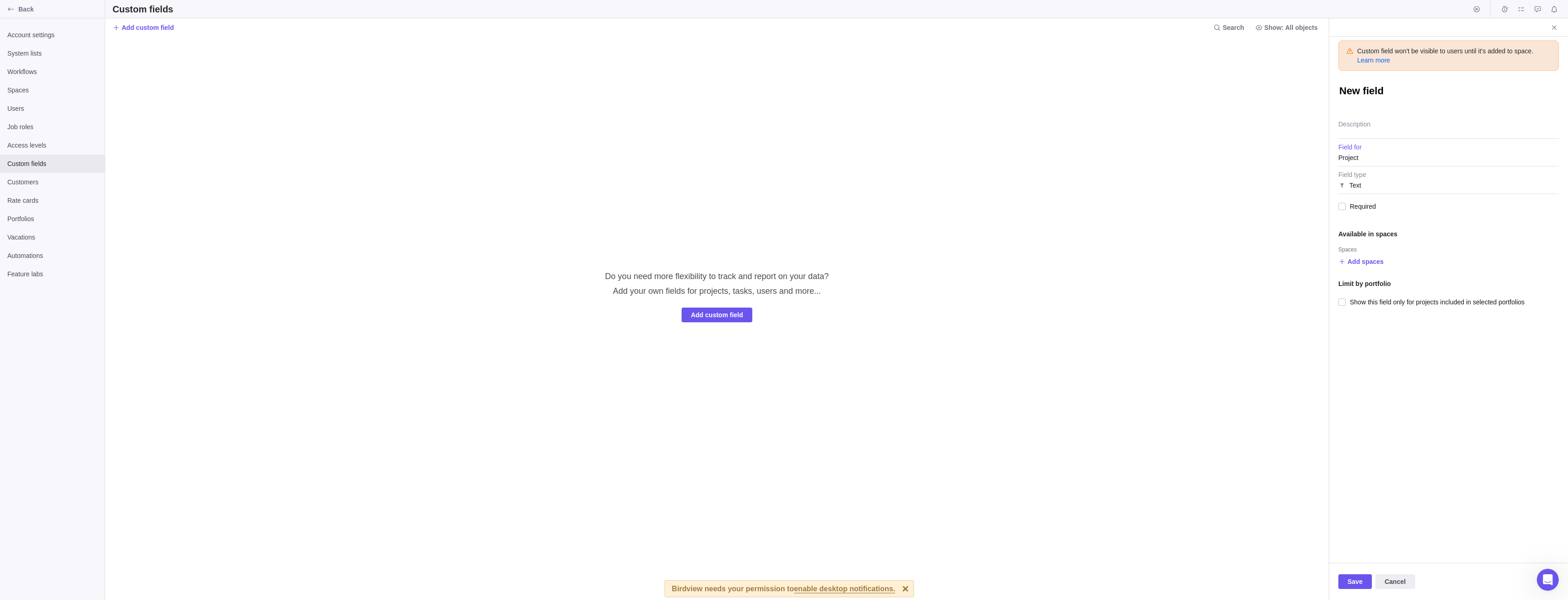
click at [1373, 160] on div "Project" at bounding box center [1449, 157] width 220 height 16
click at [1389, 266] on div "Customer" at bounding box center [1448, 263] width 220 height 16
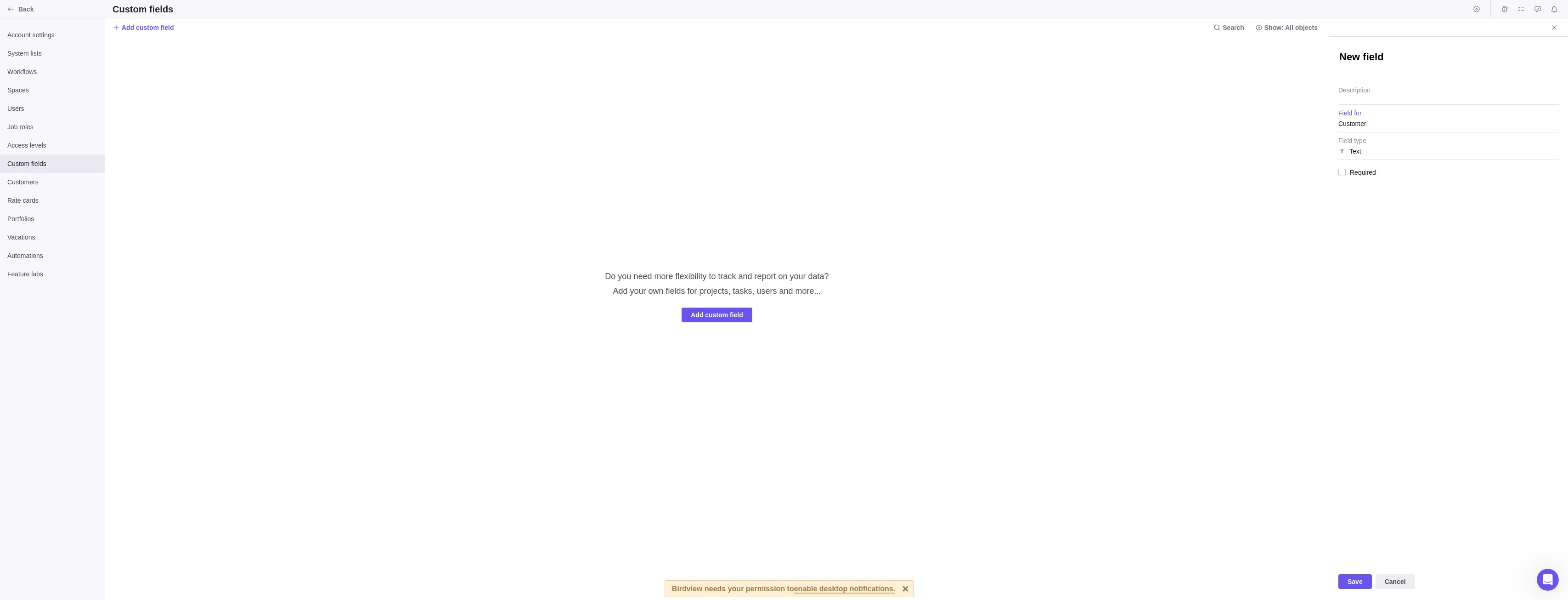
click at [1364, 124] on span "Customer" at bounding box center [1353, 123] width 28 height 16
click at [1363, 122] on span "Customer" at bounding box center [1353, 123] width 28 height 16
click at [1359, 152] on span "Text" at bounding box center [1356, 151] width 12 height 16
click at [1378, 303] on div "User" at bounding box center [1448, 306] width 220 height 16
click at [1368, 91] on textarea "Description" at bounding box center [1449, 93] width 220 height 23
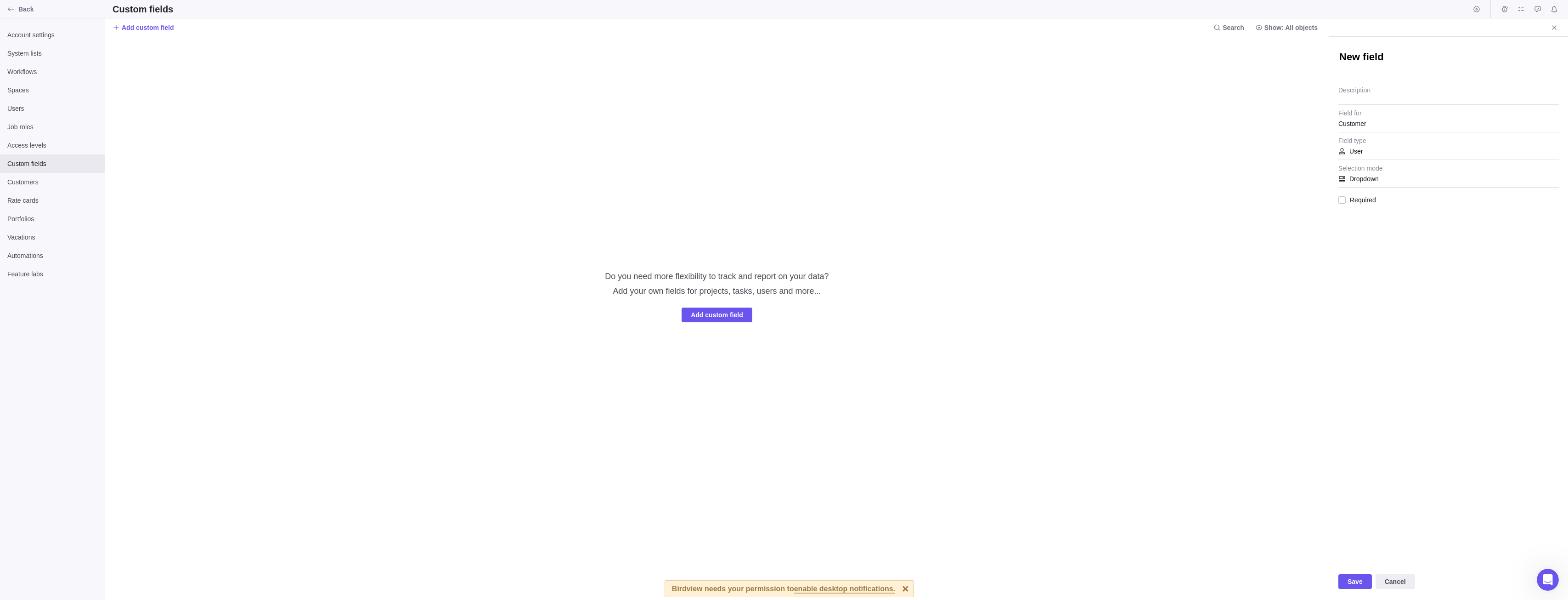
type textarea "x"
type textarea "K"
type textarea "x"
type textarea "Z"
type textarea "x"
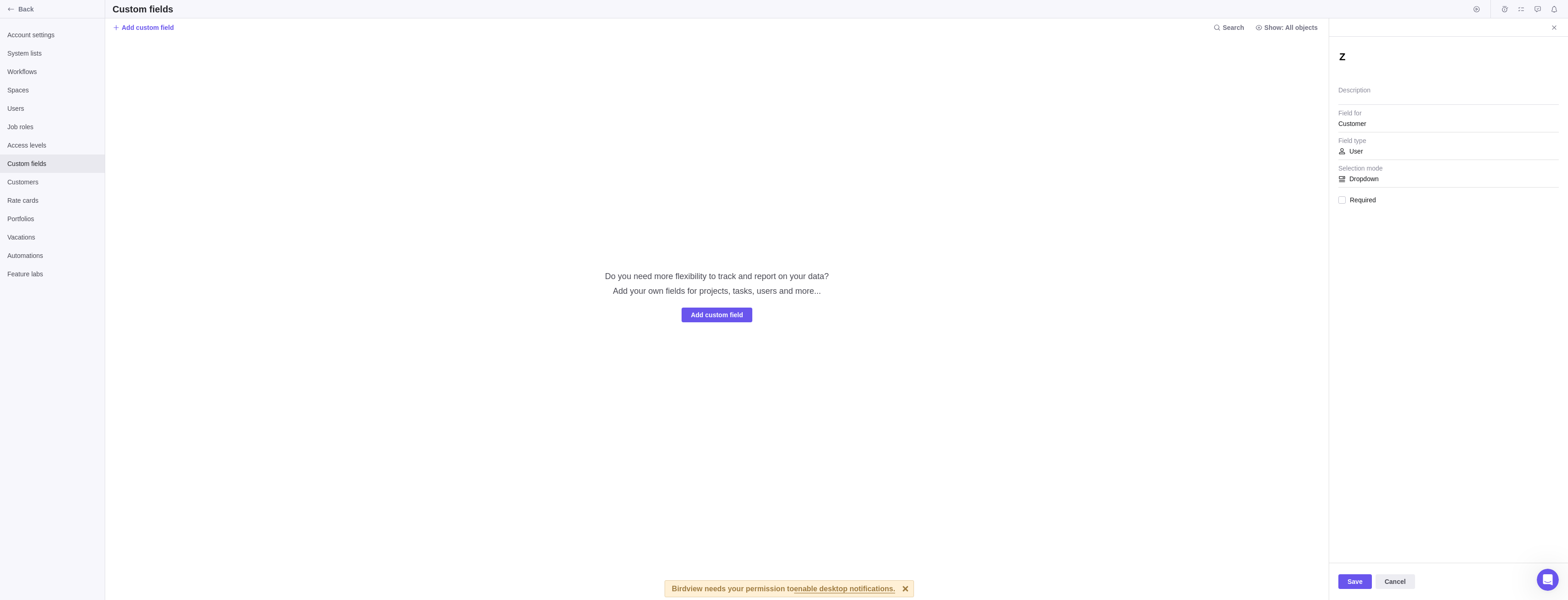
type textarea "Zu"
type textarea "x"
type textarea "Zus"
type textarea "x"
type textarea "Zustä"
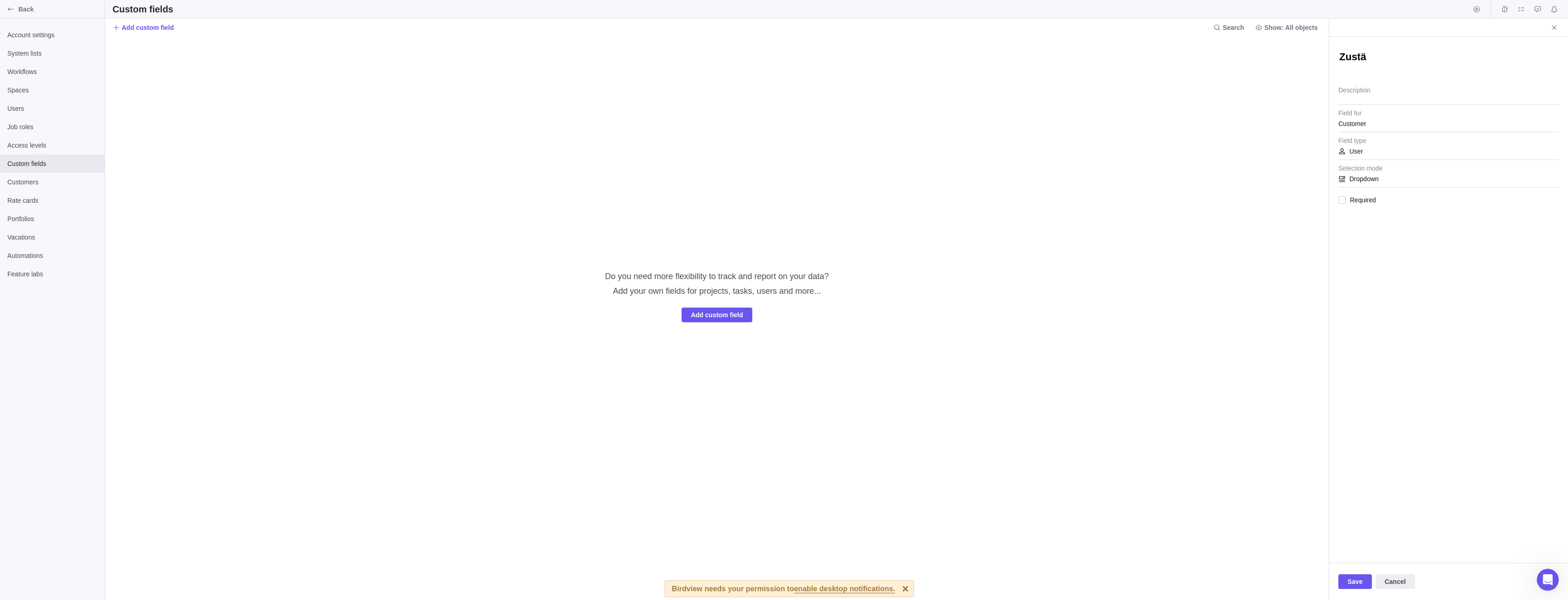
type textarea "x"
type textarea "Zustän"
type textarea "x"
type textarea "Zuständ"
type textarea "x"
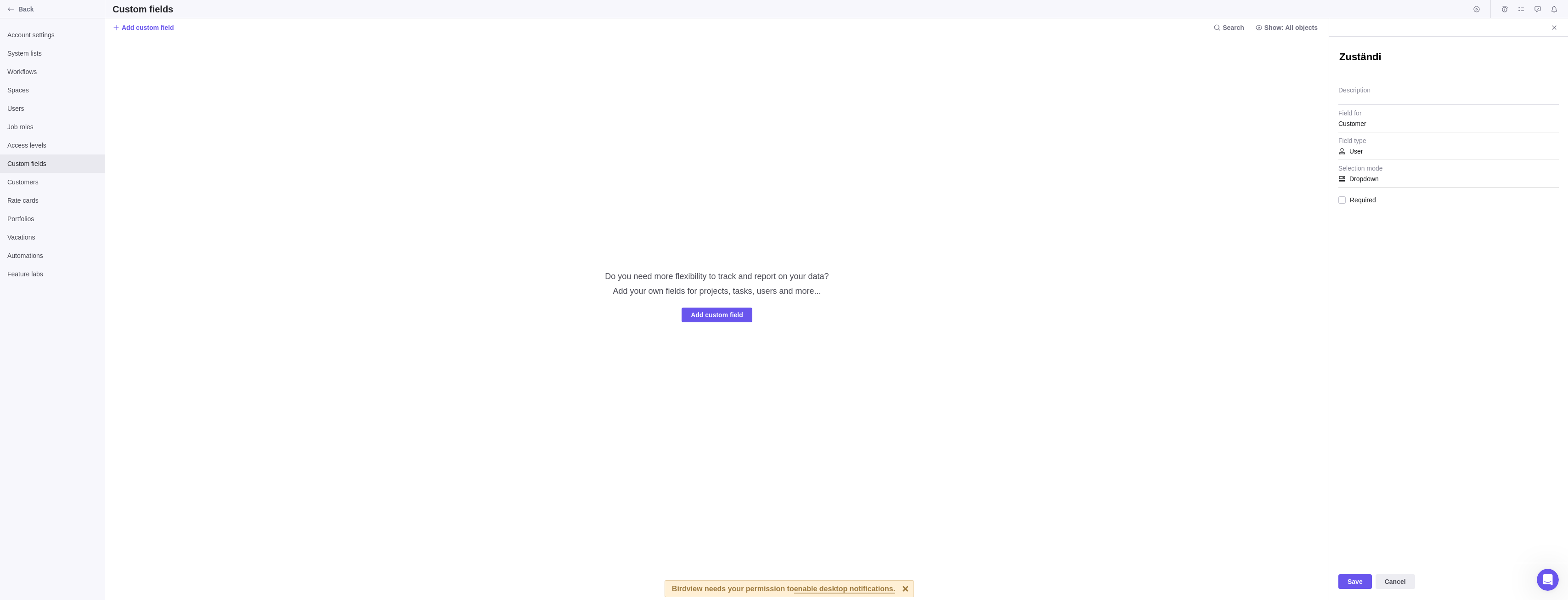
type textarea "Zuständig"
type textarea "x"
type textarea "Zuständige"
type textarea "x"
type textarea "Zuständiger"
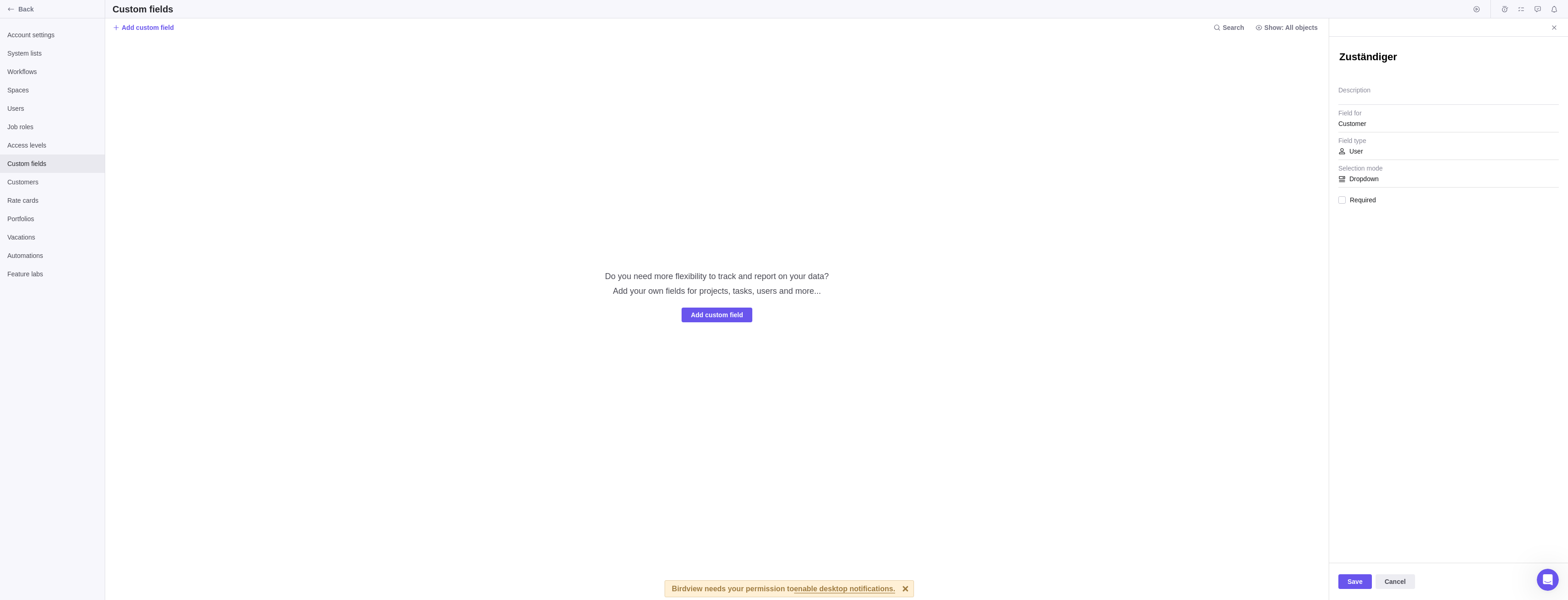
type textarea "x"
type textarea "Zuständiger"
type textarea "x"
type textarea "Zuständiger M"
type textarea "x"
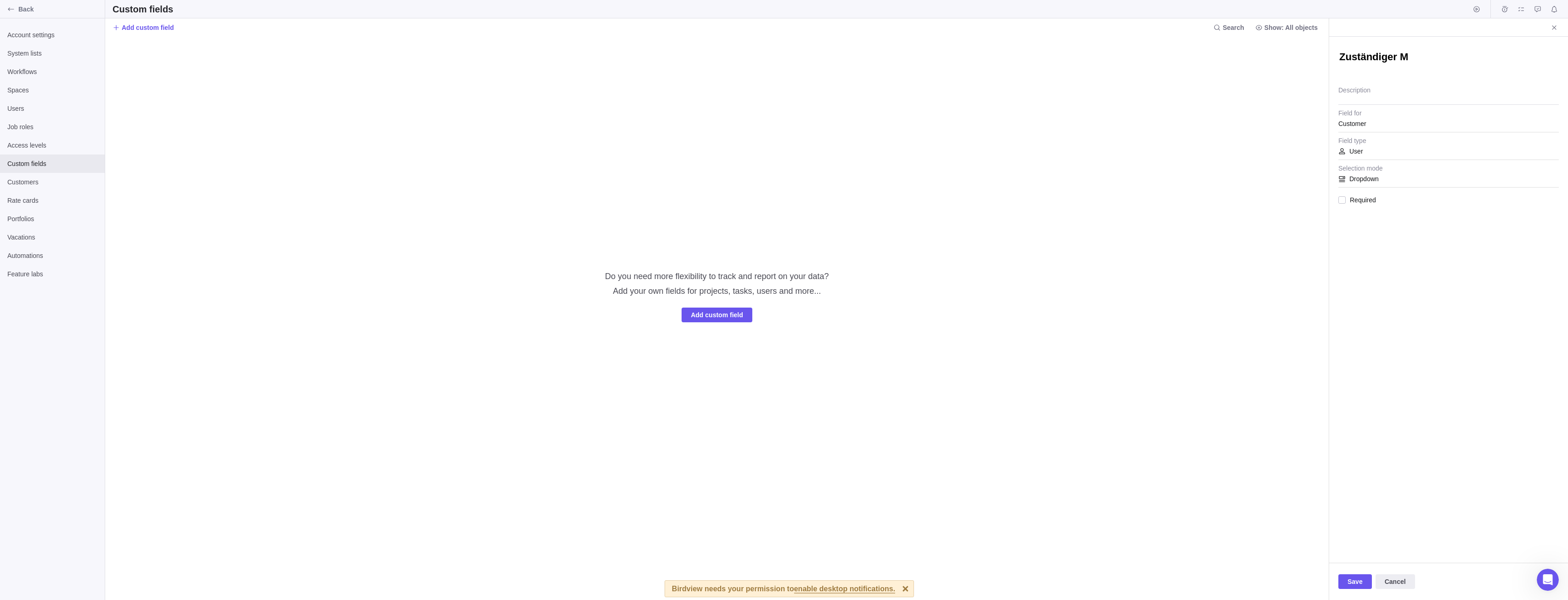
type textarea "Zuständiger Mi"
type textarea "x"
type textarea "Zuständiger Mit"
type textarea "x"
type textarea "Zuständiger Mitar"
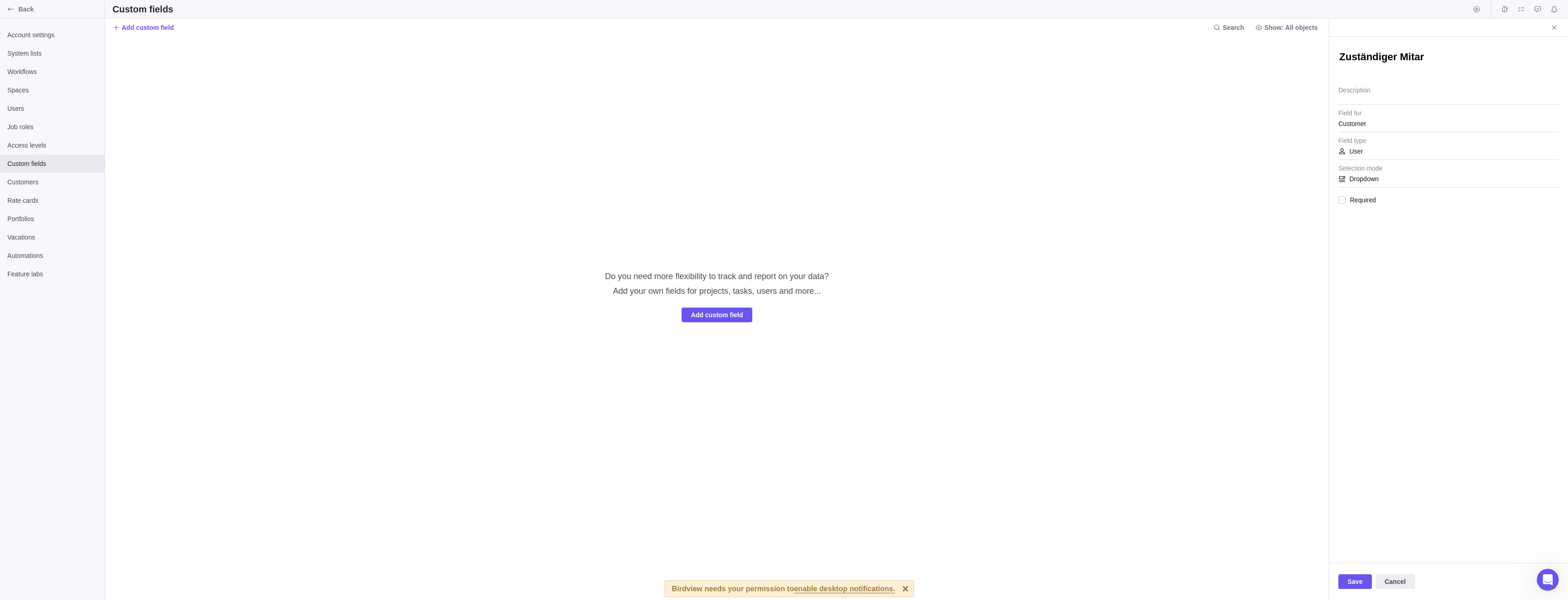
type textarea "x"
type textarea "Zuständiger Mitarb"
type textarea "x"
type textarea "Zuständiger Mitarbei"
type textarea "x"
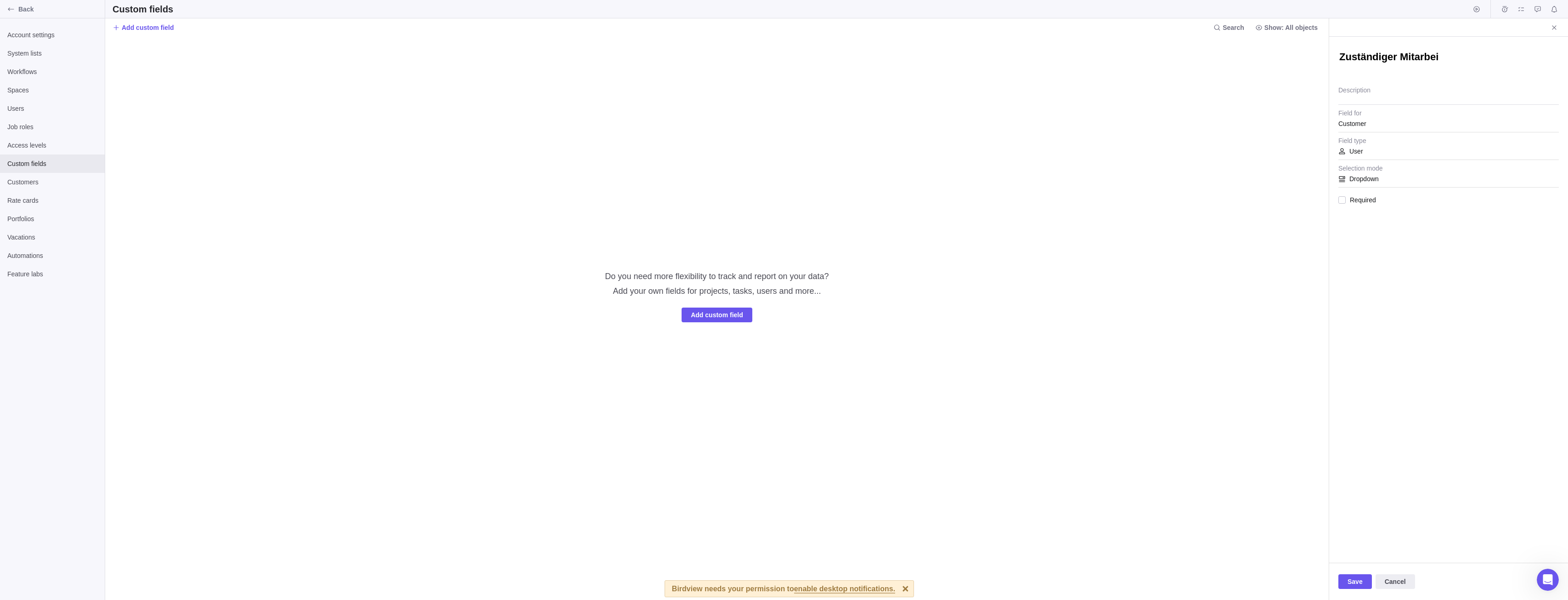
type textarea "Zuständiger Mitarbeit"
type textarea "x"
type textarea "Zuständiger Mitarbeite"
type textarea "x"
type textarea "Zuständiger Mitarbeiter"
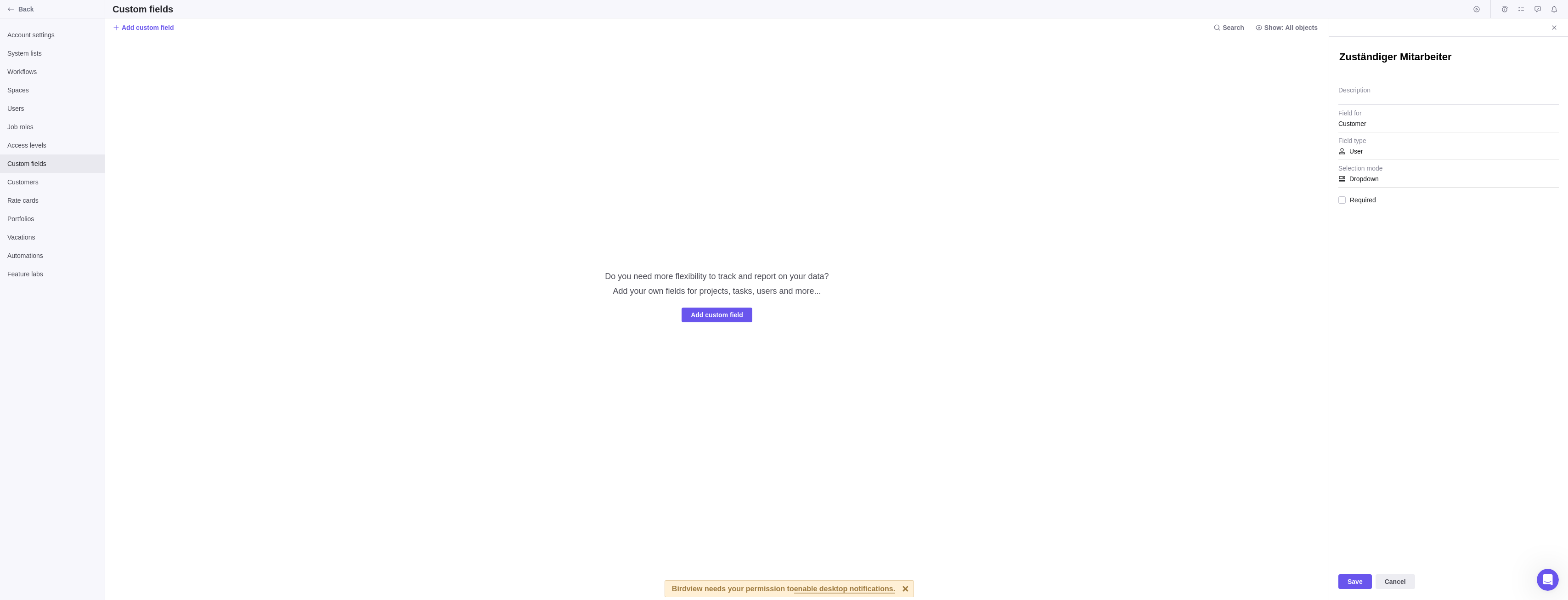
click at [1337, 198] on div "Zuständiger Mitarbeiter Description Customer Field for User Field type Dropdown…" at bounding box center [1449, 299] width 239 height 526
click at [1340, 197] on div at bounding box center [1342, 200] width 7 height 13
click at [1356, 582] on span "Save" at bounding box center [1355, 581] width 15 height 11
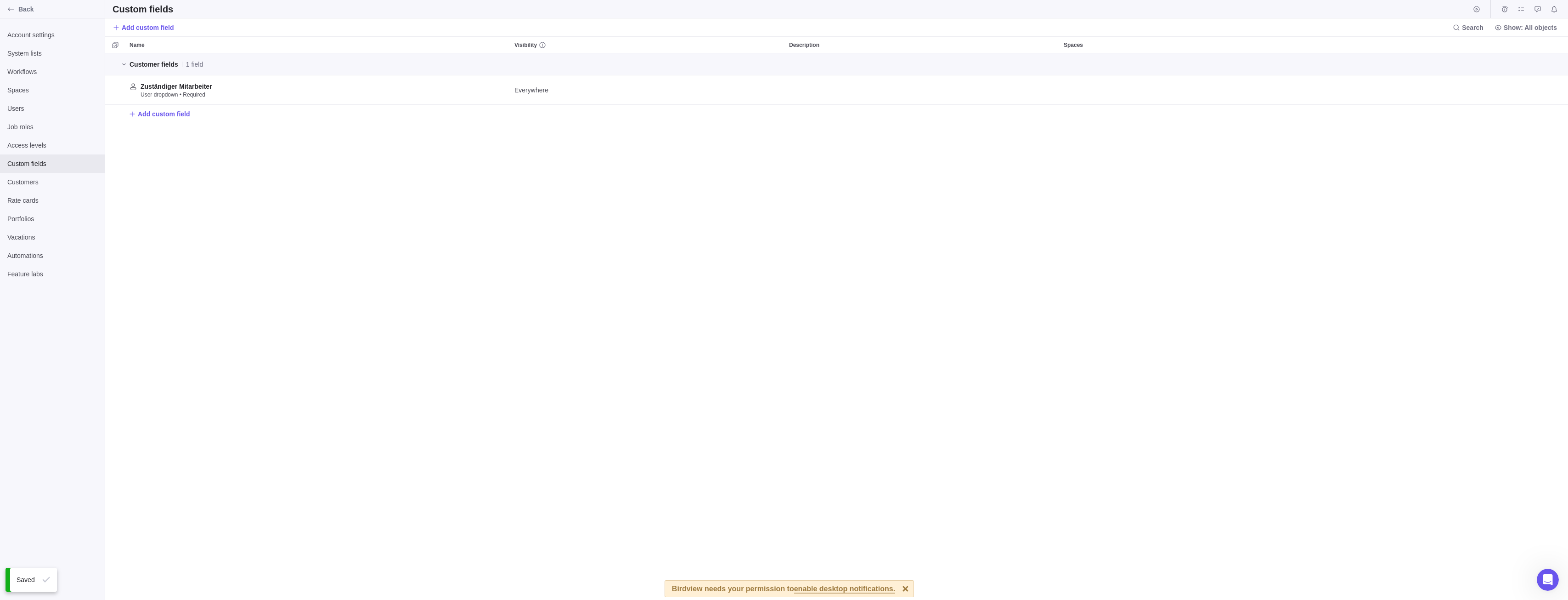
scroll to position [540, 1456]
click at [52, 180] on span "Customers" at bounding box center [52, 182] width 90 height 9
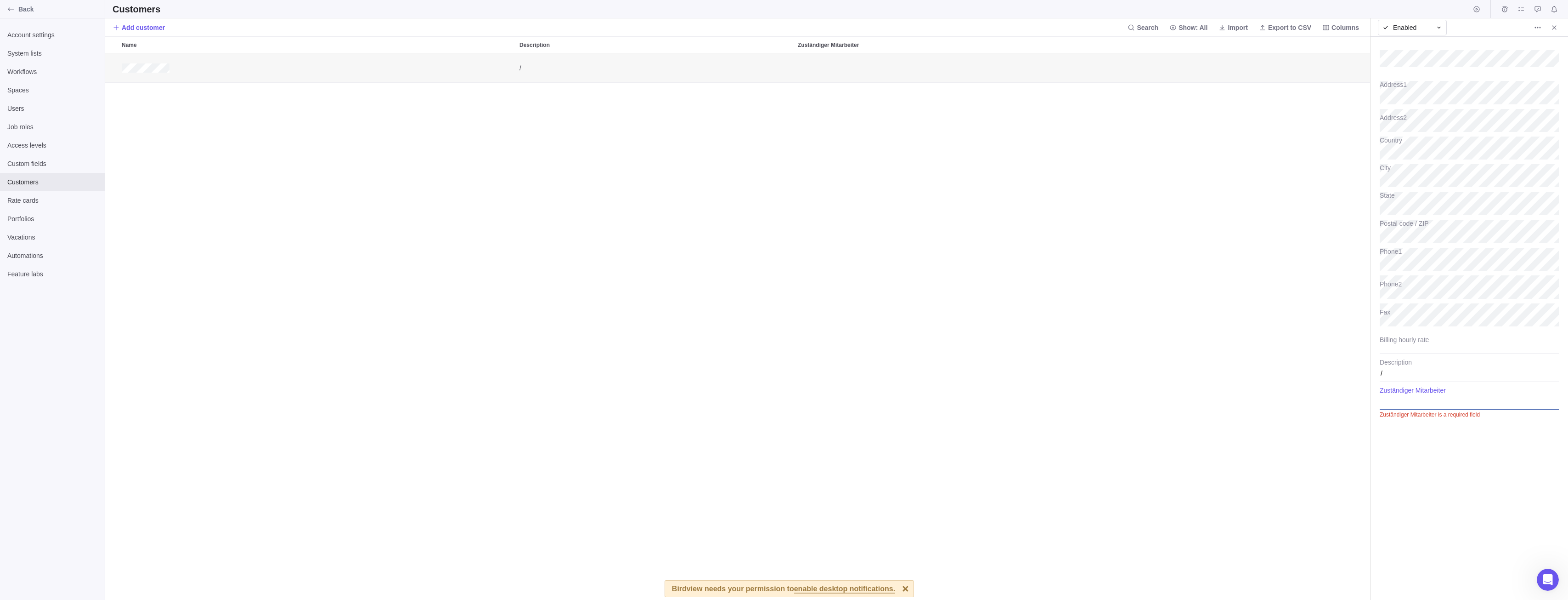
click at [1423, 397] on div at bounding box center [1469, 398] width 179 height 23
click at [1429, 405] on div at bounding box center [1469, 400] width 179 height 11
click at [1452, 548] on div "Address1 Address2 Country City State Postal code / ZIP Phone1 Phone2 Fax Billin…" at bounding box center [1469, 318] width 197 height 563
click at [1262, 121] on div "/" at bounding box center [738, 327] width 1265 height 547
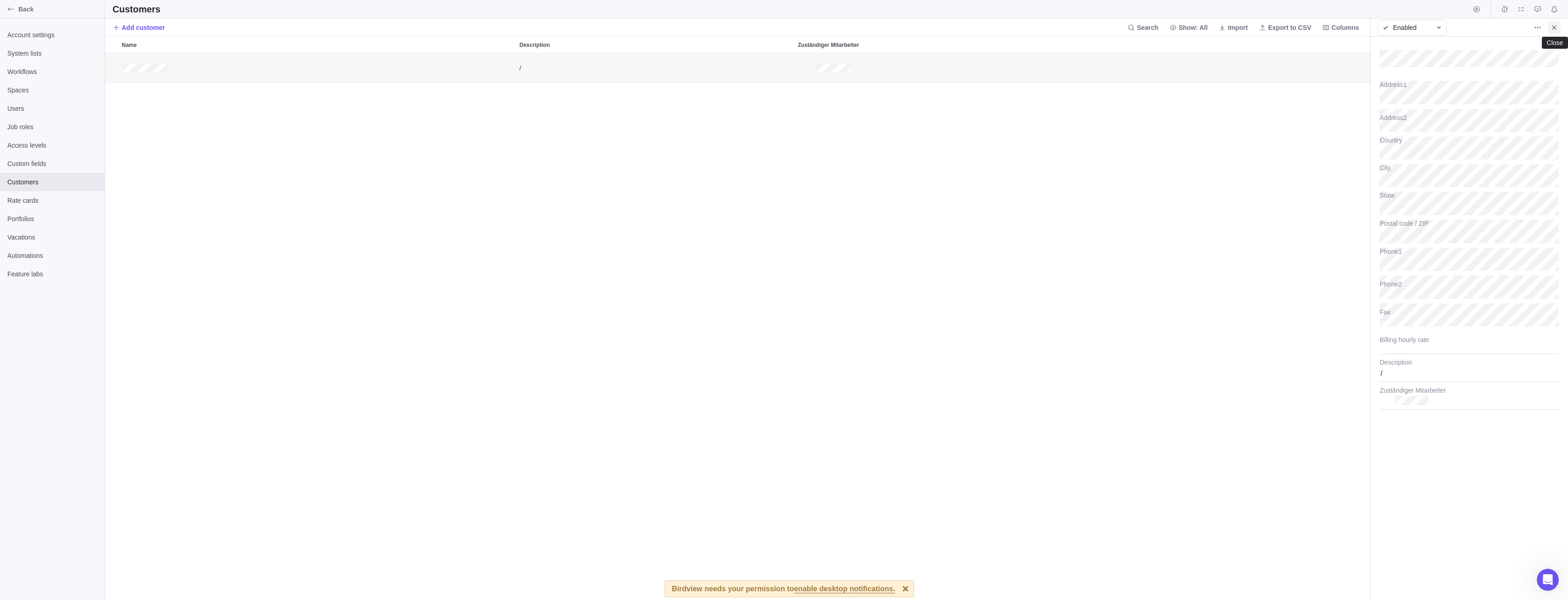
click at [1557, 26] on icon "Close" at bounding box center [1554, 27] width 7 height 7
click at [620, 132] on div "/" at bounding box center [836, 327] width 1463 height 547
click at [57, 162] on span "Custom fields" at bounding box center [52, 163] width 90 height 9
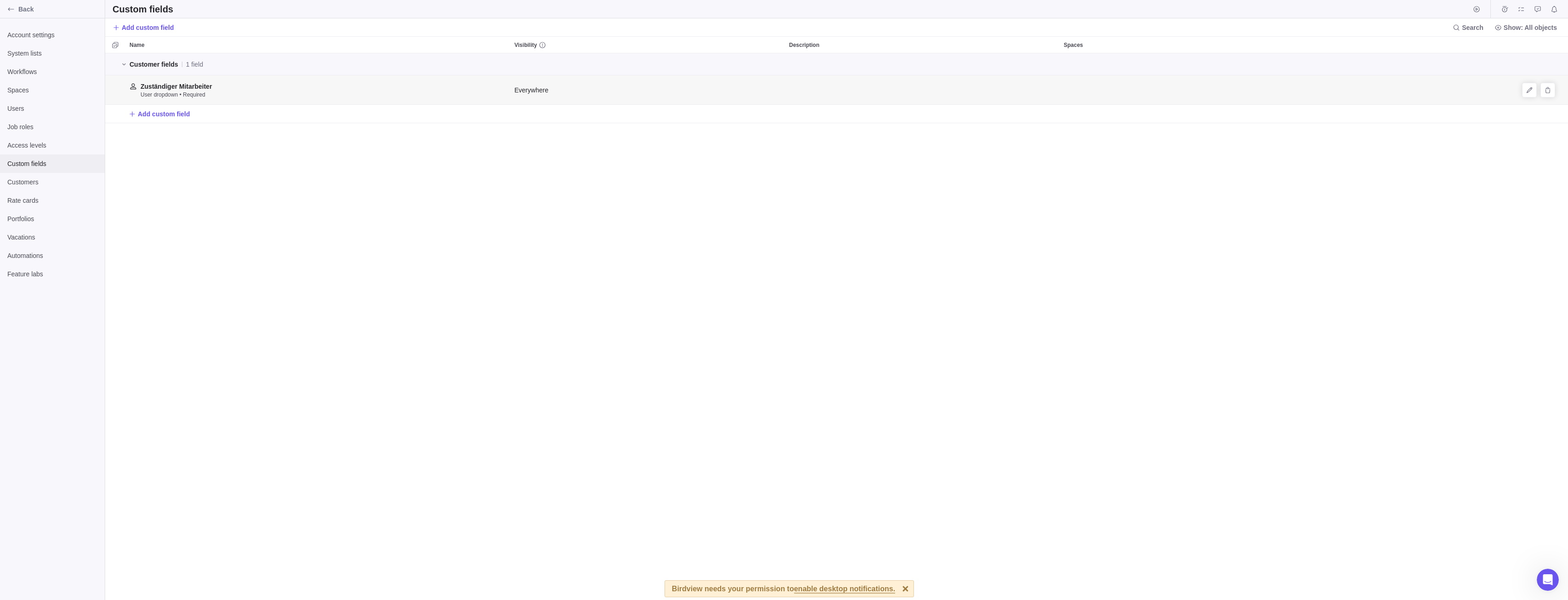
scroll to position [7, 7]
click at [150, 27] on span "Add custom field" at bounding box center [148, 27] width 52 height 9
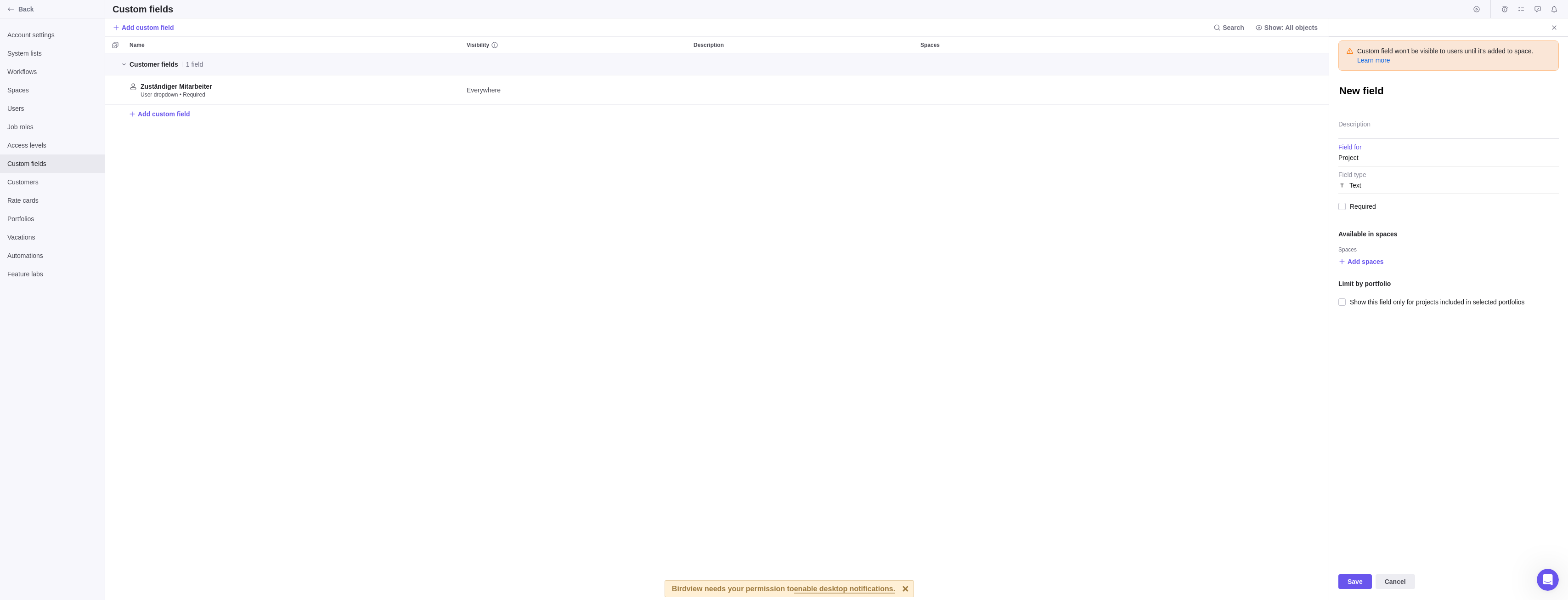
click at [1380, 150] on div "Project" at bounding box center [1449, 157] width 220 height 16
click at [1382, 263] on div "Customer" at bounding box center [1448, 263] width 220 height 16
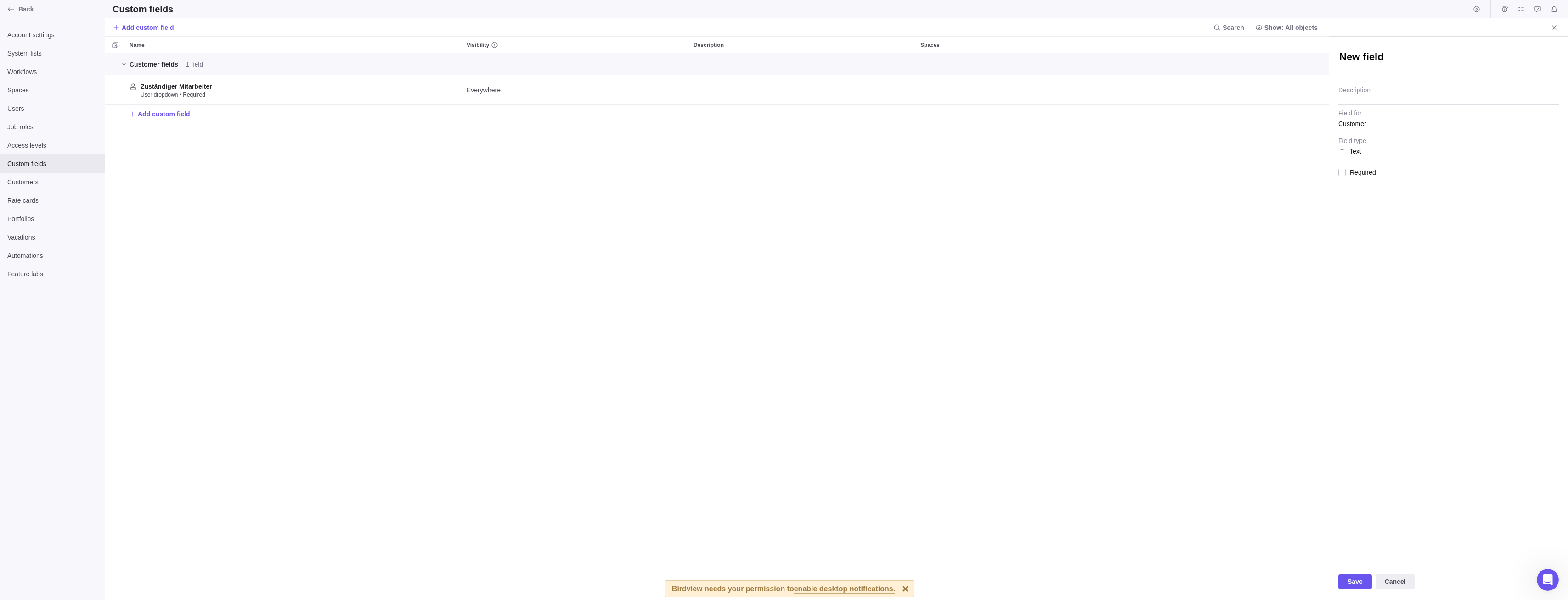
type textarea "x"
type textarea "KA"
type textarea "x"
type textarea "KAt"
type textarea "x"
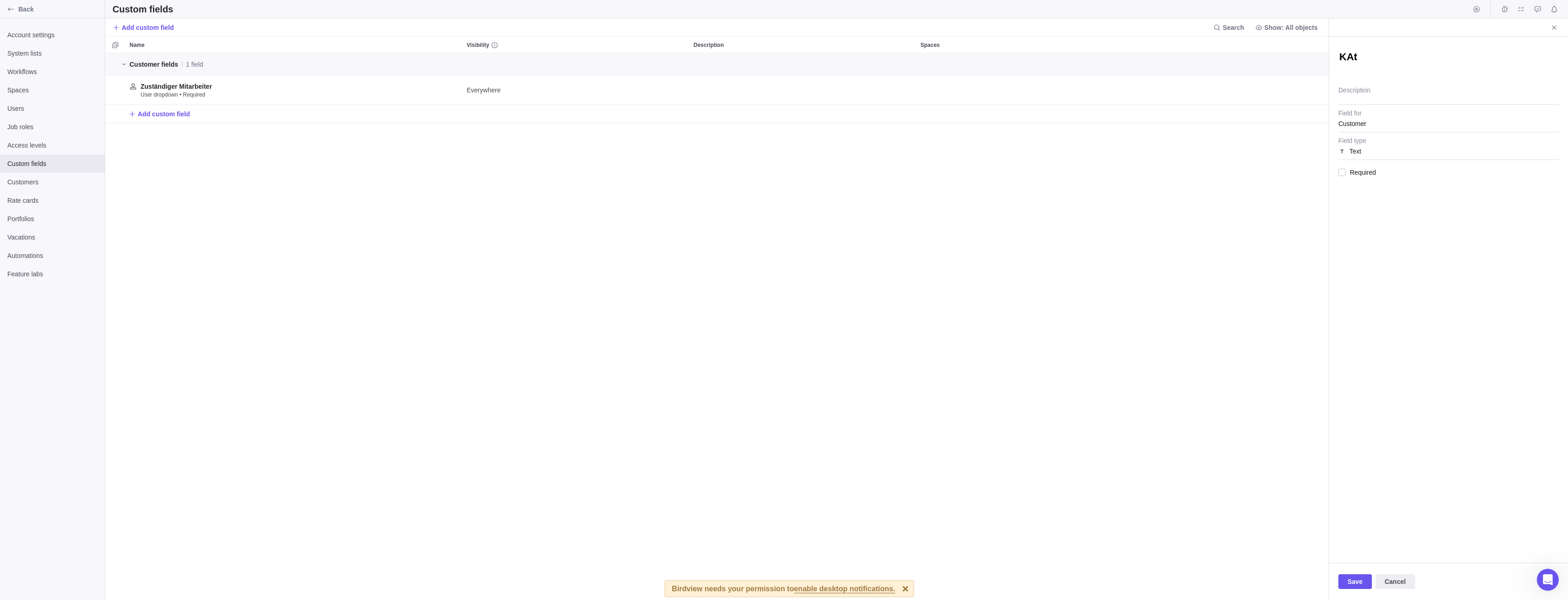
type textarea "KAte"
type textarea "x"
type textarea "KAteg"
type textarea "x"
type textarea "K"
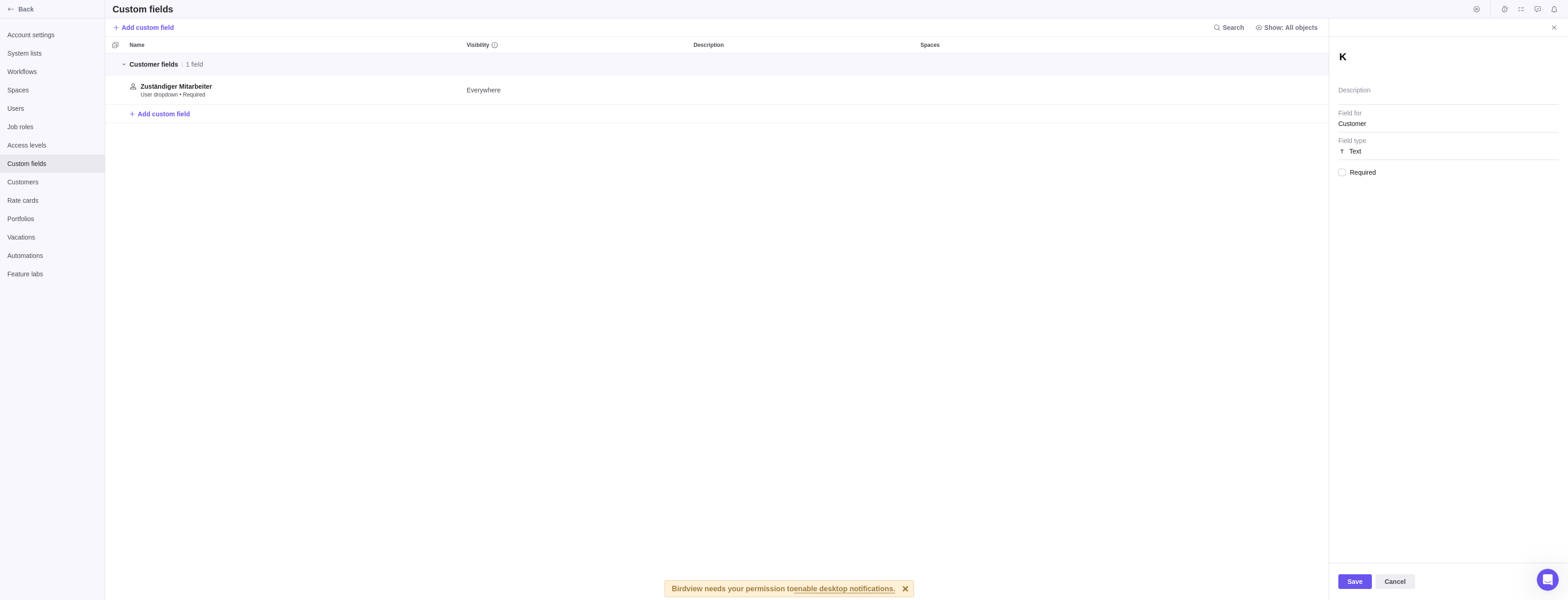
type textarea "x"
type textarea "Ka"
type textarea "x"
type textarea "Kat"
type textarea "x"
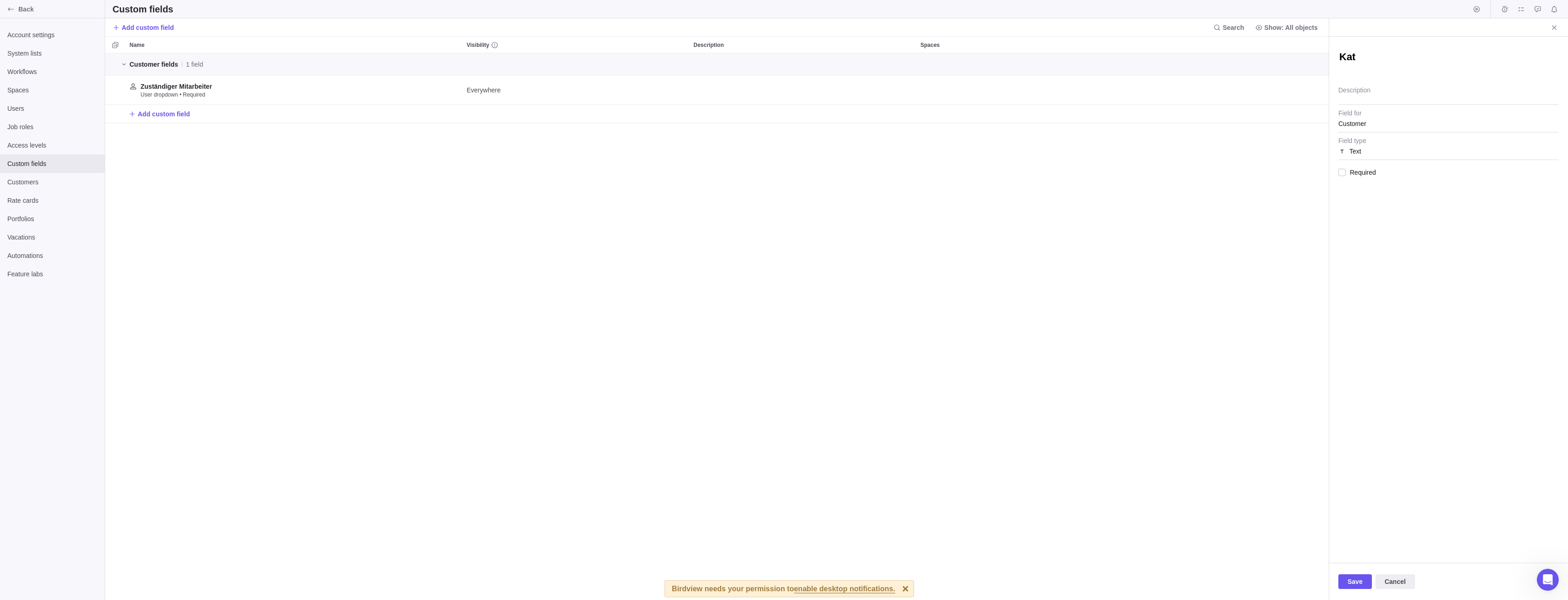
type textarea "Kate"
type textarea "x"
type textarea "Kateg"
type textarea "x"
type textarea "Katego"
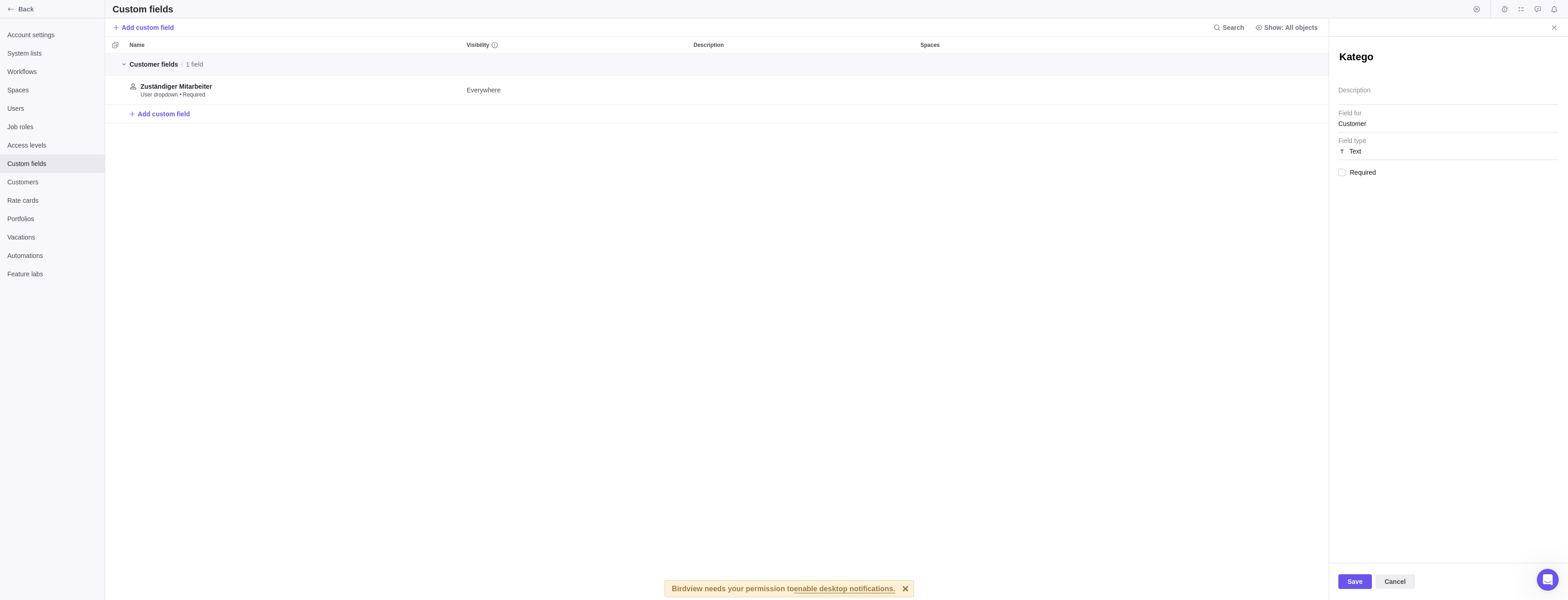
type textarea "x"
type textarea "Kategor"
type textarea "x"
type textarea "Kategori"
type textarea "x"
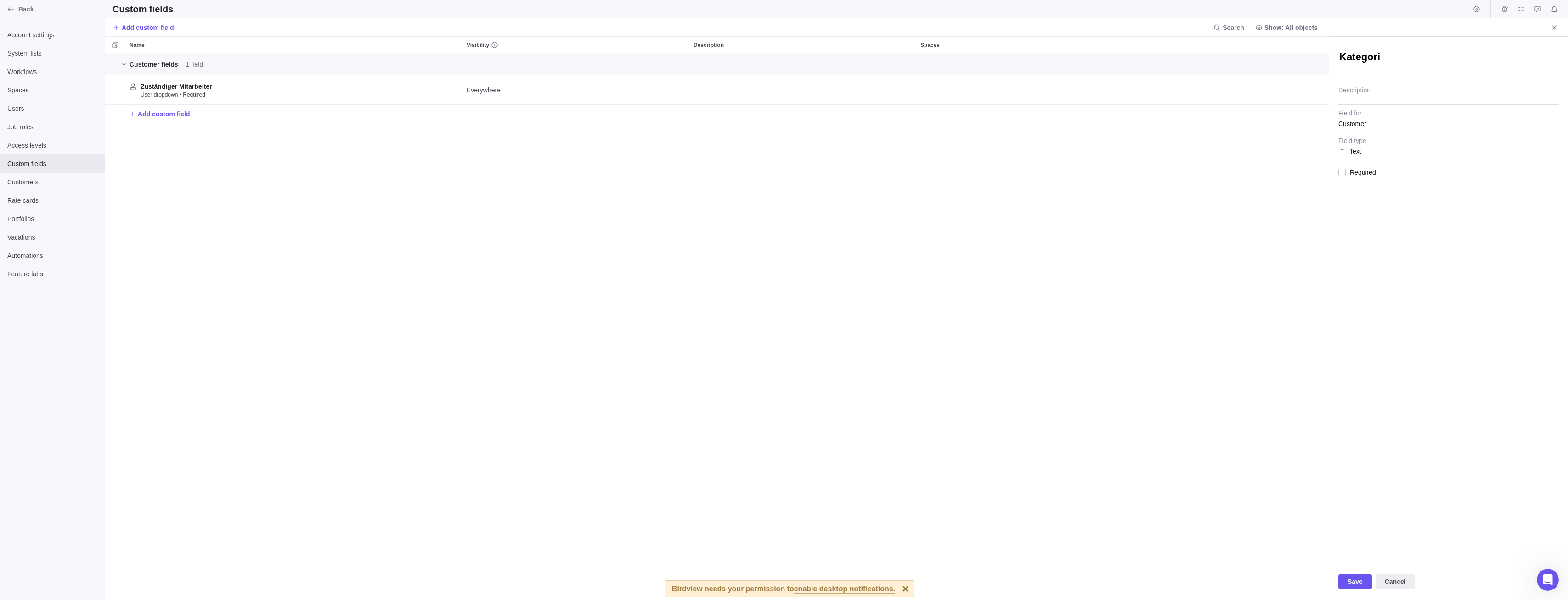
type textarea "Kategorie"
type textarea "x"
type textarea "Kategorie"
type textarea "x"
click at [1369, 98] on textarea "Description" at bounding box center [1449, 93] width 220 height 23
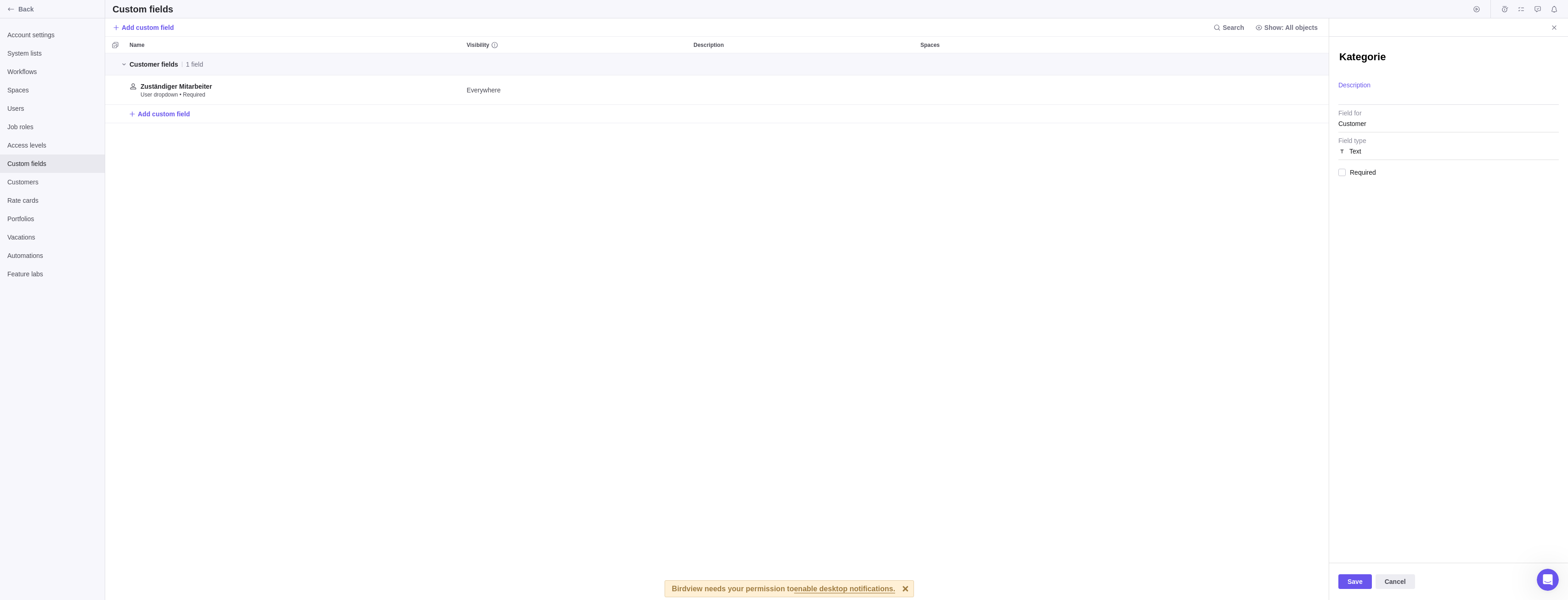
click at [1368, 149] on div "Text" at bounding box center [1449, 151] width 220 height 16
click at [1379, 244] on div "Dropdown" at bounding box center [1448, 239] width 220 height 16
click at [1357, 168] on span "Required" at bounding box center [1361, 172] width 30 height 13
click at [1379, 194] on div "Add a new item or use Ctrl+V to paste a list of items" at bounding box center [1449, 192] width 220 height 16
click at [1351, 191] on icon at bounding box center [1354, 192] width 6 height 6
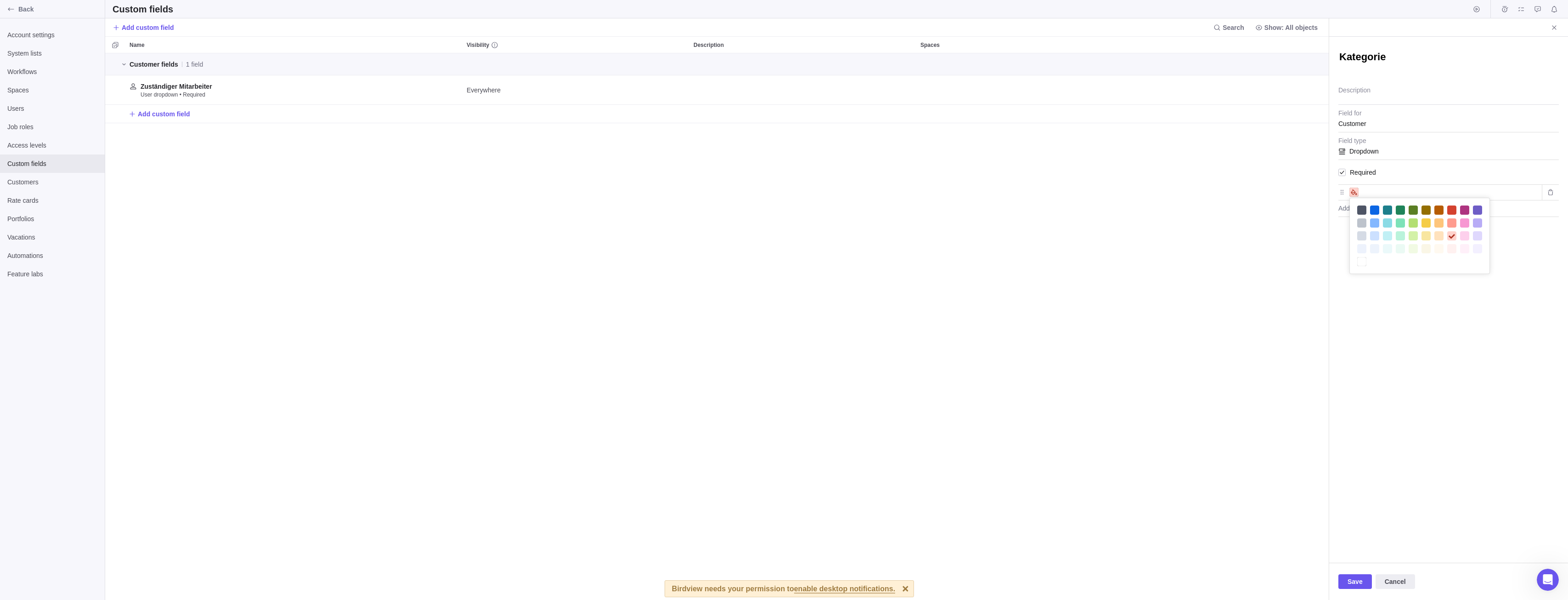
click at [1351, 191] on icon at bounding box center [1354, 192] width 6 height 6
click at [1373, 189] on input "text" at bounding box center [1450, 192] width 176 height 11
type input "A"
type input "B"
type input "C"
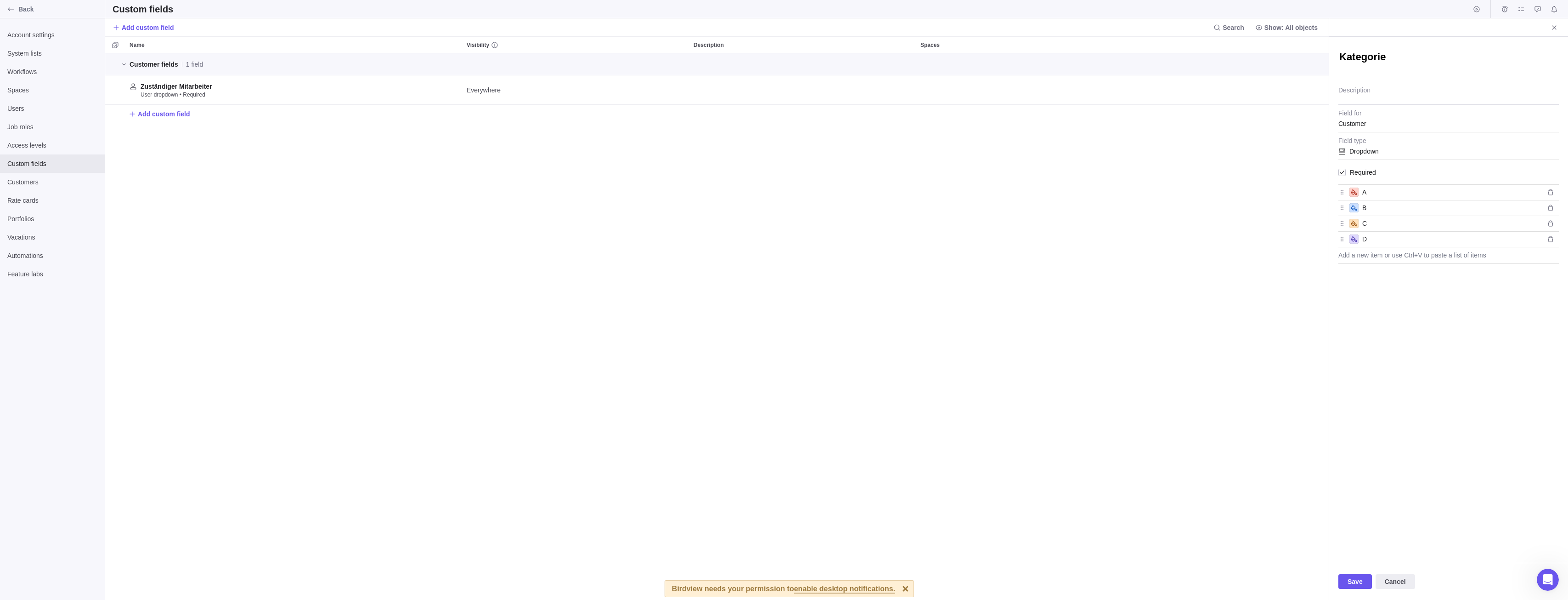
type input "D"
click at [1376, 86] on textarea "Description" at bounding box center [1449, 93] width 220 height 23
click at [1349, 174] on span "Required" at bounding box center [1361, 172] width 30 height 13
click at [1359, 584] on span "Save" at bounding box center [1355, 581] width 15 height 11
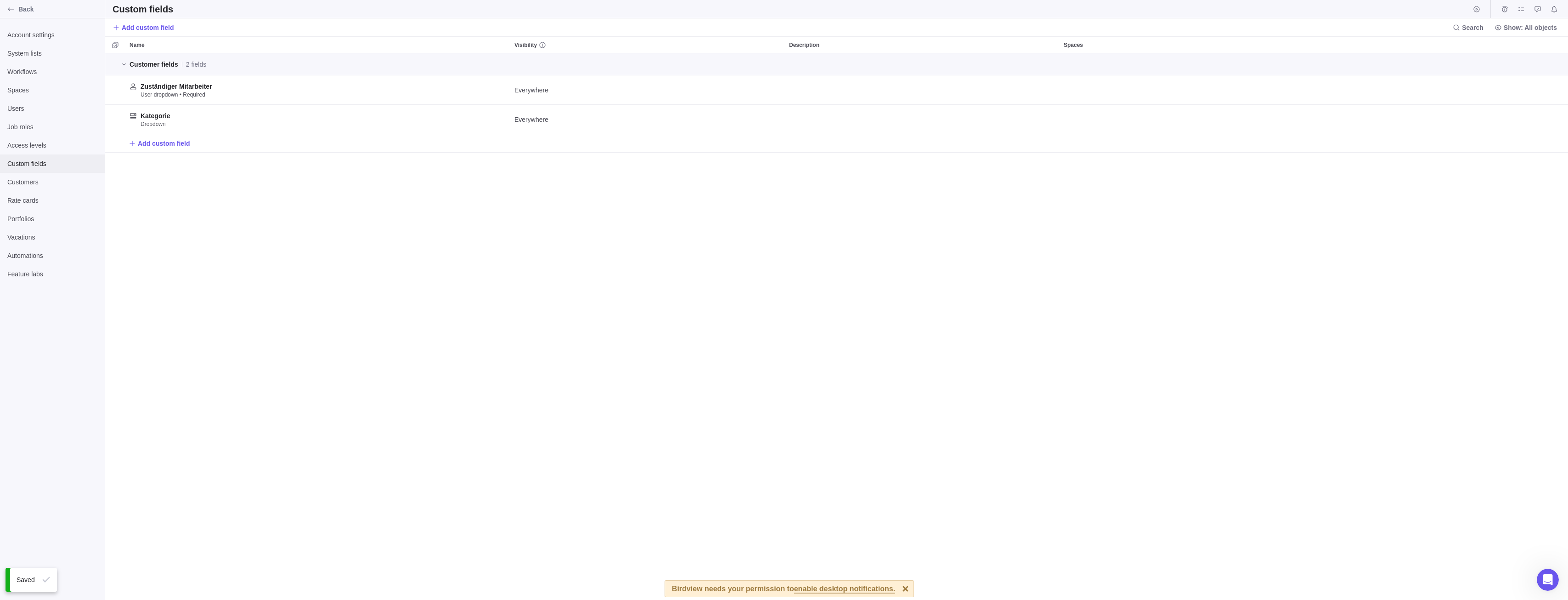
click at [32, 164] on span "Custom fields" at bounding box center [52, 163] width 90 height 9
click at [40, 182] on span "Customers" at bounding box center [52, 182] width 90 height 9
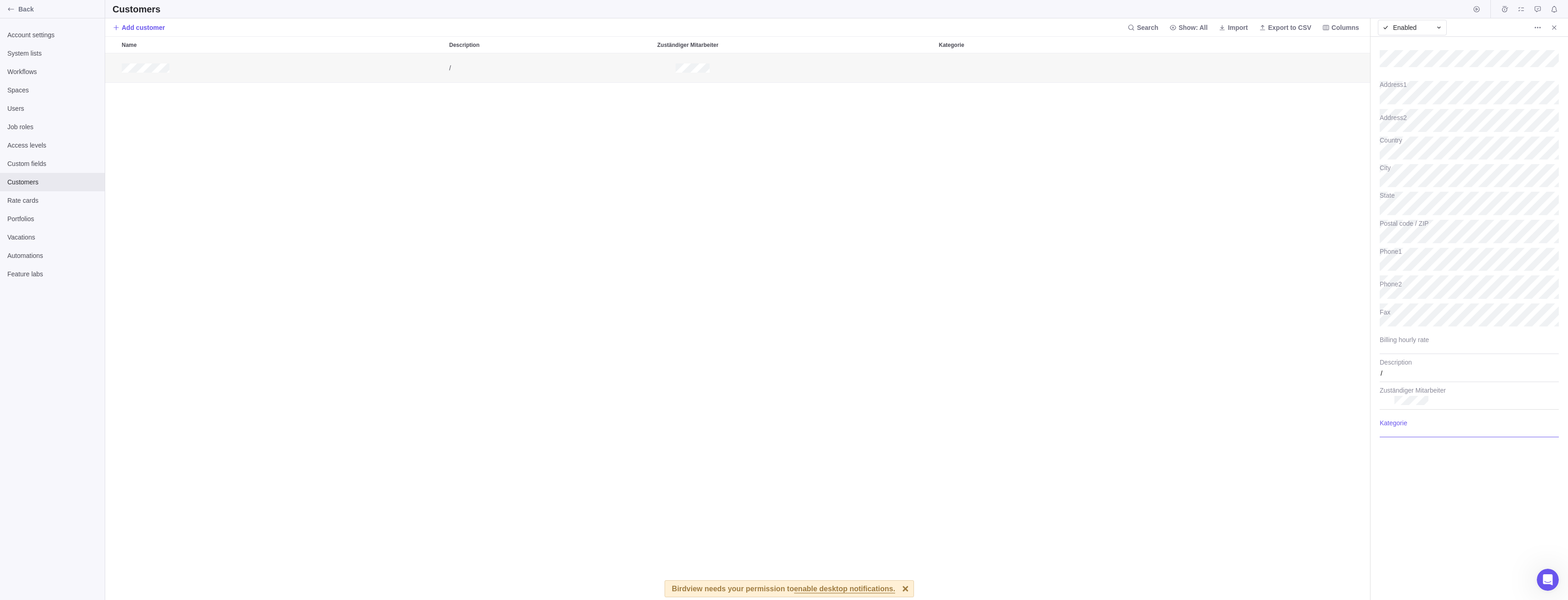
click at [1418, 423] on div at bounding box center [1469, 426] width 179 height 23
click at [1413, 469] on div "A" at bounding box center [1469, 468] width 179 height 16
click at [1090, 290] on div "/ A" at bounding box center [738, 327] width 1265 height 547
click at [76, 153] on div "Access levels" at bounding box center [52, 145] width 105 height 18
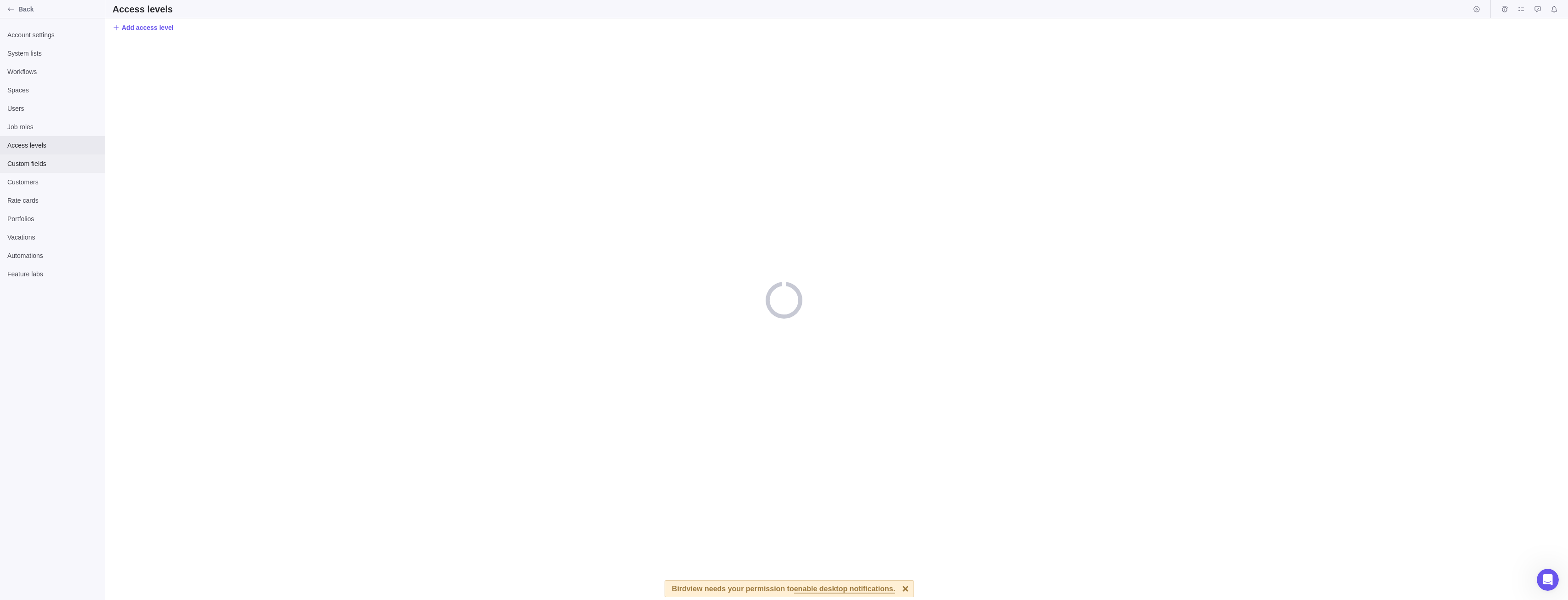
click at [69, 166] on span "Custom fields" at bounding box center [52, 163] width 90 height 9
click at [156, 32] on span "Add custom field" at bounding box center [148, 27] width 52 height 9
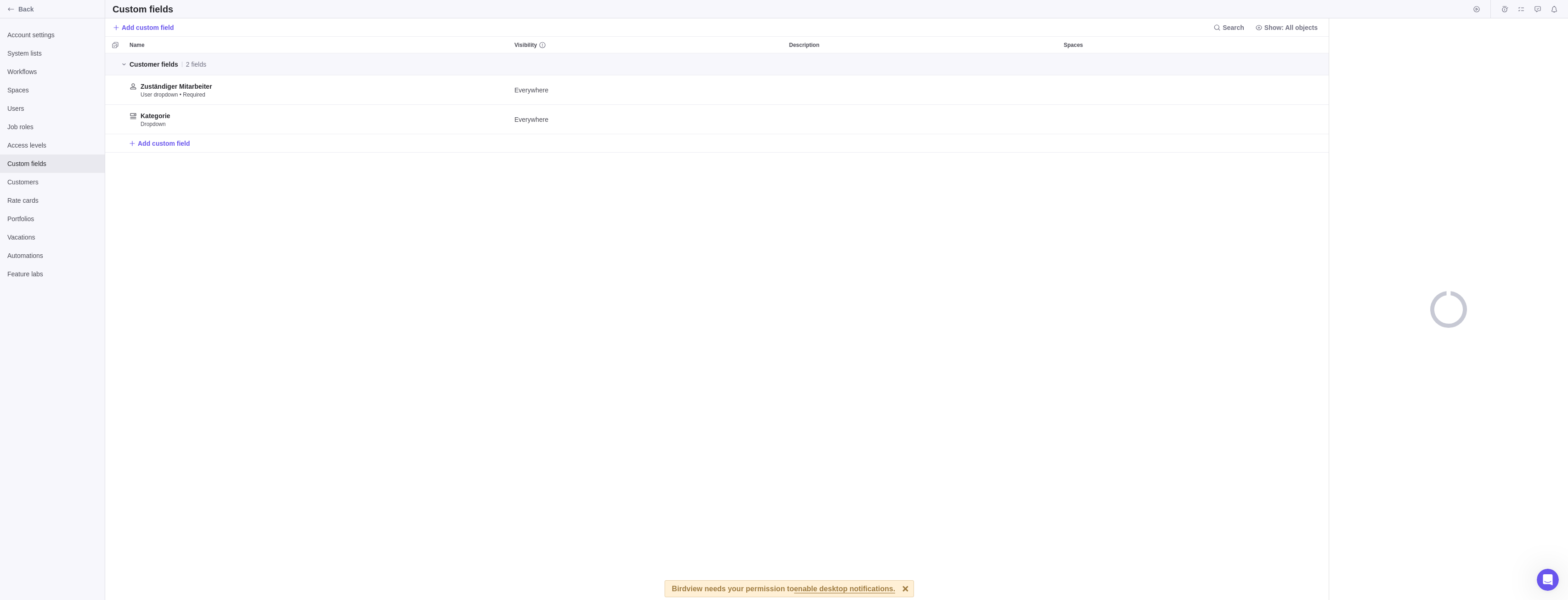
scroll to position [7, 7]
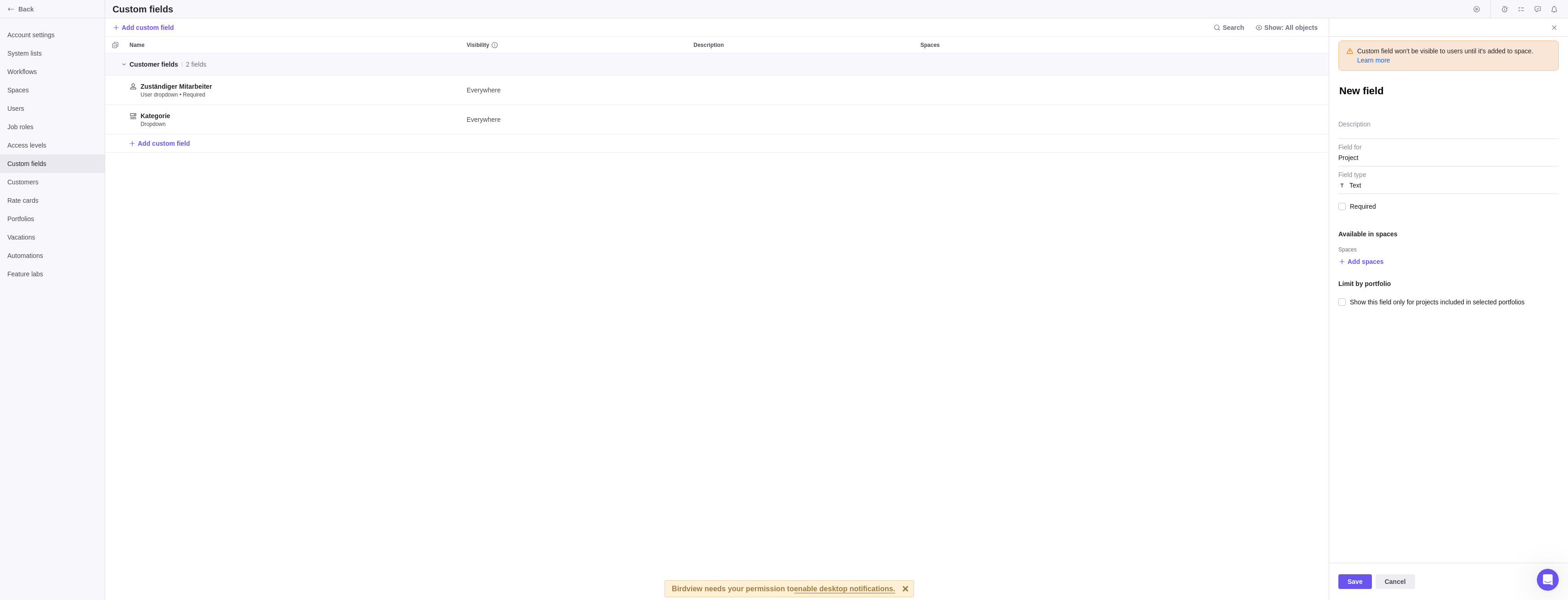
type textarea "x"
type textarea "P"
type textarea "x"
type textarea "Pr"
type textarea "x"
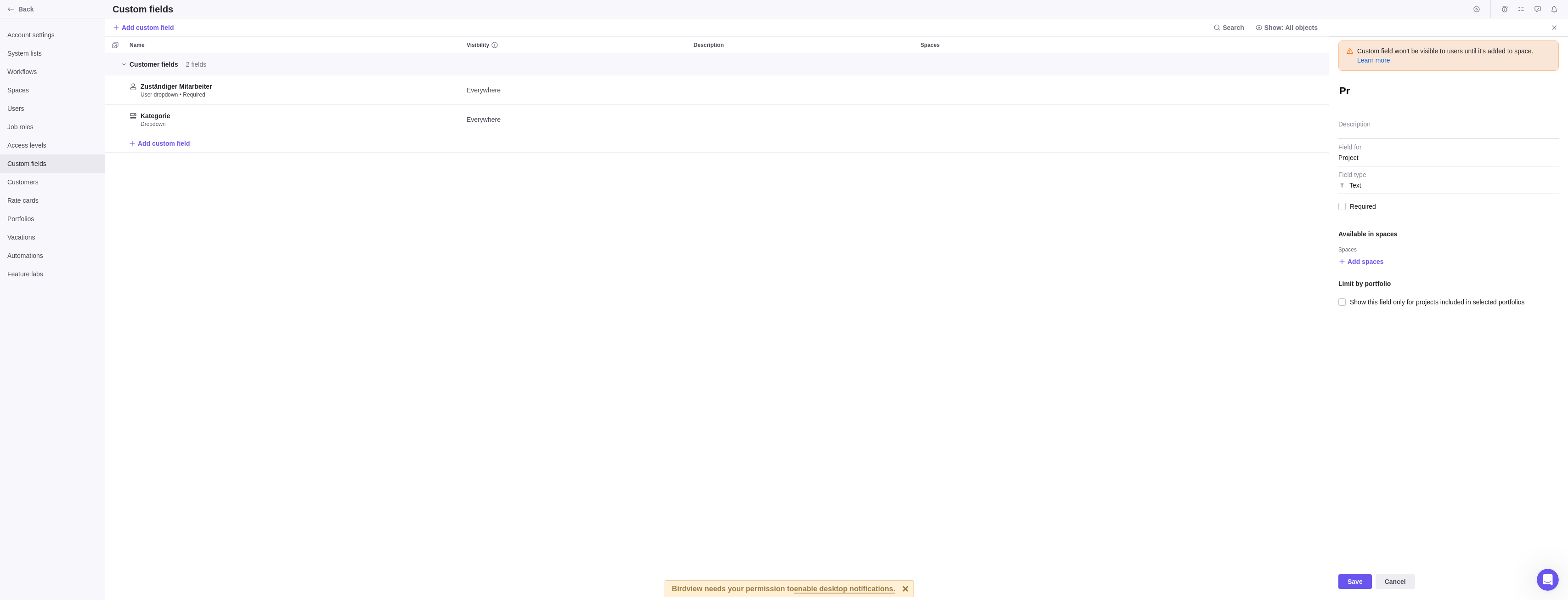
type textarea "Pro"
type textarea "x"
type textarea "Prod"
type textarea "x"
type textarea "Produ"
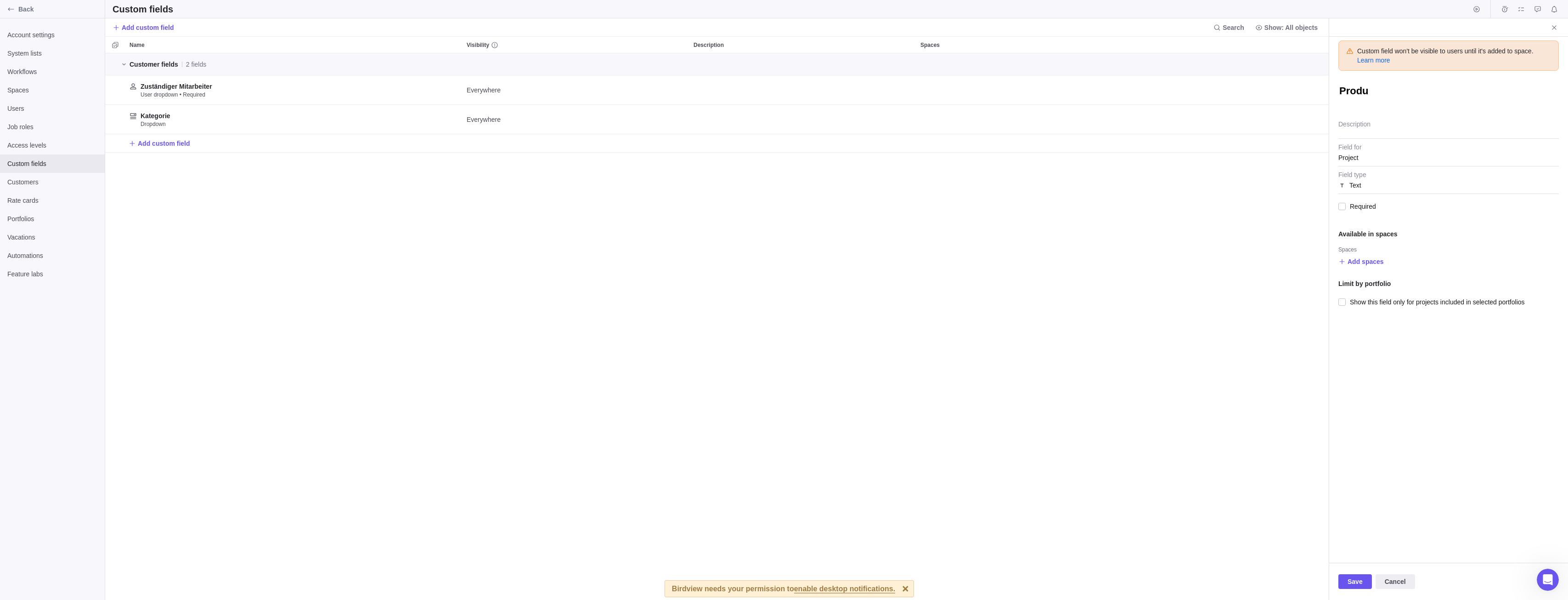
type textarea "x"
type textarea "Produk"
type textarea "x"
type textarea "Produkt"
type textarea "x"
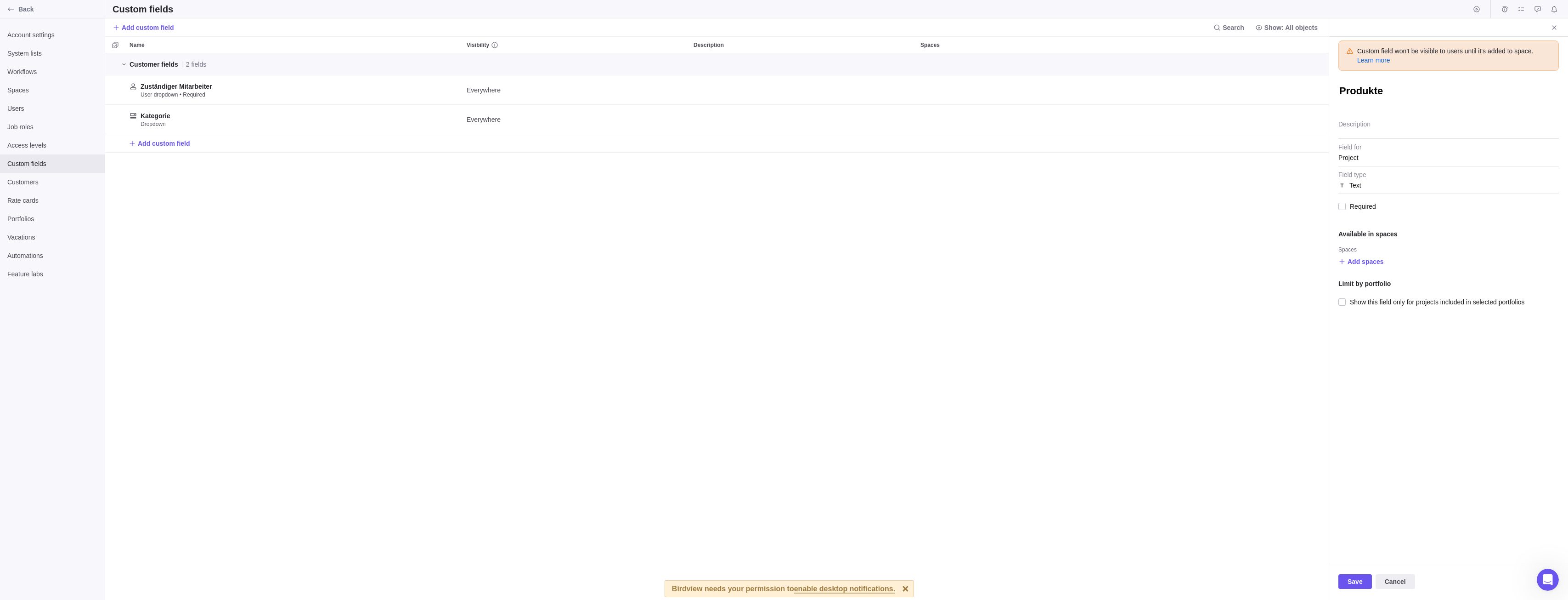
type textarea "Produkte"
type textarea "x"
click at [1354, 186] on span "Text" at bounding box center [1356, 185] width 12 height 16
click at [1384, 341] on span "Multi-select" at bounding box center [1374, 340] width 33 height 9
click at [1402, 199] on div "Add a new item or use Ctrl+V to paste a list of items" at bounding box center [1449, 202] width 220 height 16
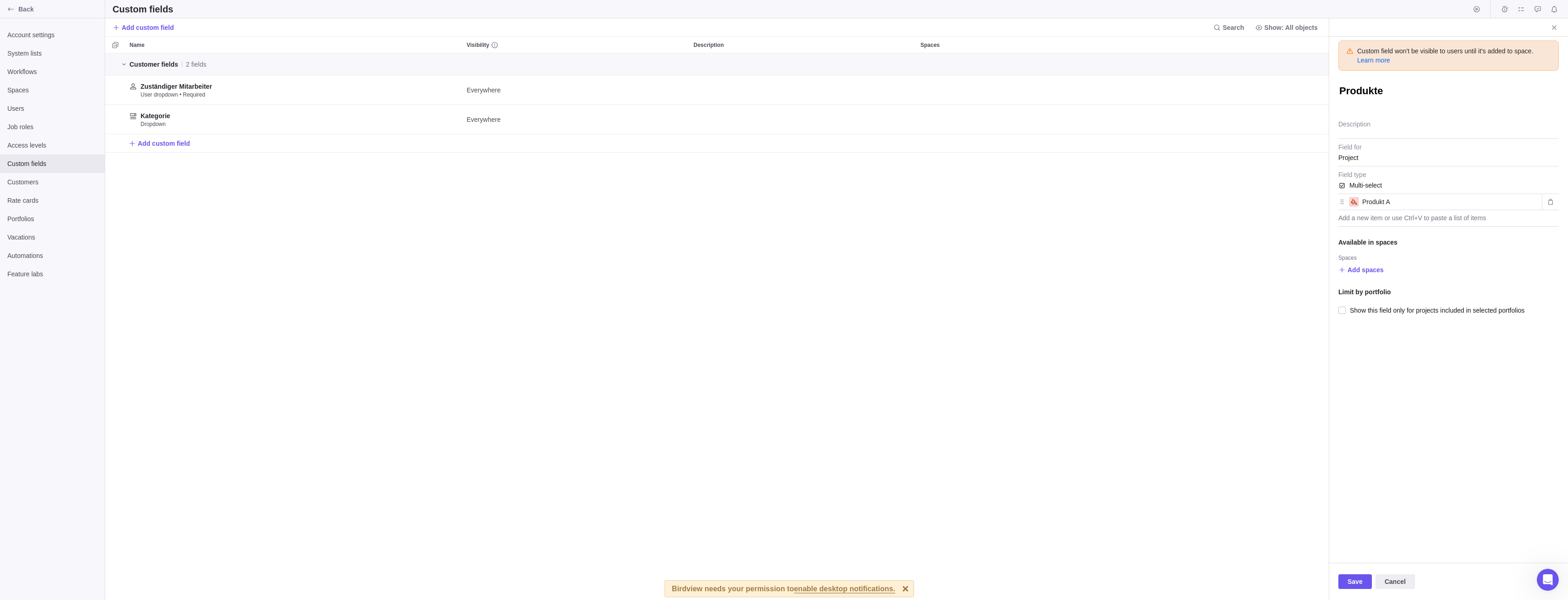
type input "Produkt A"
type input "Produkt B"
type input "Produkt C"
click at [1345, 576] on span "Save" at bounding box center [1355, 581] width 33 height 15
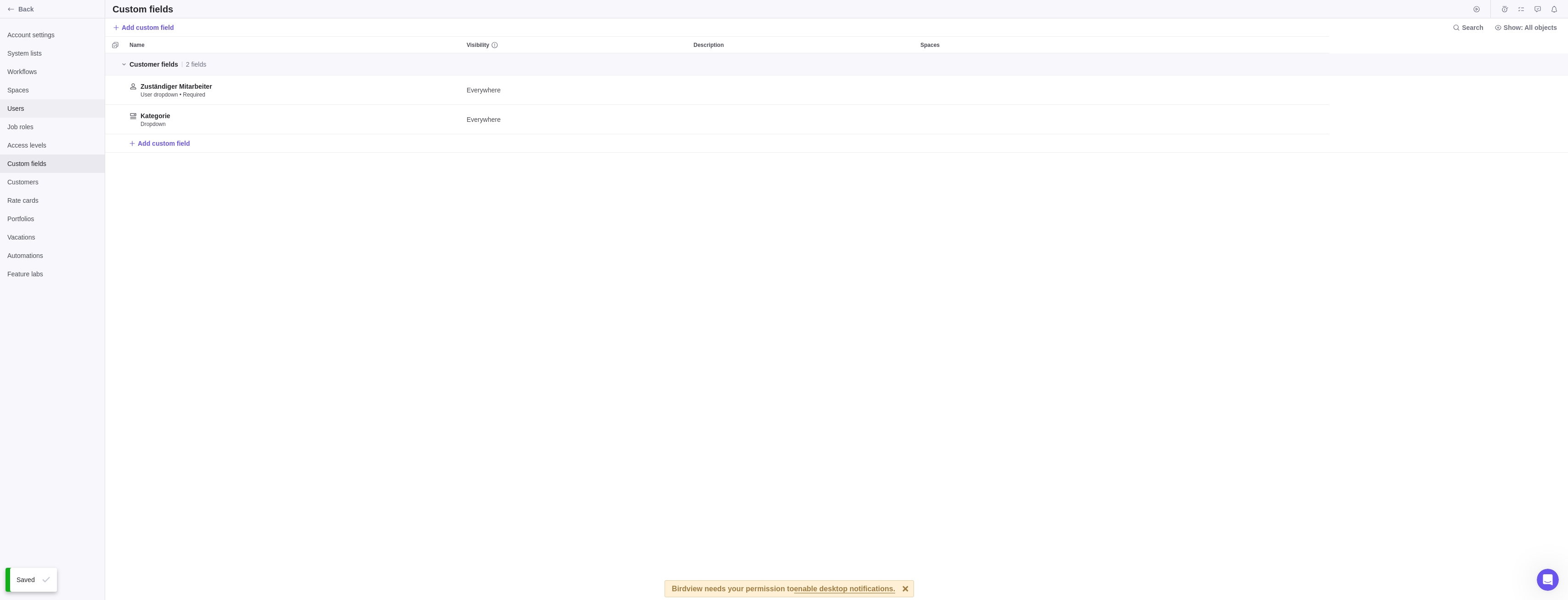
scroll to position [540, 1456]
click at [27, 190] on div "Customers" at bounding box center [52, 182] width 105 height 18
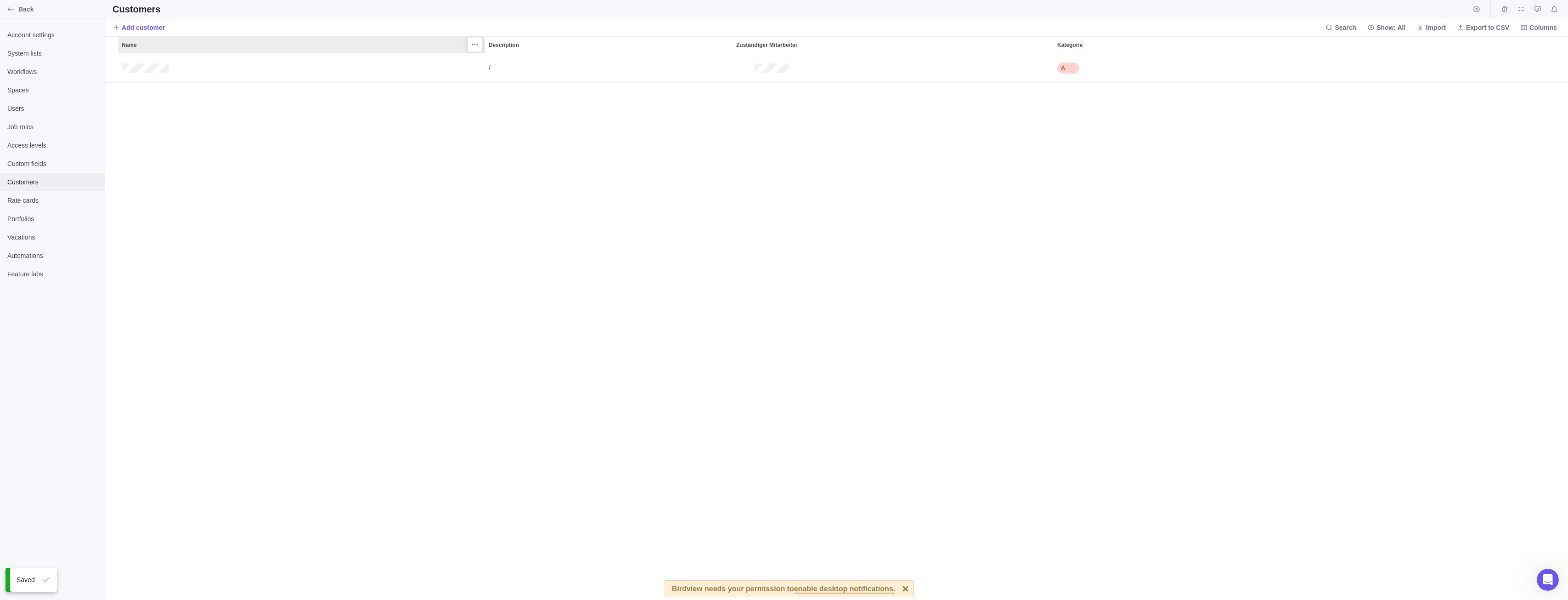
scroll to position [7, 7]
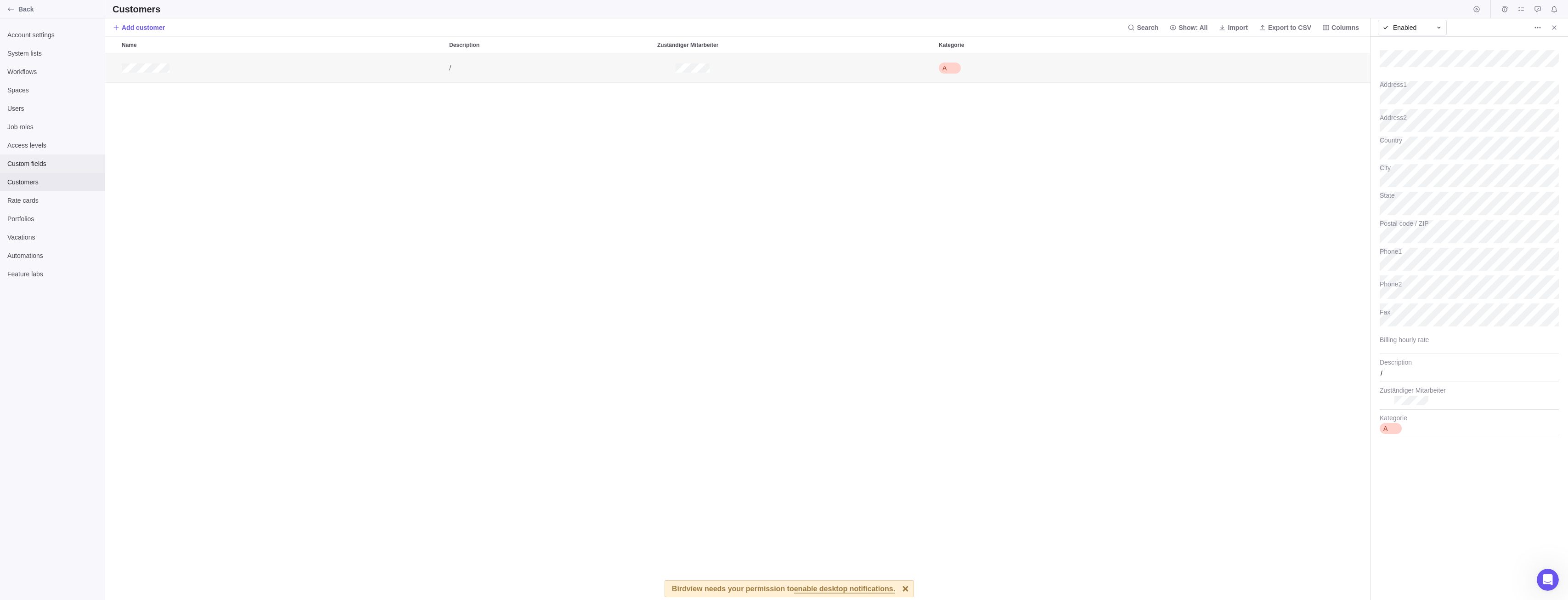
click at [11, 155] on div "Custom fields" at bounding box center [52, 164] width 105 height 18
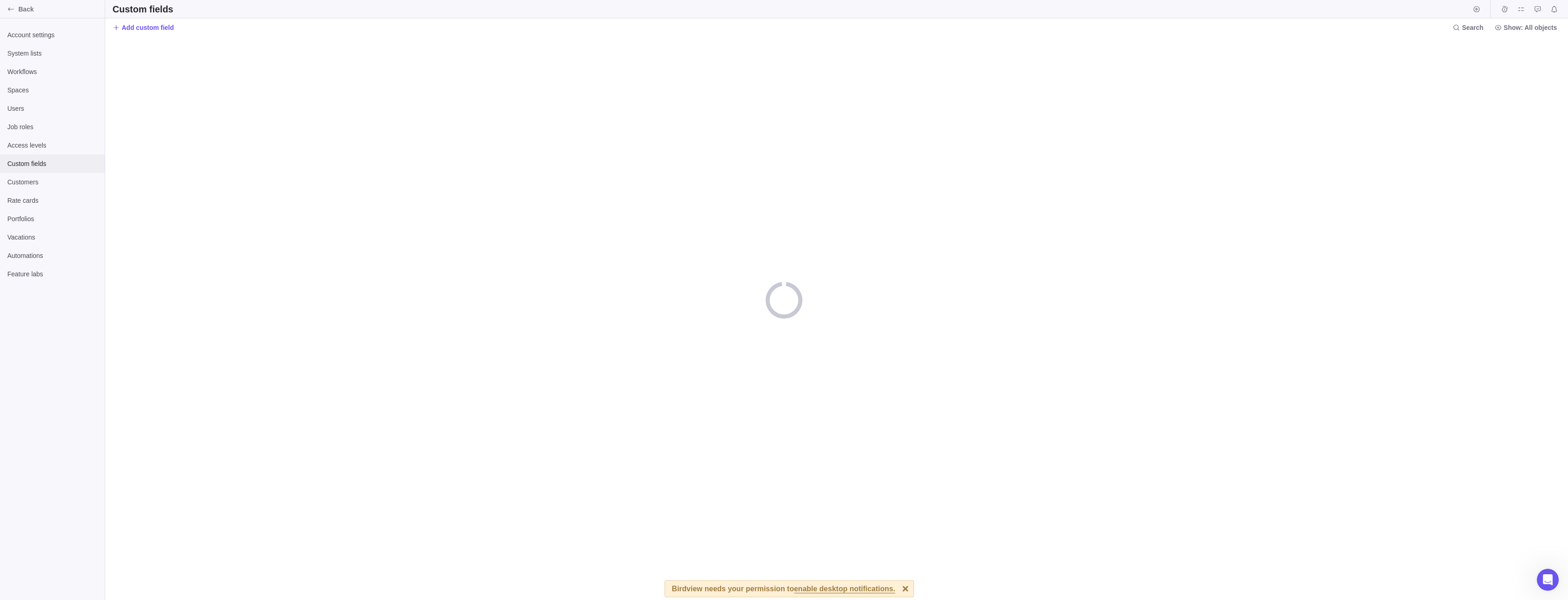
click at [19, 159] on span "Custom fields" at bounding box center [52, 163] width 90 height 9
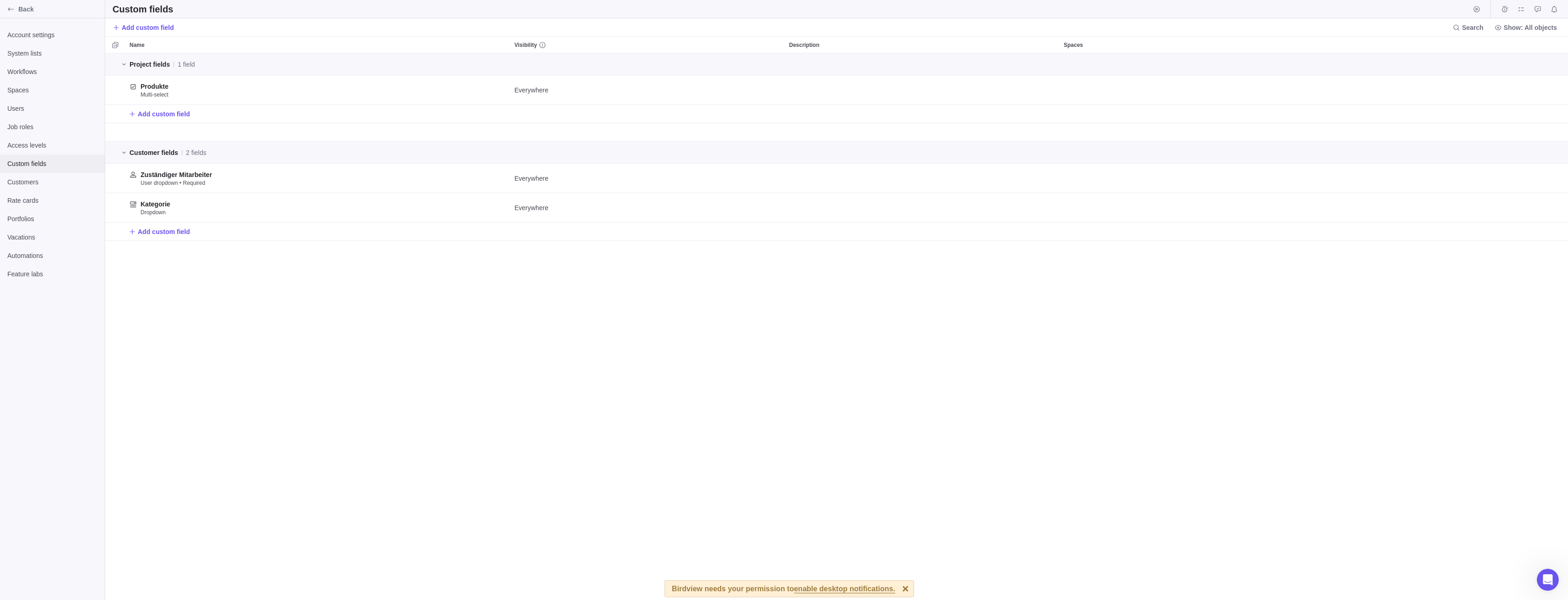
scroll to position [540, 1456]
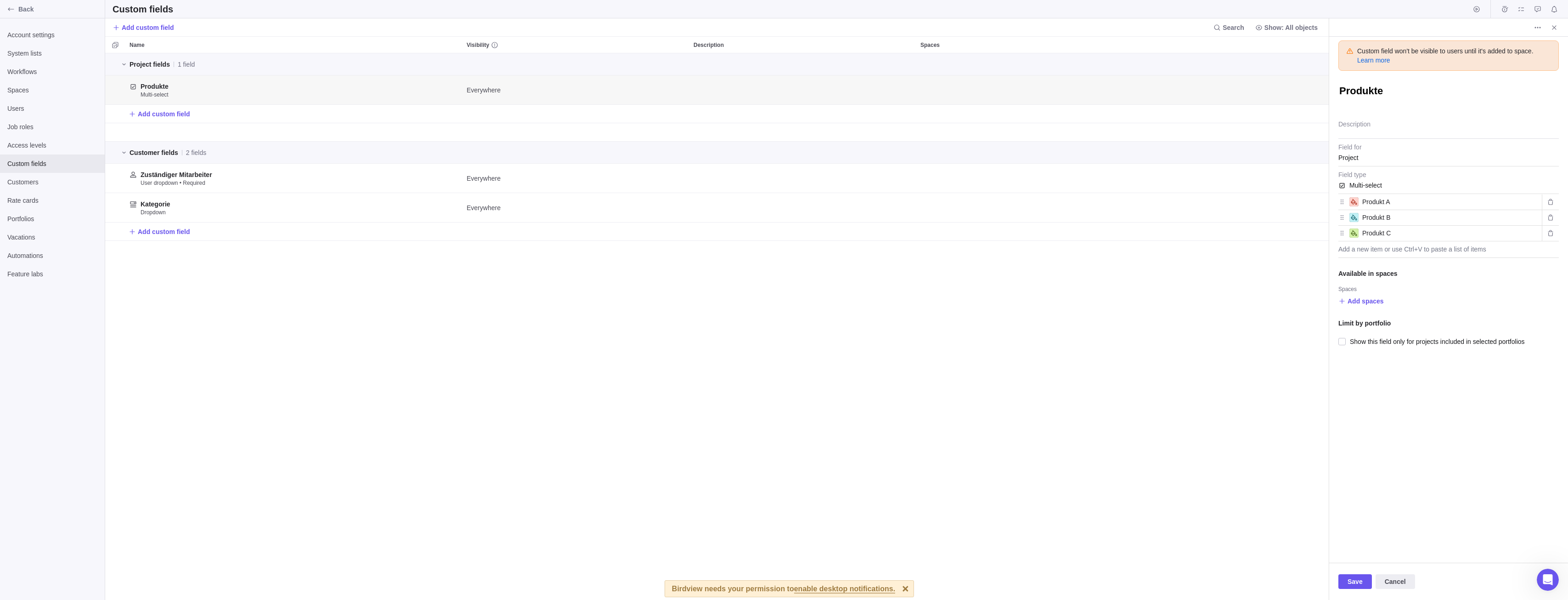
click at [1353, 155] on span "Project" at bounding box center [1449, 155] width 220 height 23
click at [1370, 149] on span "Project" at bounding box center [1449, 155] width 220 height 23
click at [1367, 157] on span "Project" at bounding box center [1449, 155] width 220 height 23
drag, startPoint x: 1365, startPoint y: 157, endPoint x: 1464, endPoint y: 161, distance: 99.1
click at [1464, 161] on span "Project" at bounding box center [1449, 155] width 220 height 23
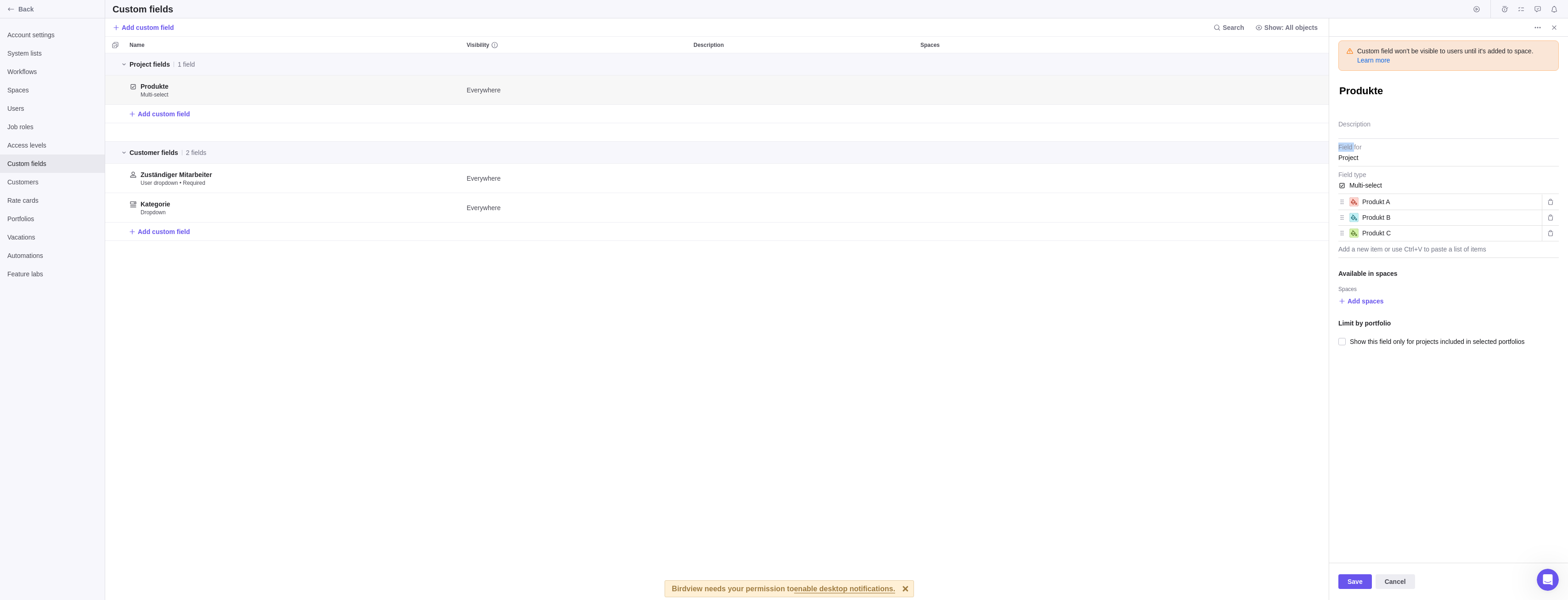
click at [1464, 161] on span "Project" at bounding box center [1449, 155] width 220 height 23
click at [1535, 21] on span "More actions" at bounding box center [1538, 27] width 13 height 13
click at [1452, 140] on body "Back Account settings System lists Workflows Spaces Users Job roles Access leve…" at bounding box center [784, 300] width 1568 height 600
click at [1356, 155] on span "Project" at bounding box center [1449, 155] width 220 height 23
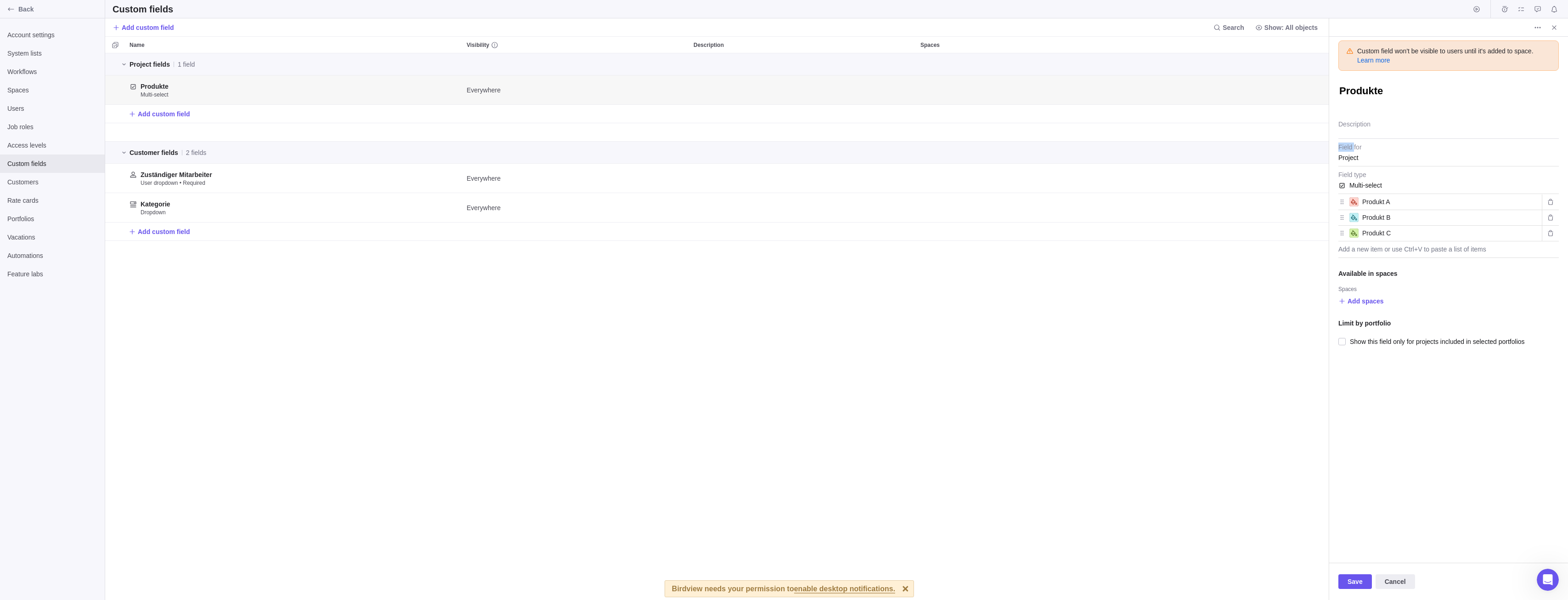
click at [1356, 155] on span "Project" at bounding box center [1449, 155] width 220 height 23
click at [1536, 27] on icon "More actions" at bounding box center [1538, 27] width 7 height 7
click at [1541, 44] on span "Delete" at bounding box center [1548, 47] width 18 height 9
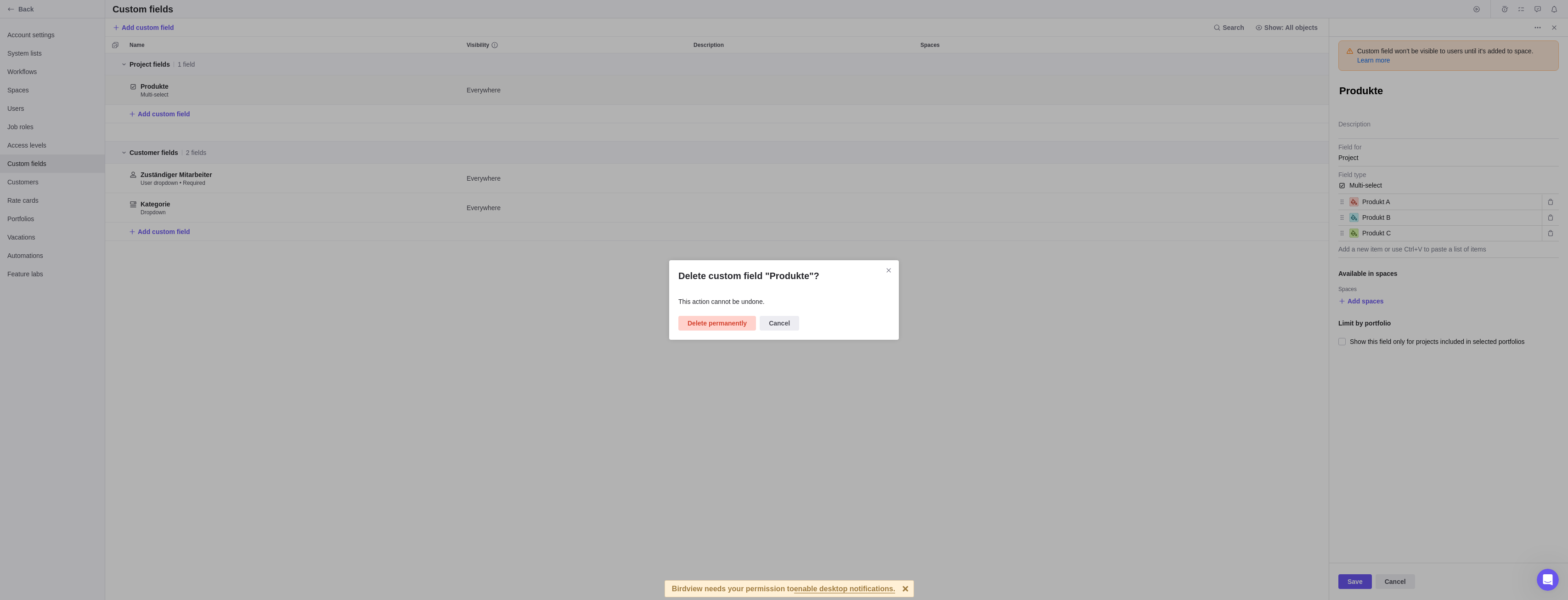
click at [727, 328] on span "Delete permanently" at bounding box center [717, 323] width 59 height 11
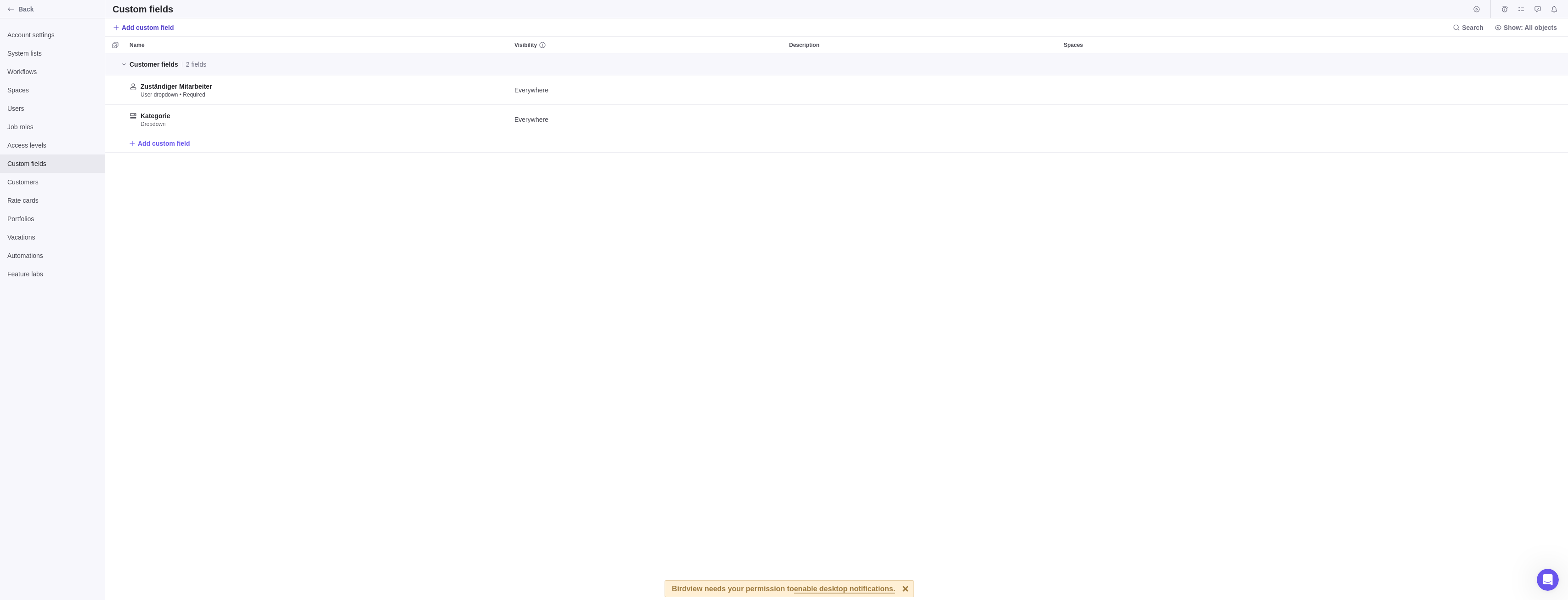
click at [149, 28] on span "Add custom field" at bounding box center [148, 27] width 52 height 9
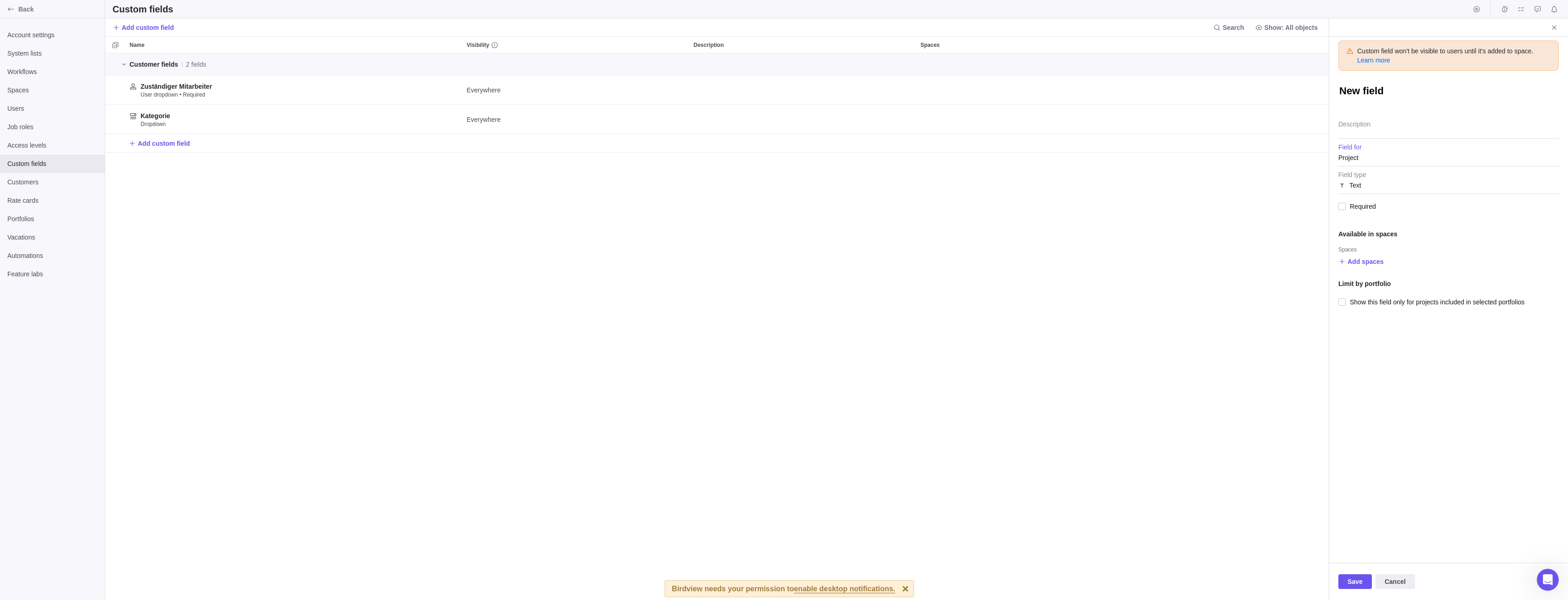
click at [1364, 155] on div "Project" at bounding box center [1449, 157] width 220 height 16
click at [1376, 260] on div "Customer" at bounding box center [1448, 263] width 220 height 16
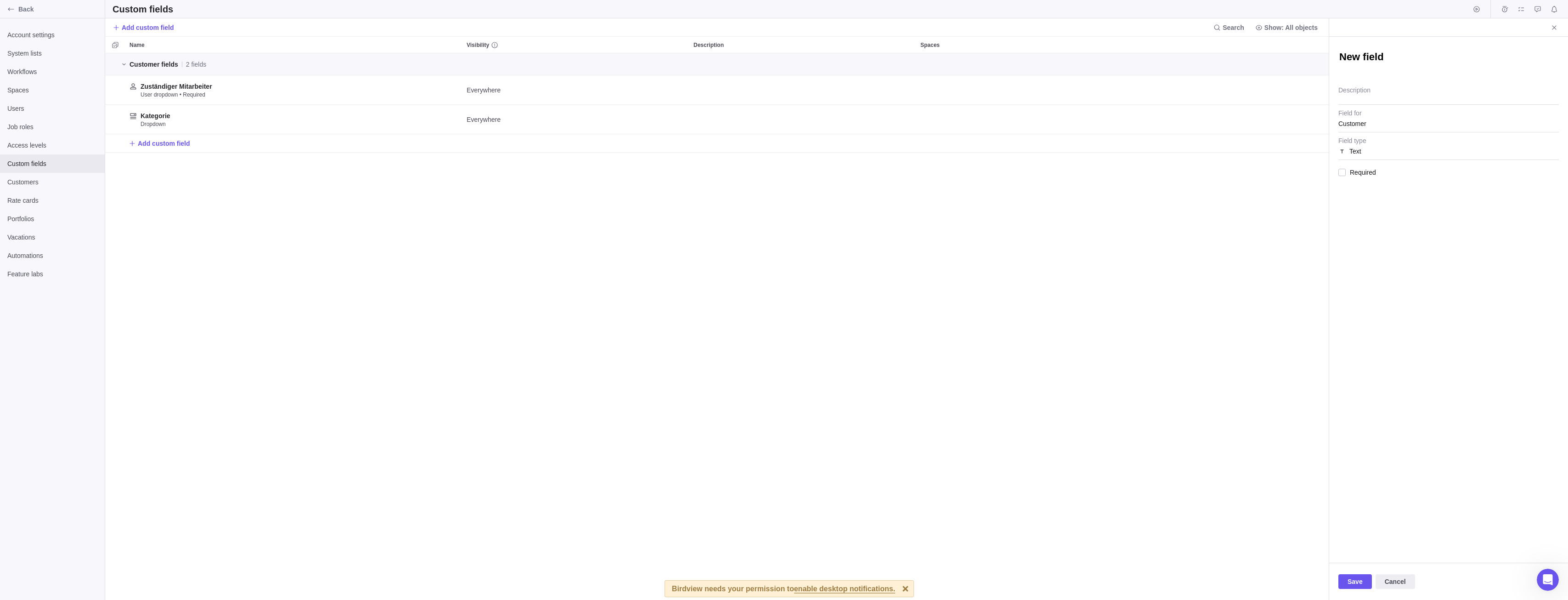
type textarea "x"
type textarea "P"
type textarea "x"
type textarea "Pr"
type textarea "x"
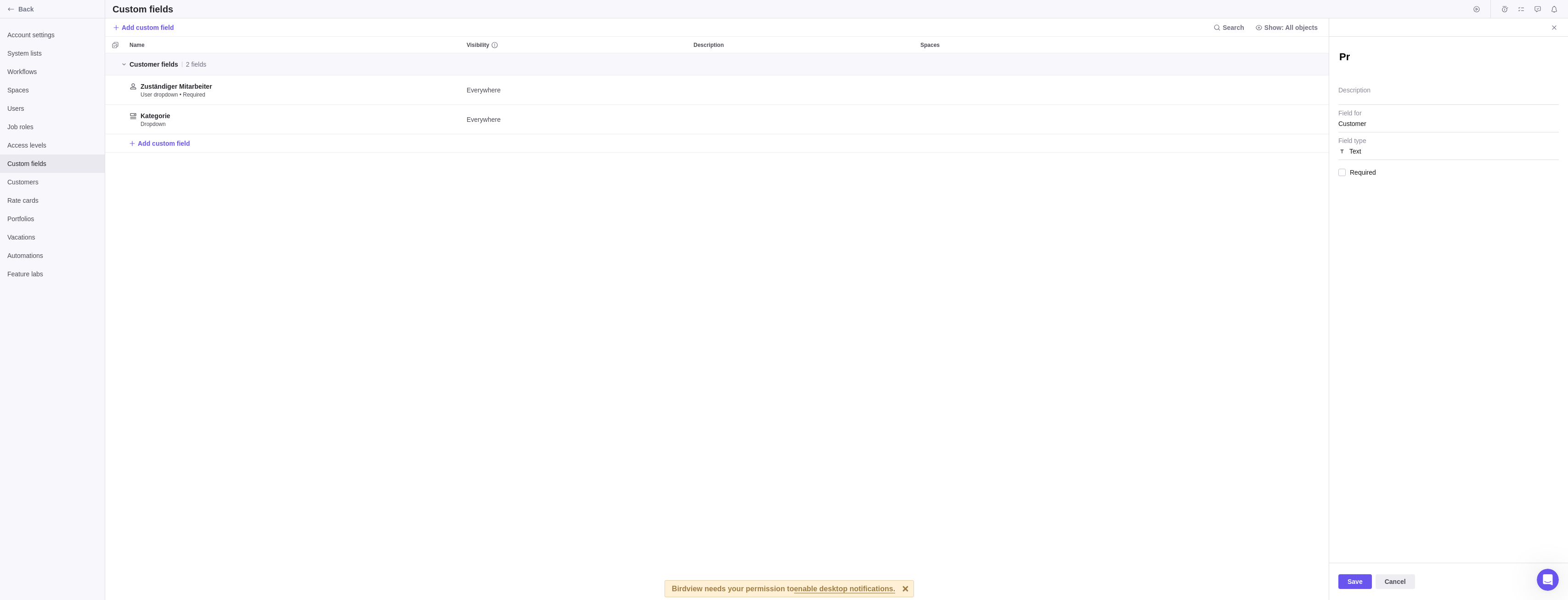
type textarea "Pro"
type textarea "x"
type textarea "Prod"
type textarea "x"
type textarea "Produ"
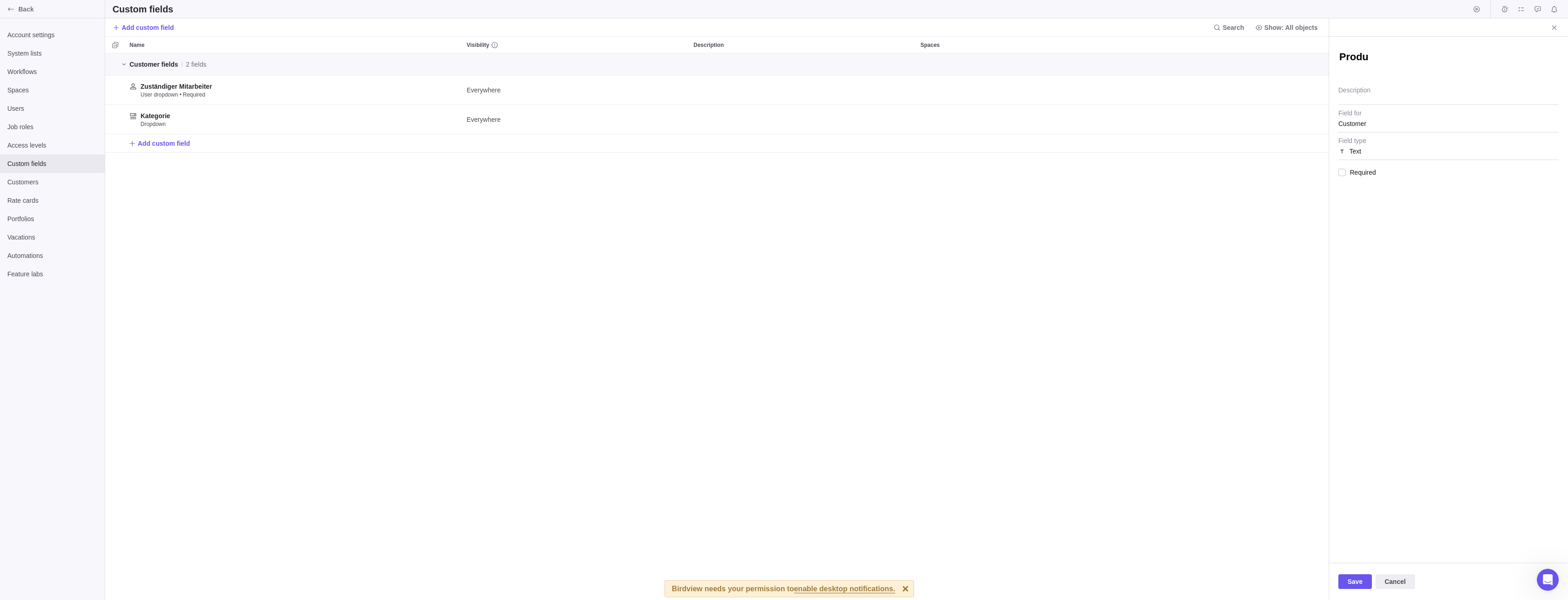
type textarea "x"
type textarea "Produk"
type textarea "x"
type textarea "Produkt"
type textarea "x"
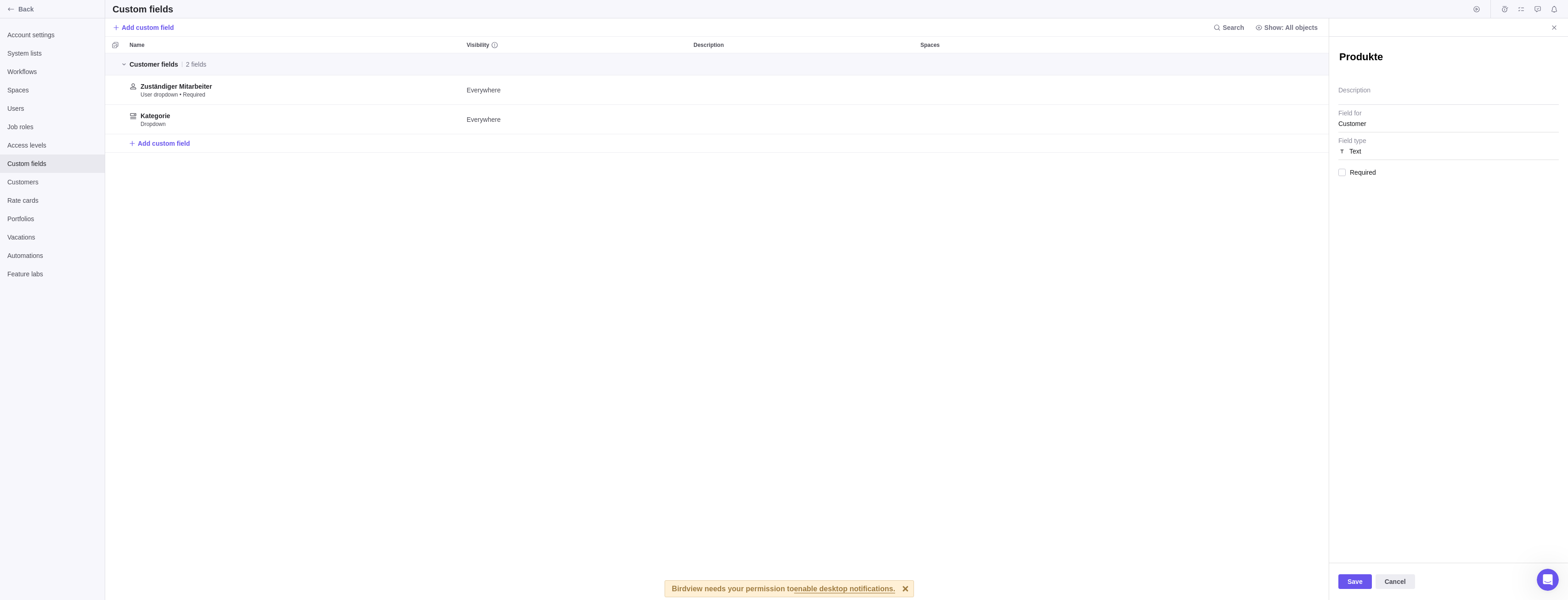
type textarea "Produkte"
type textarea "x"
click at [1369, 156] on div "Text" at bounding box center [1449, 151] width 220 height 16
click at [1387, 286] on span "Multi-select" at bounding box center [1374, 289] width 33 height 9
click at [1400, 147] on div "Multi-select" at bounding box center [1449, 151] width 220 height 16
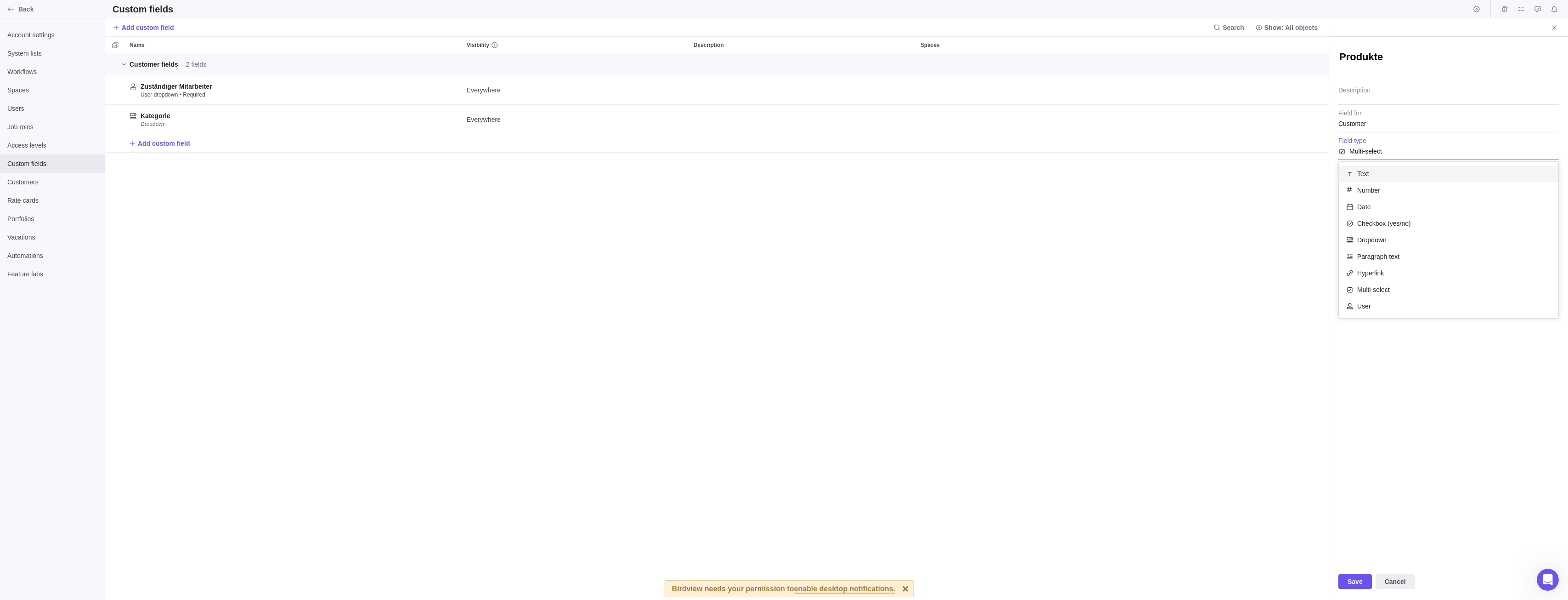
click at [1416, 137] on div "Multi-select" at bounding box center [1449, 149] width 220 height 23
click at [1411, 171] on div "Add a new item or use Ctrl+V to paste a list of items" at bounding box center [1449, 168] width 220 height 16
type input "Produkt A"
type input "Produkt B"
type input "Produkt C"
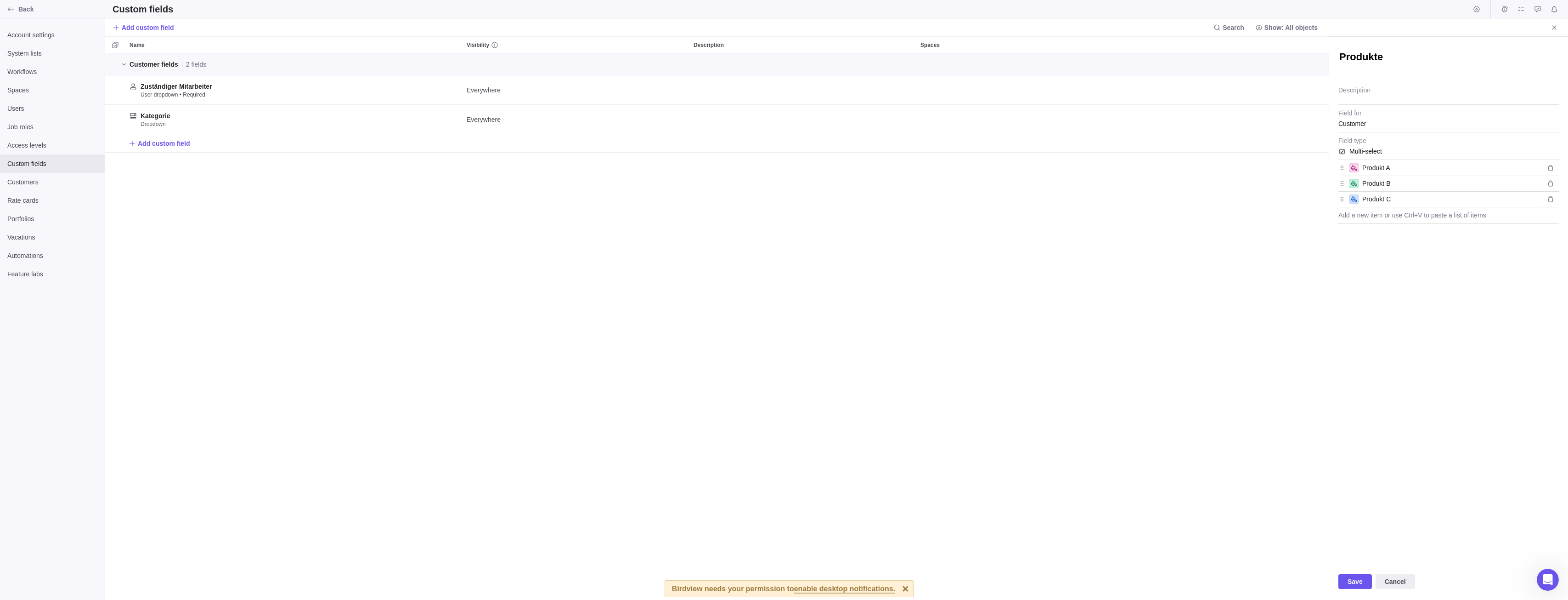
click at [1348, 574] on div "Save Cancel" at bounding box center [1449, 581] width 239 height 37
click at [1346, 585] on span "Save" at bounding box center [1355, 581] width 33 height 15
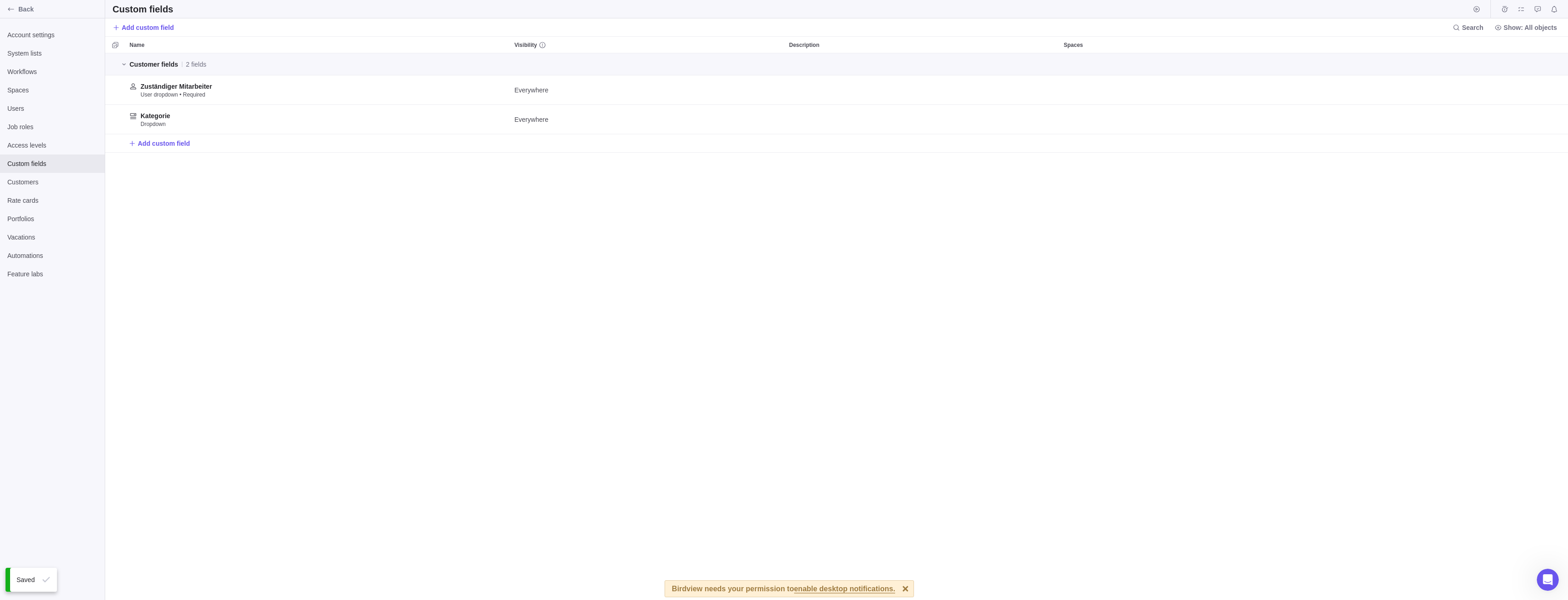
scroll to position [540, 1456]
click at [47, 178] on span "Customers" at bounding box center [52, 182] width 90 height 9
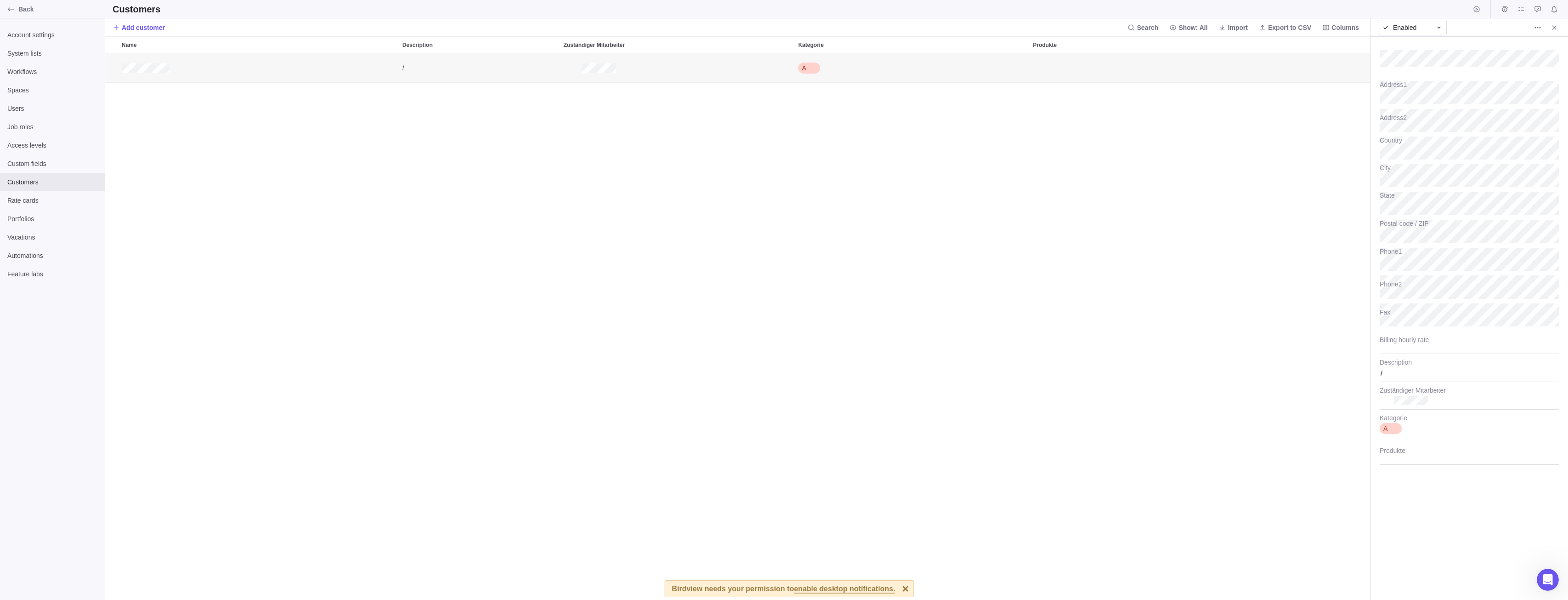
type textarea "x"
click at [1413, 465] on div "Produkte" at bounding box center [1469, 451] width 179 height 27
click at [1419, 456] on div at bounding box center [1469, 453] width 179 height 23
click at [1424, 475] on div "Produkt A" at bounding box center [1469, 471] width 179 height 16
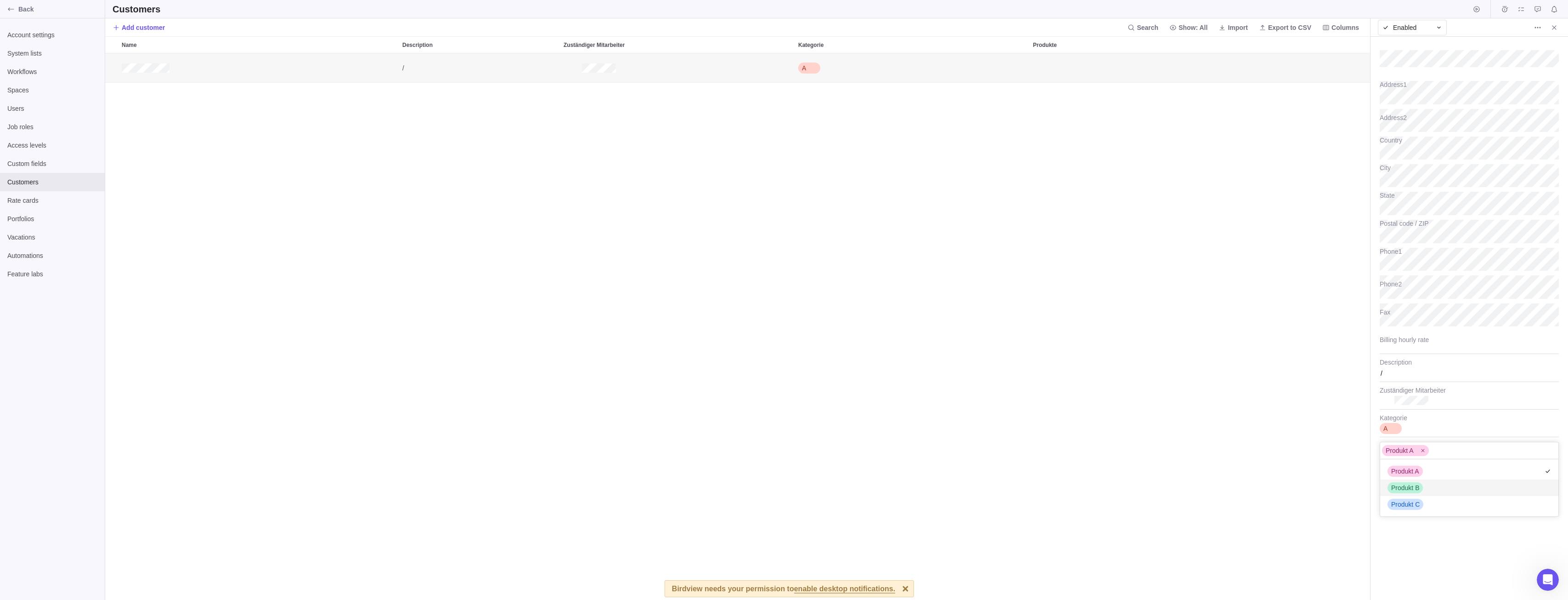
click at [1424, 483] on div "Produkt B" at bounding box center [1469, 487] width 179 height 16
click at [1177, 459] on body "Back Account settings System lists Workflows Spaces Users Job roles Access leve…" at bounding box center [784, 300] width 1568 height 600
click at [1460, 458] on div "Produkt A Produkt B" at bounding box center [1469, 453] width 179 height 23
click at [1429, 489] on div "Produkt B" at bounding box center [1469, 487] width 179 height 16
click at [1418, 507] on span "Produkt C" at bounding box center [1405, 504] width 29 height 9
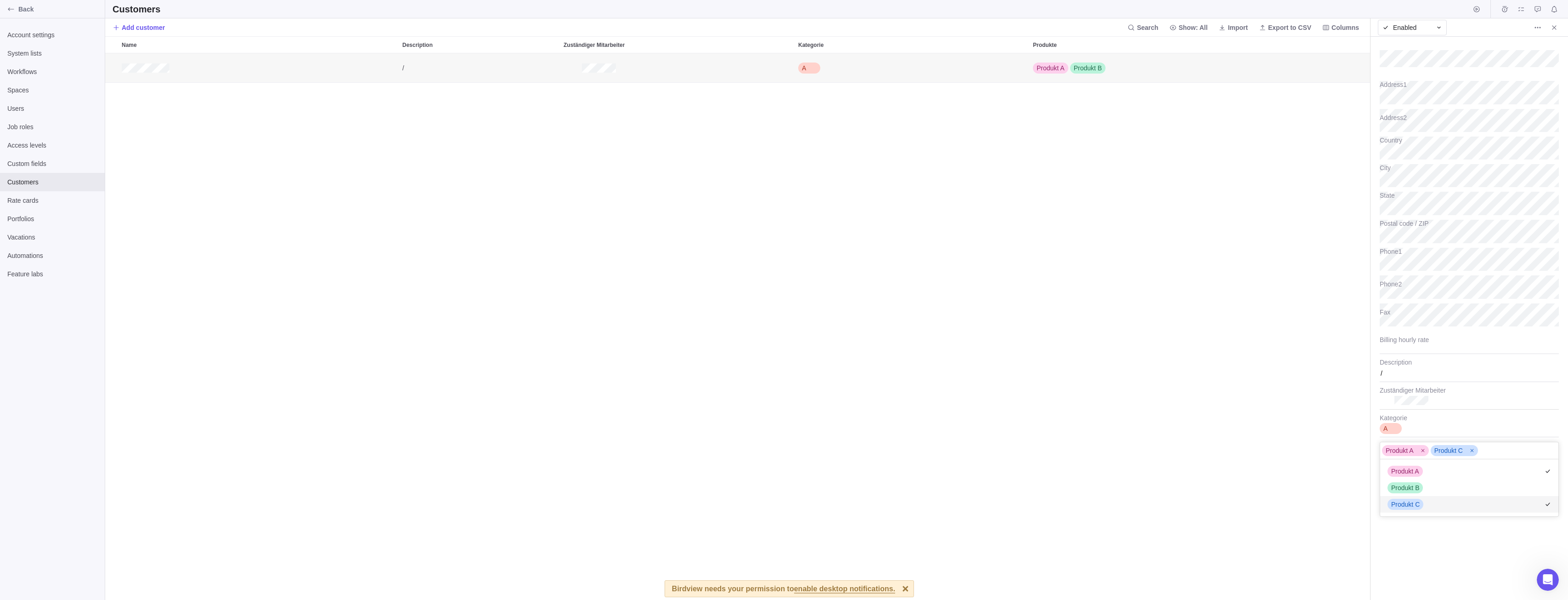
click at [1039, 459] on body "Back Account settings System lists Workflows Spaces Users Job roles Access leve…" at bounding box center [784, 300] width 1568 height 600
click at [723, 505] on div "/ A Produkt A Produkt C" at bounding box center [738, 327] width 1265 height 547
